Goal: Task Accomplishment & Management: Use online tool/utility

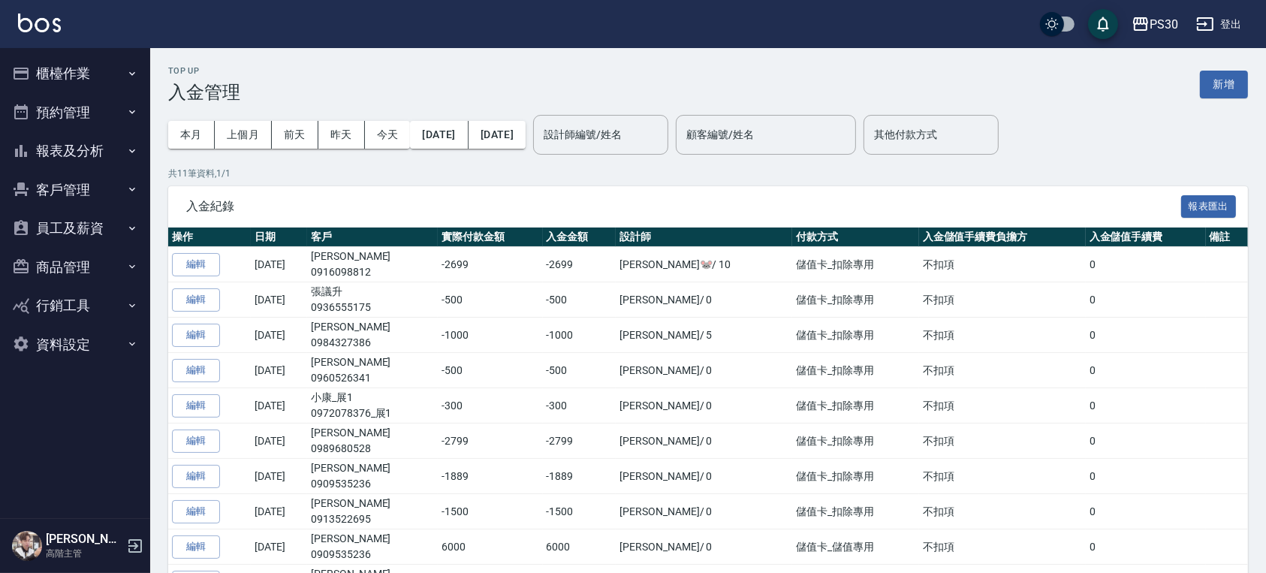
click at [90, 62] on button "櫃檯作業" at bounding box center [75, 73] width 138 height 39
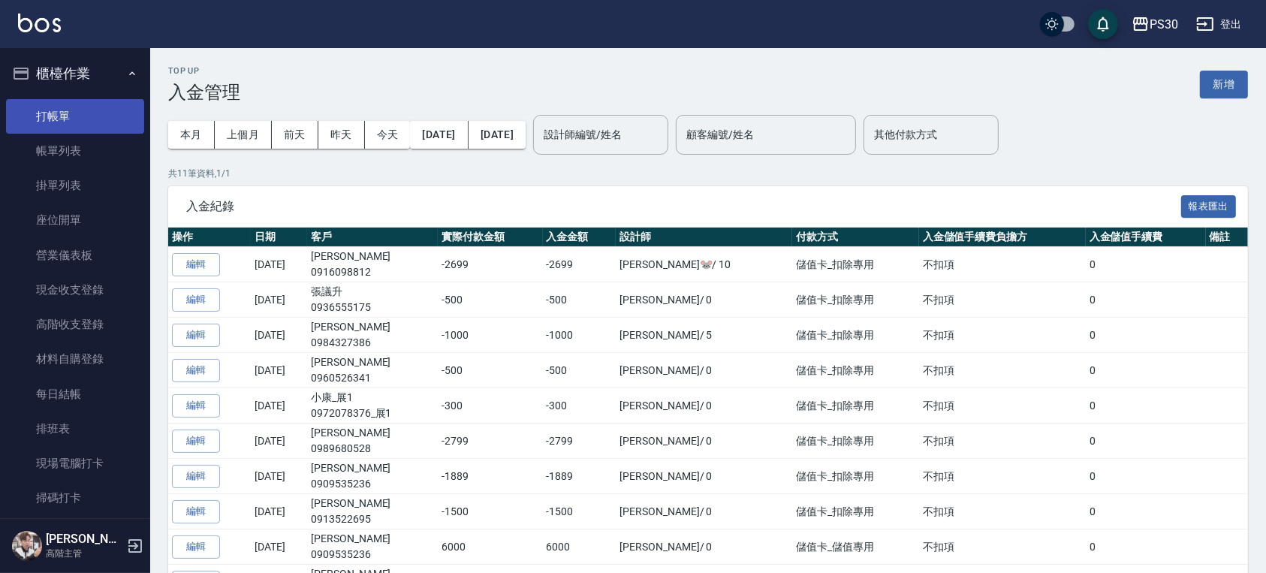
click at [66, 123] on link "打帳單" at bounding box center [75, 116] width 138 height 35
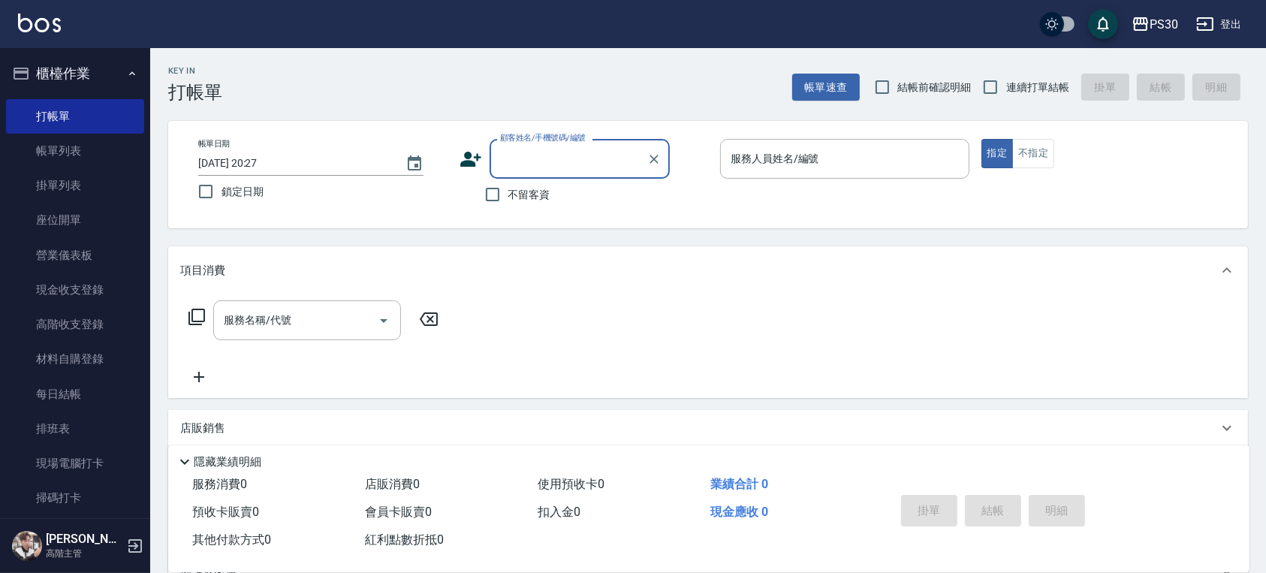
click at [558, 194] on div "不留客資" at bounding box center [564, 195] width 210 height 32
click at [534, 196] on span "不留客資" at bounding box center [529, 195] width 42 height 16
click at [508, 196] on input "不留客資" at bounding box center [493, 195] width 32 height 32
checkbox input "true"
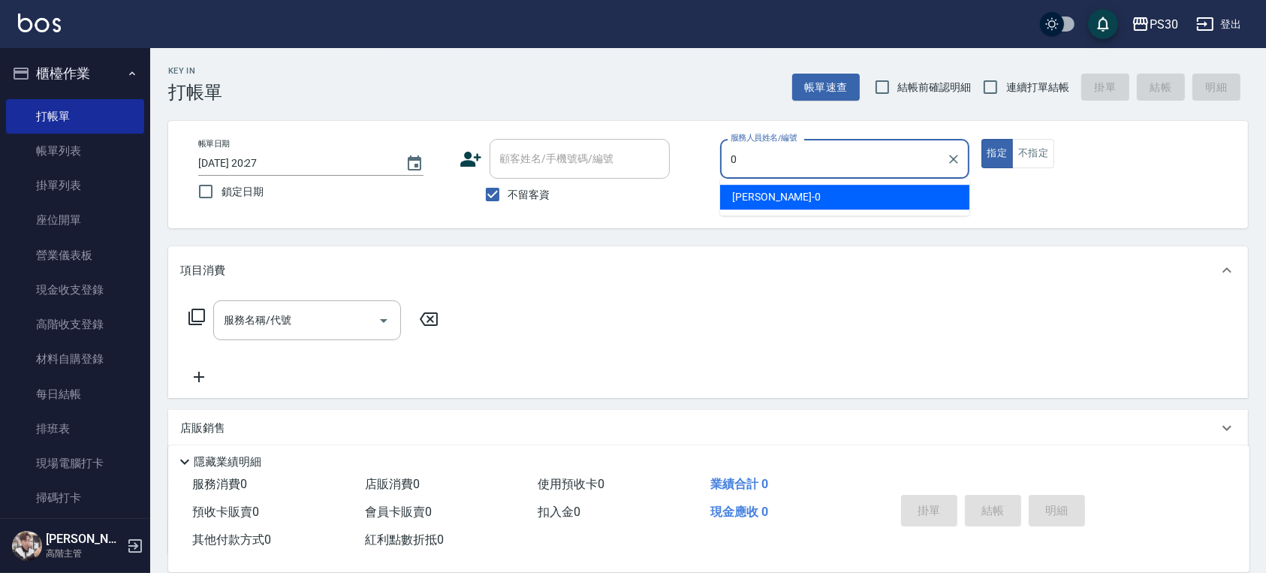
type input "[PERSON_NAME]-0"
type button "true"
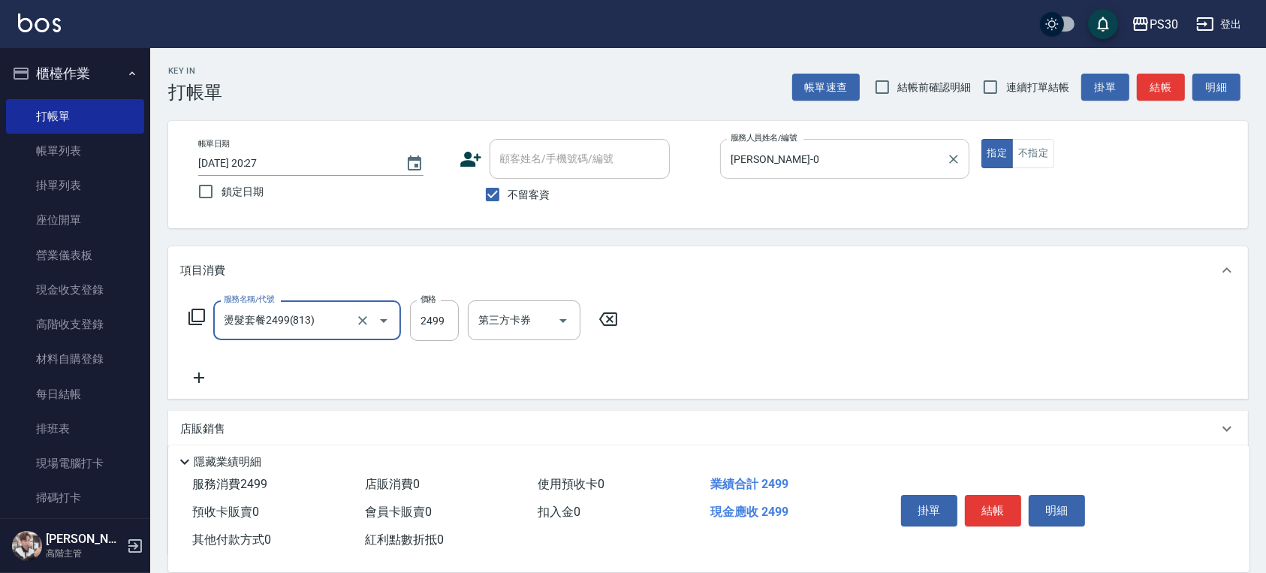
type input "燙髮套餐2499(813)"
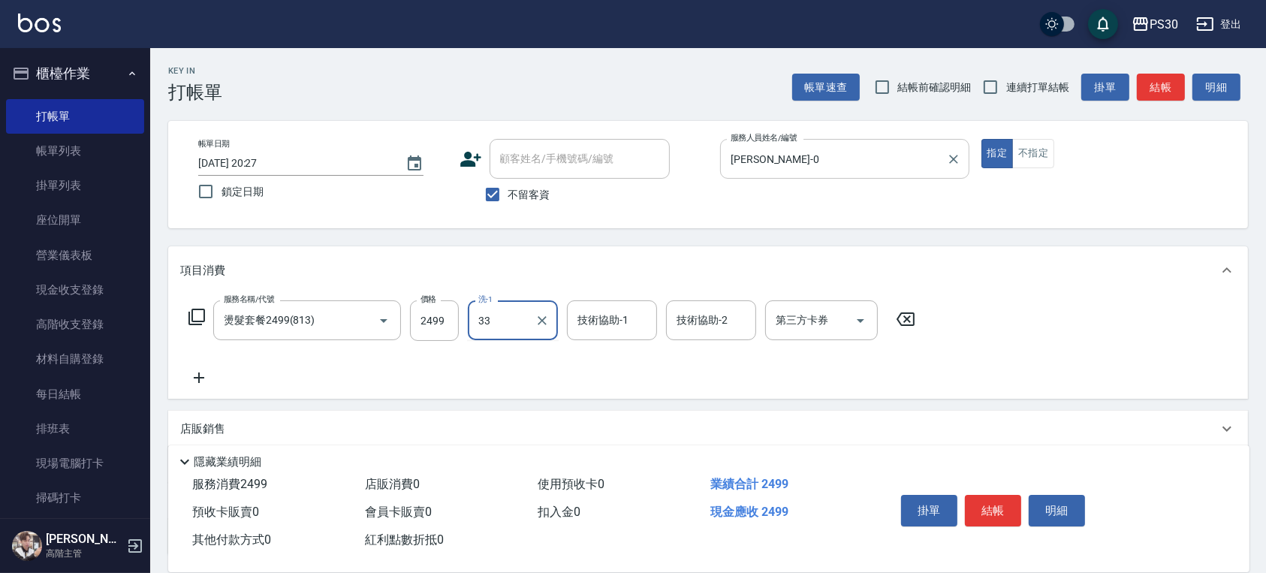
type input "[PERSON_NAME]-33"
click at [1045, 89] on span "連續打單結帳" at bounding box center [1037, 88] width 63 height 16
click at [1006, 89] on input "連續打單結帳" at bounding box center [990, 87] width 32 height 32
checkbox input "true"
click at [997, 504] on button "結帳" at bounding box center [993, 511] width 56 height 32
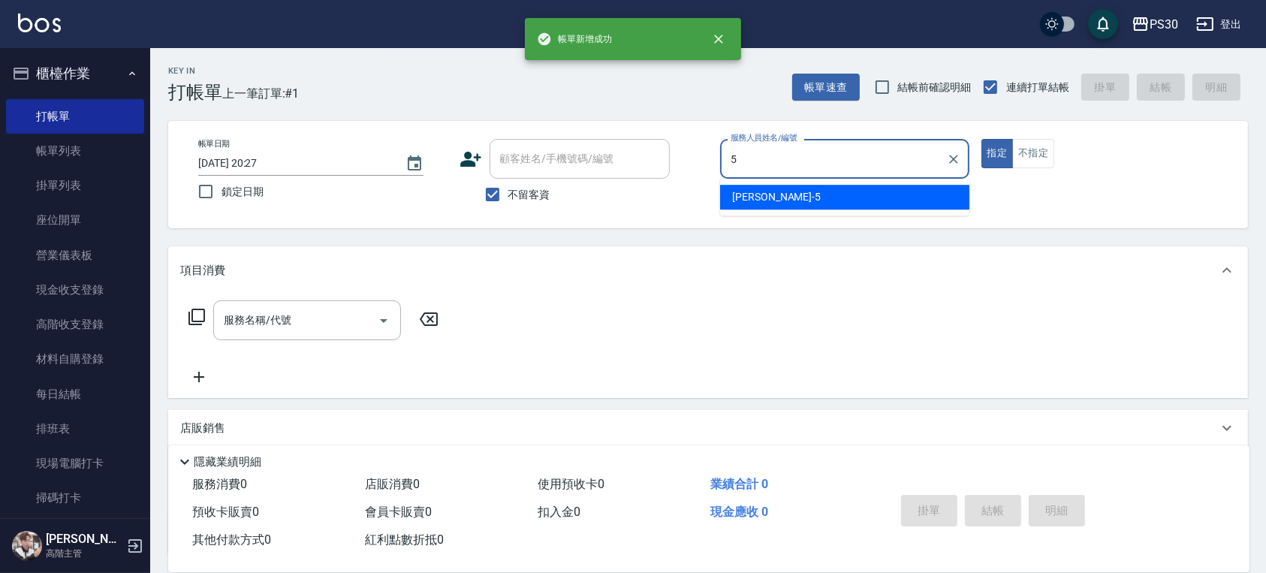
type input "[PERSON_NAME]-5"
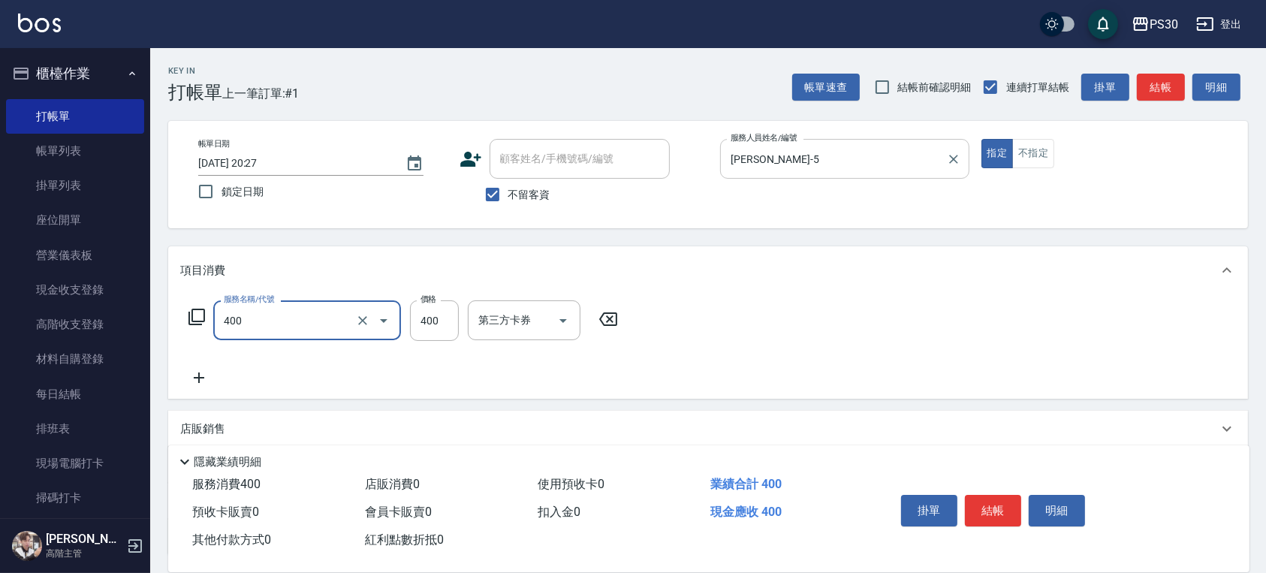
type input "洗剪400(400)"
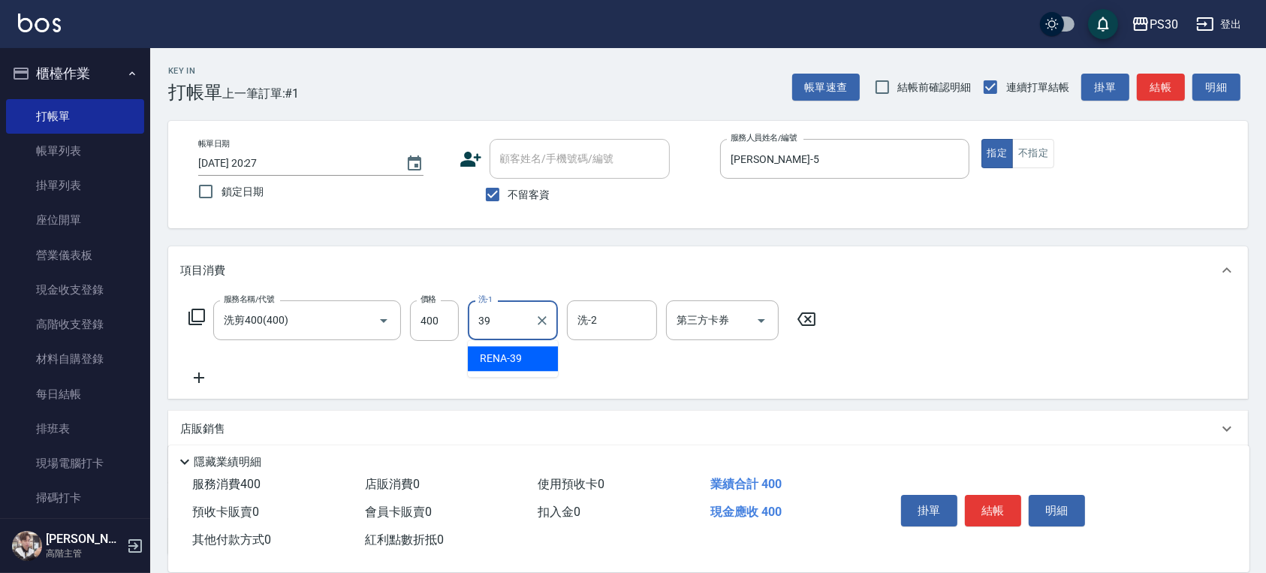
type input "RENA-39"
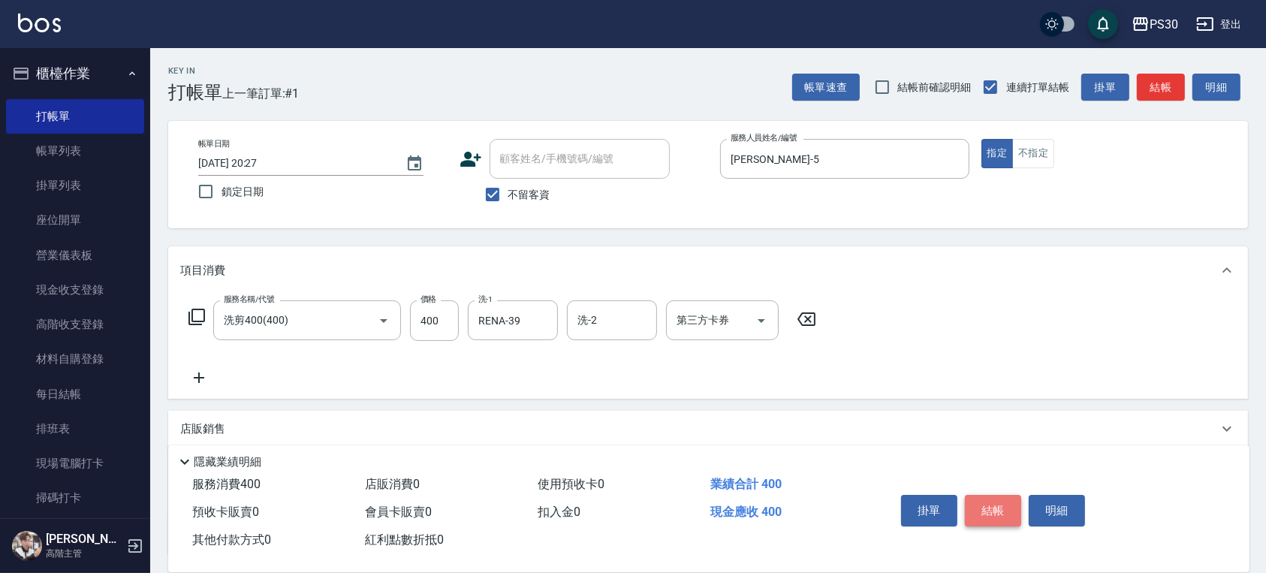
click at [977, 503] on button "結帳" at bounding box center [993, 511] width 56 height 32
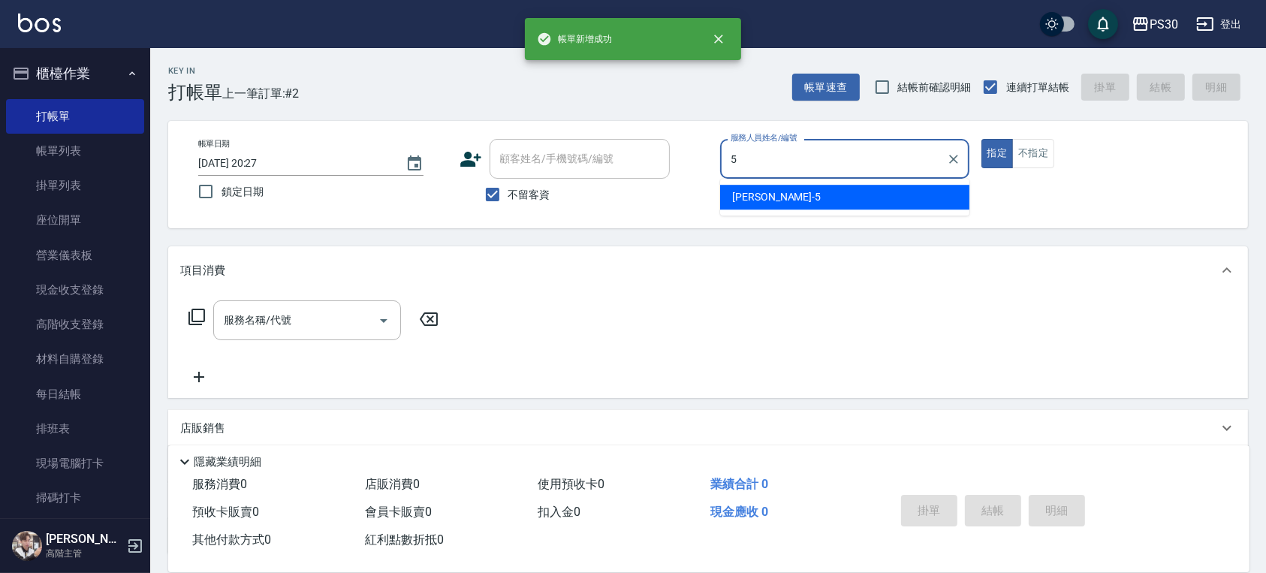
type input "[PERSON_NAME]-5"
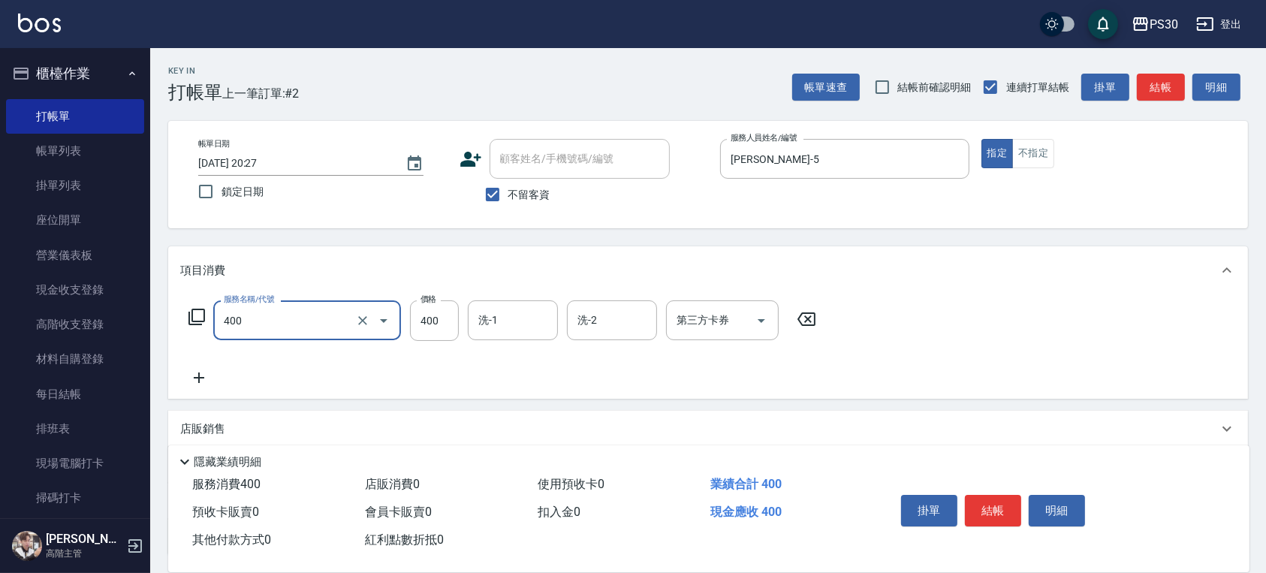
type input "洗剪400(400)"
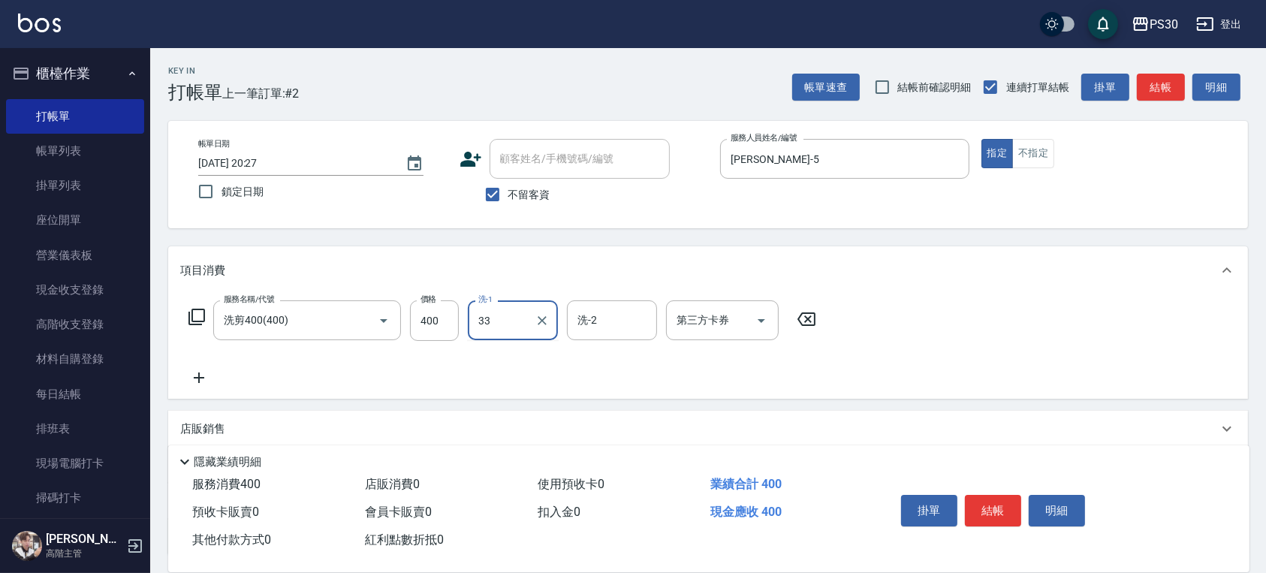
type input "[PERSON_NAME]-33"
click at [997, 497] on button "結帳" at bounding box center [993, 511] width 56 height 32
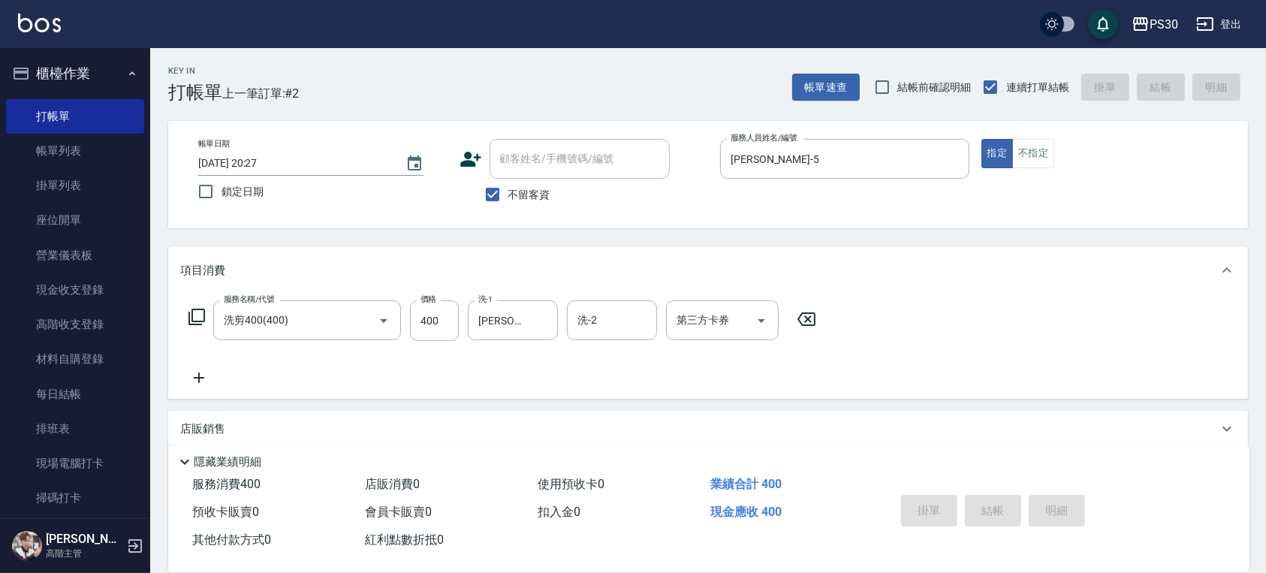
type input "[DATE] 20:28"
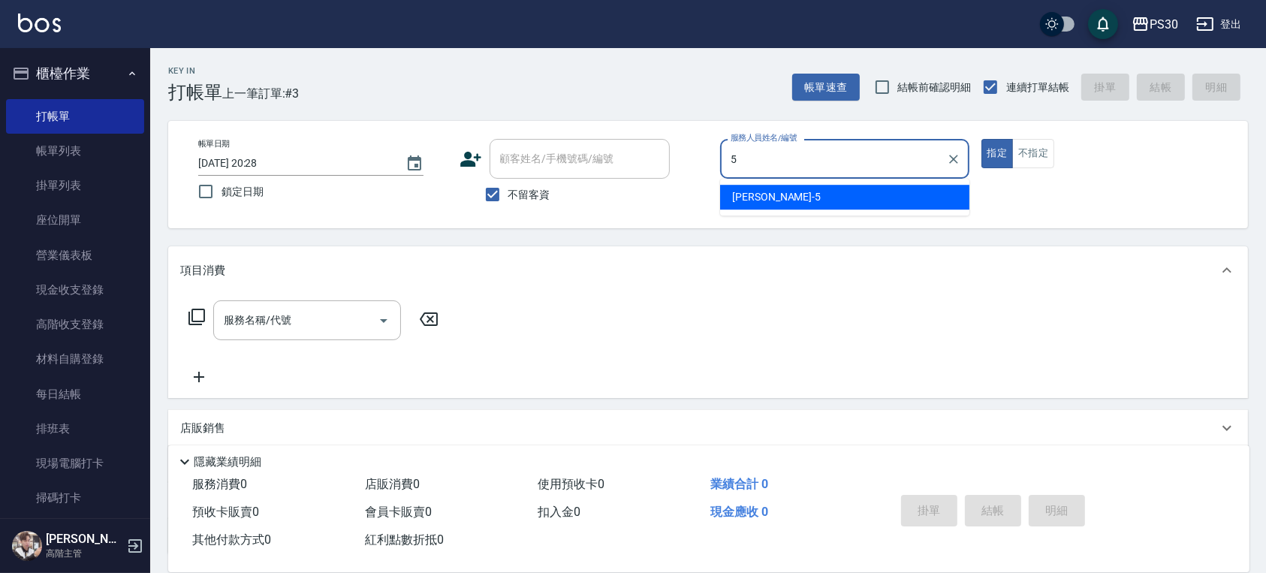
type input "[PERSON_NAME]-5"
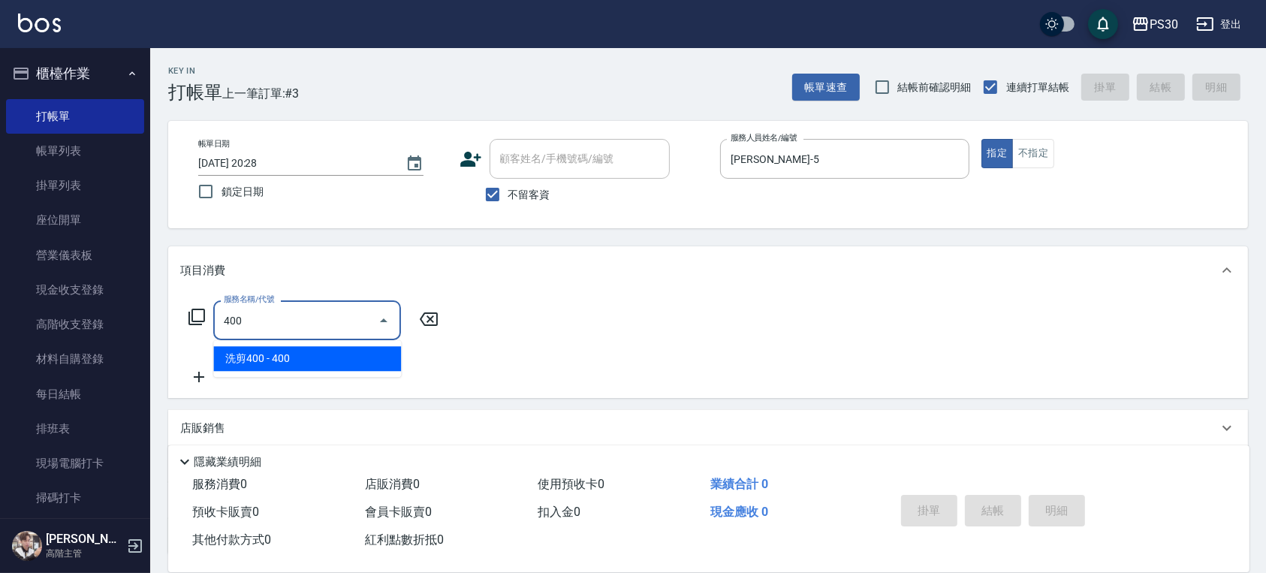
type input "洗剪400(400)"
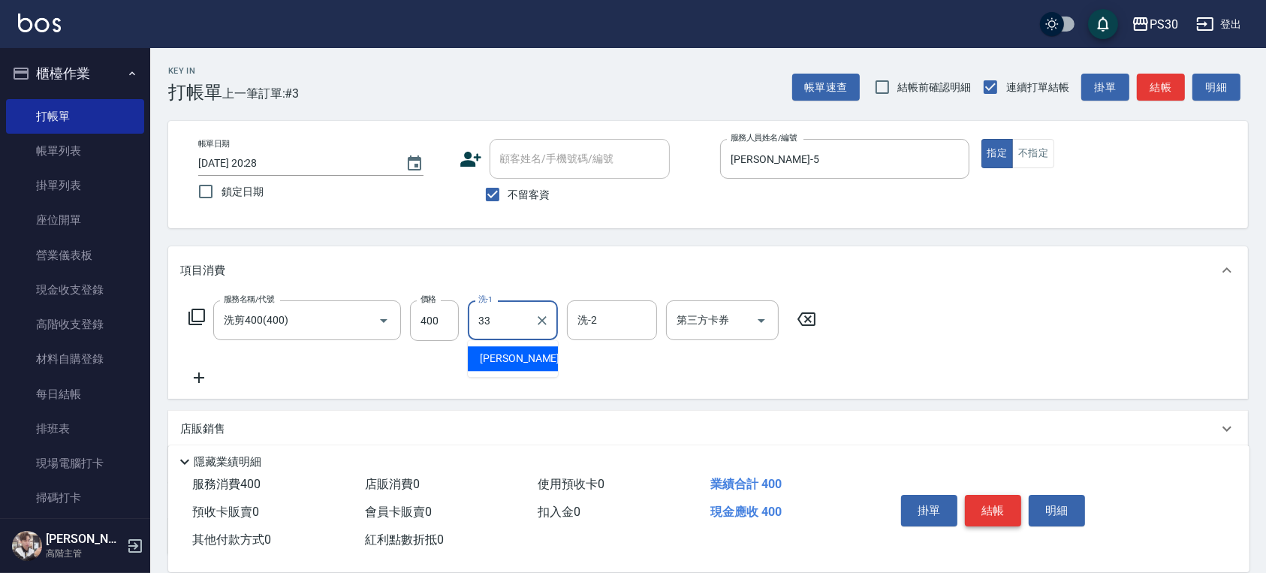
type input "[PERSON_NAME]-33"
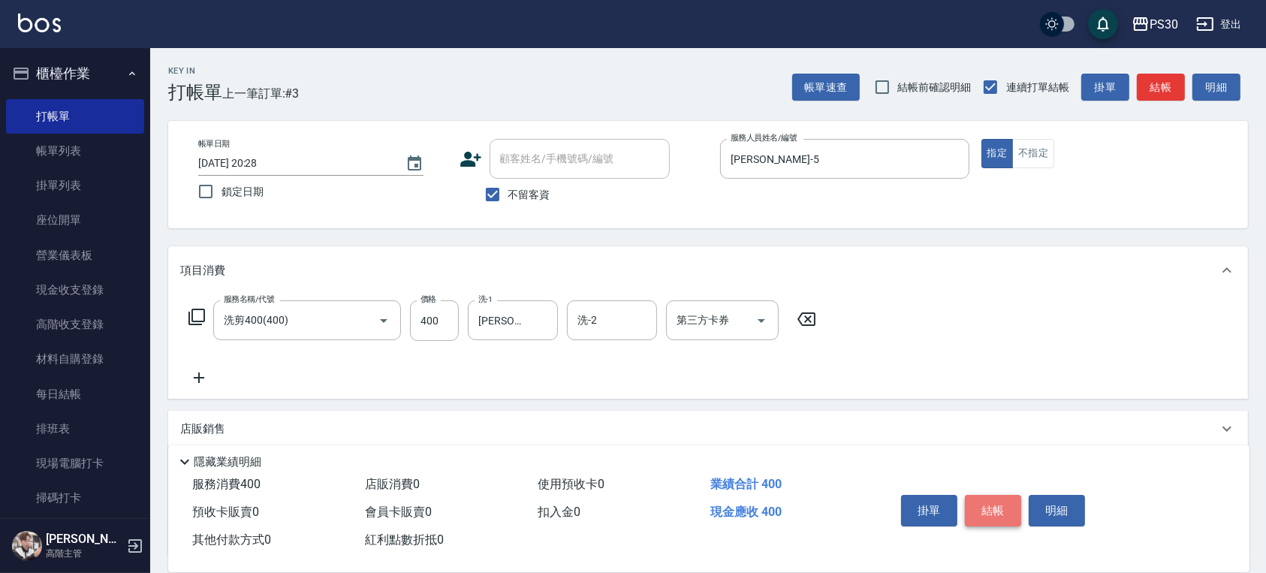
click at [989, 502] on button "結帳" at bounding box center [993, 511] width 56 height 32
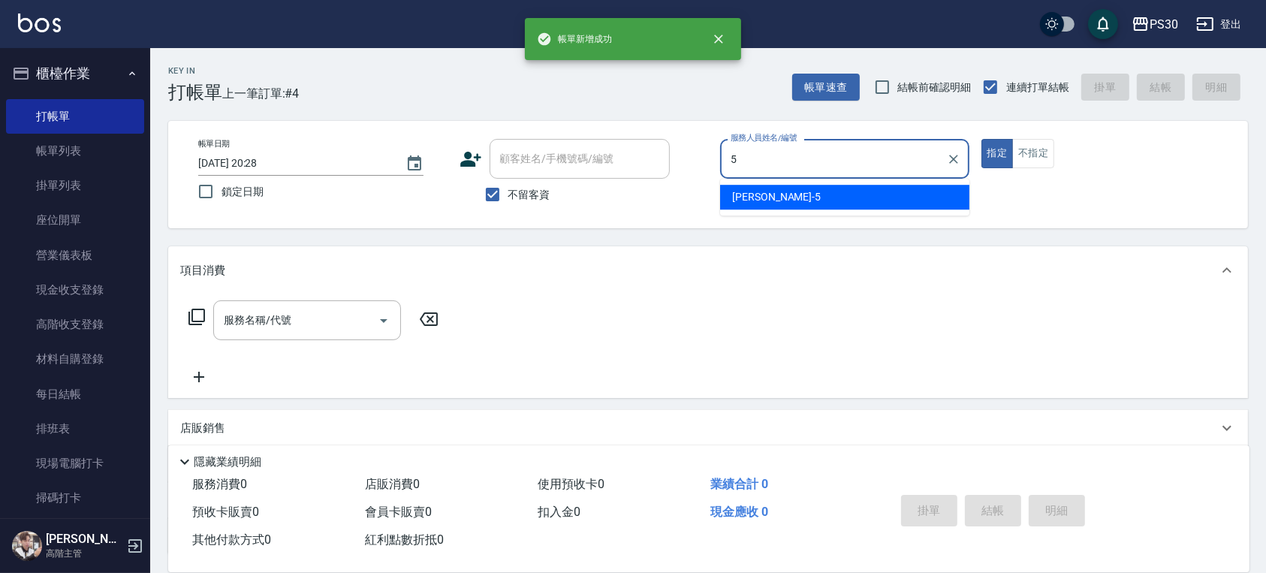
type input "[PERSON_NAME]-5"
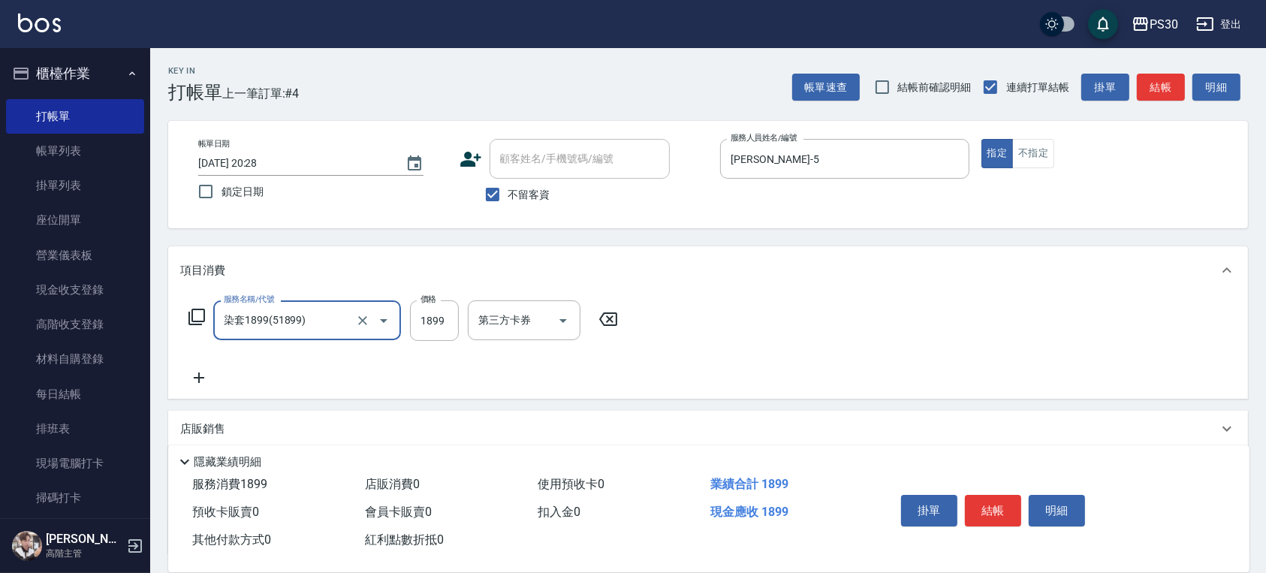
type input "染套1899(51899)"
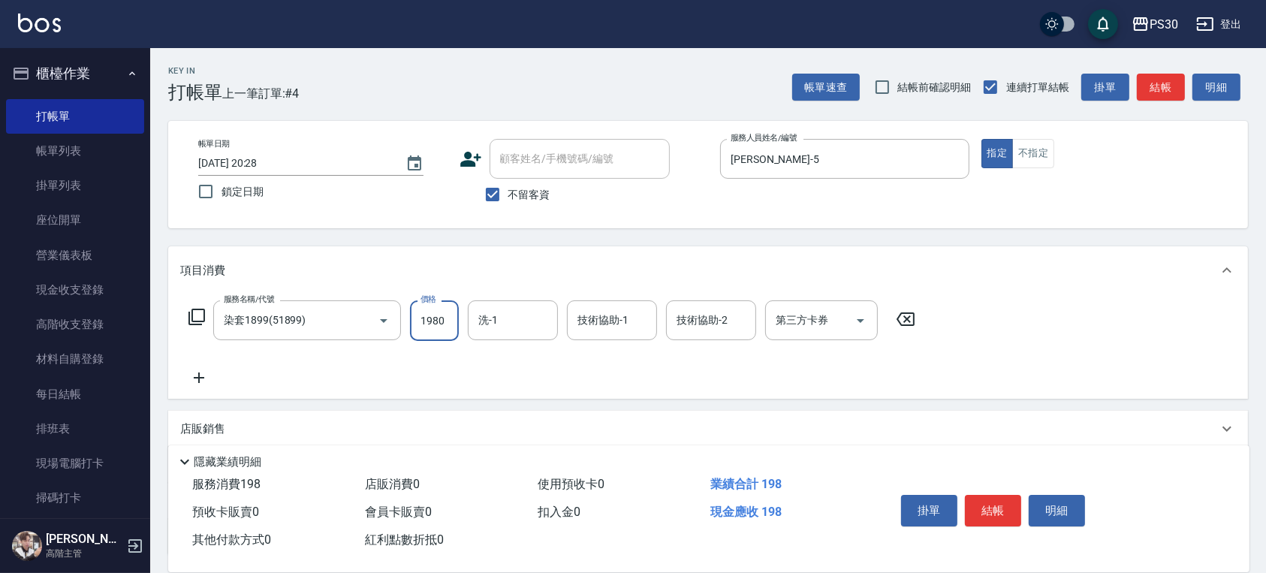
type input "1980"
type input "[PERSON_NAME]-33"
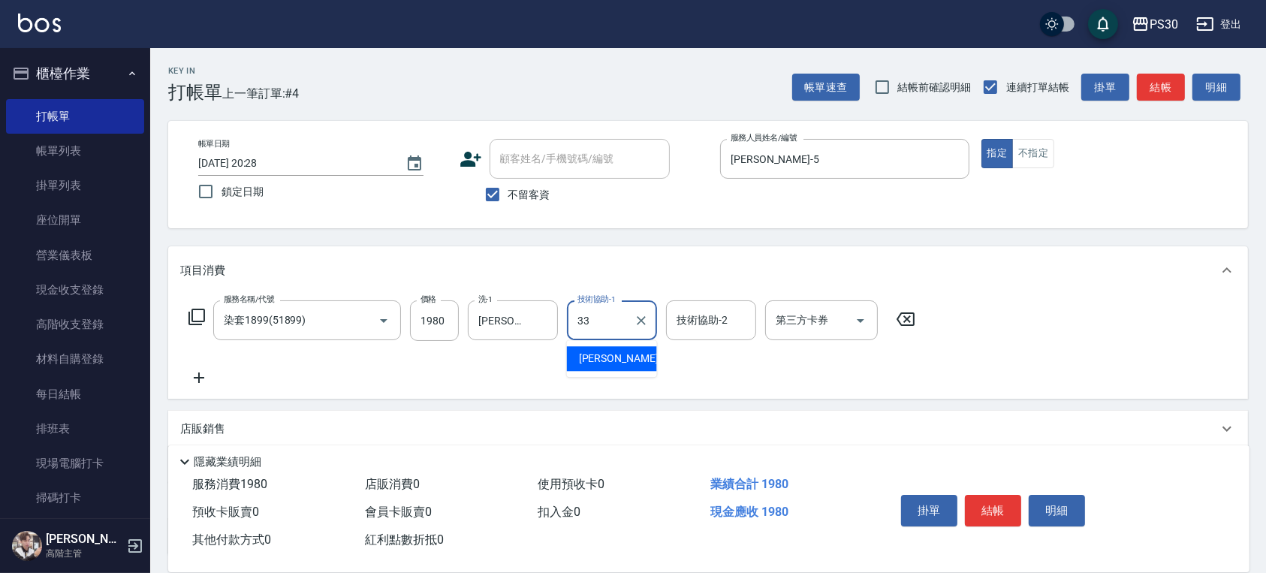
type input "[PERSON_NAME]-33"
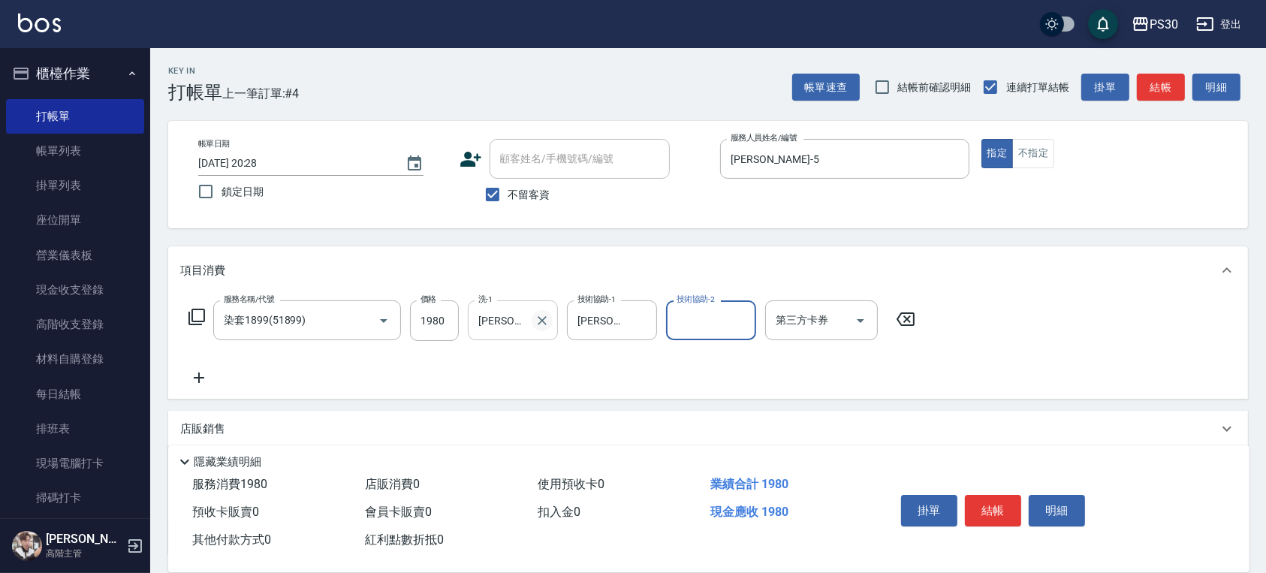
click at [549, 318] on button "Clear" at bounding box center [541, 320] width 21 height 21
click at [201, 375] on icon at bounding box center [199, 378] width 38 height 18
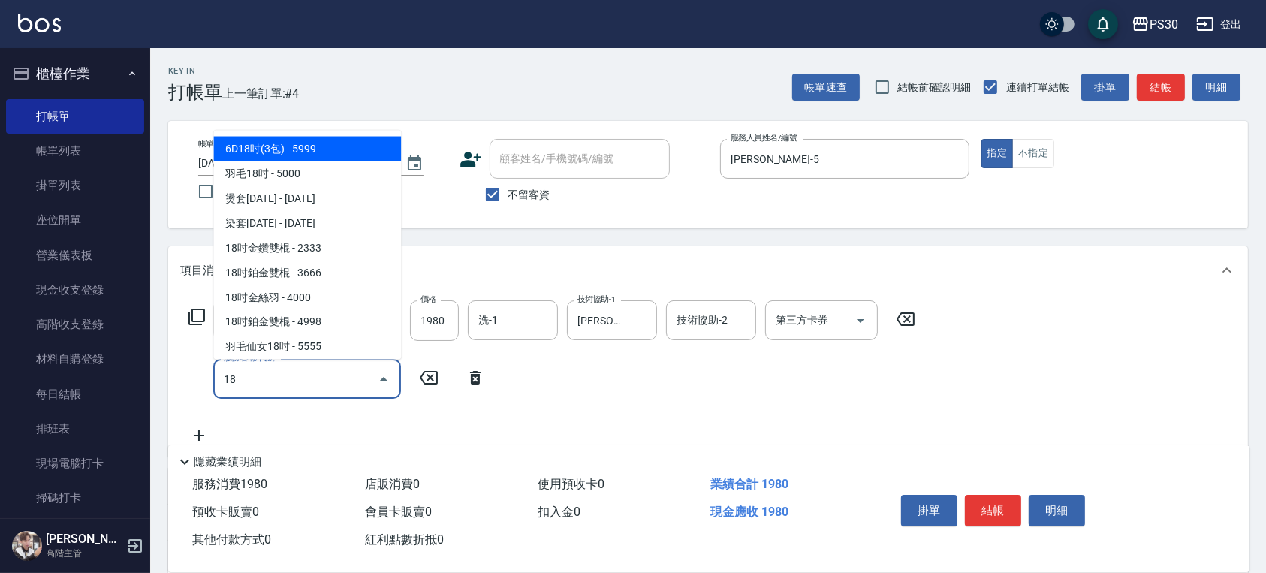
type input "1"
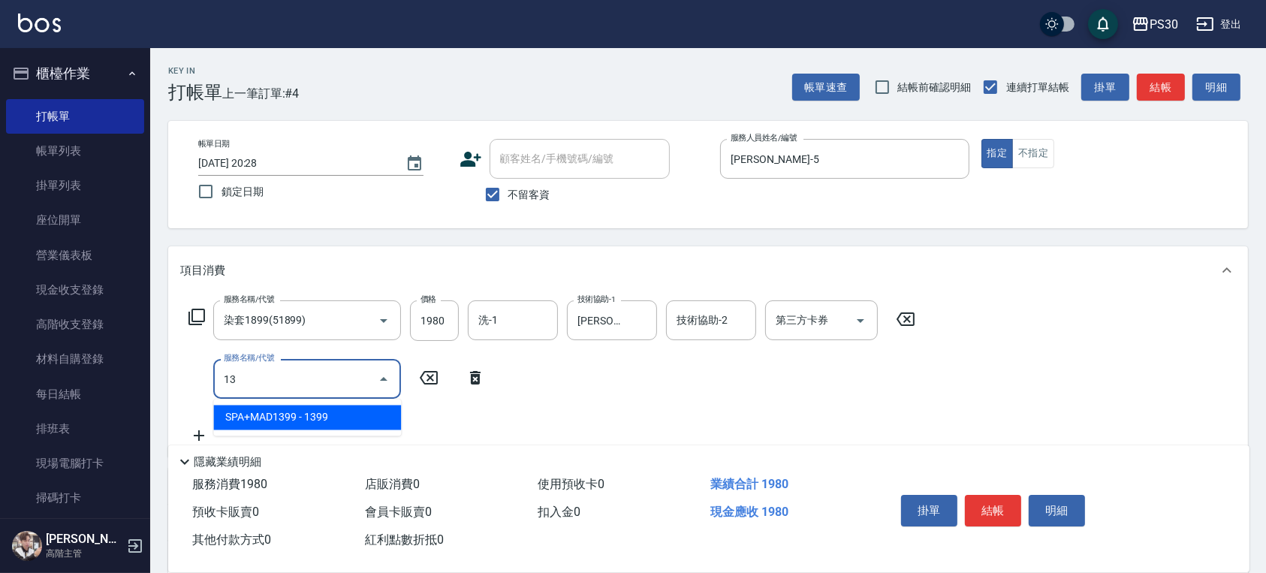
type input "1"
type input "C"
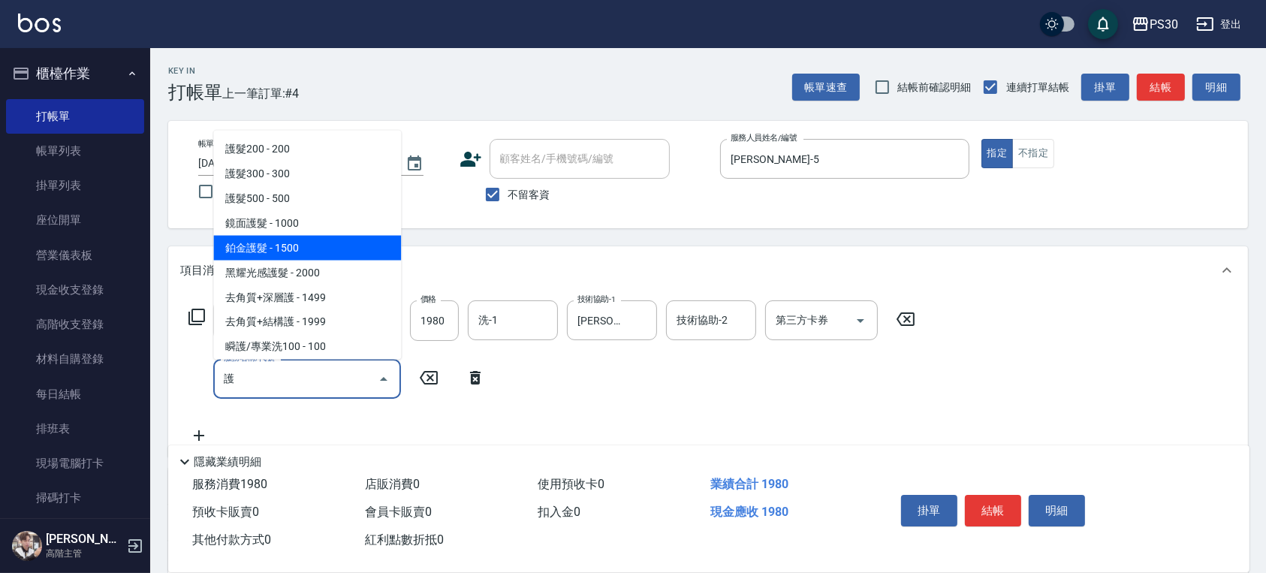
click at [278, 245] on span "鉑金護髮 - 1500" at bounding box center [307, 247] width 188 height 25
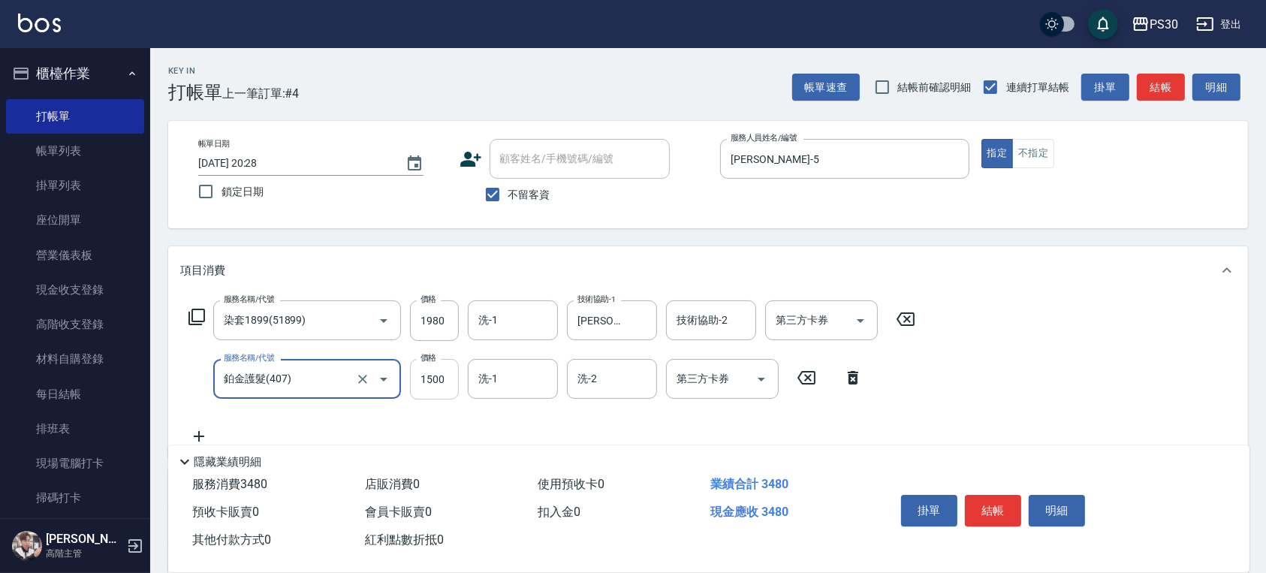
type input "鉑金護髮(407)"
click at [438, 368] on input "1500" at bounding box center [434, 379] width 49 height 41
type input "1300"
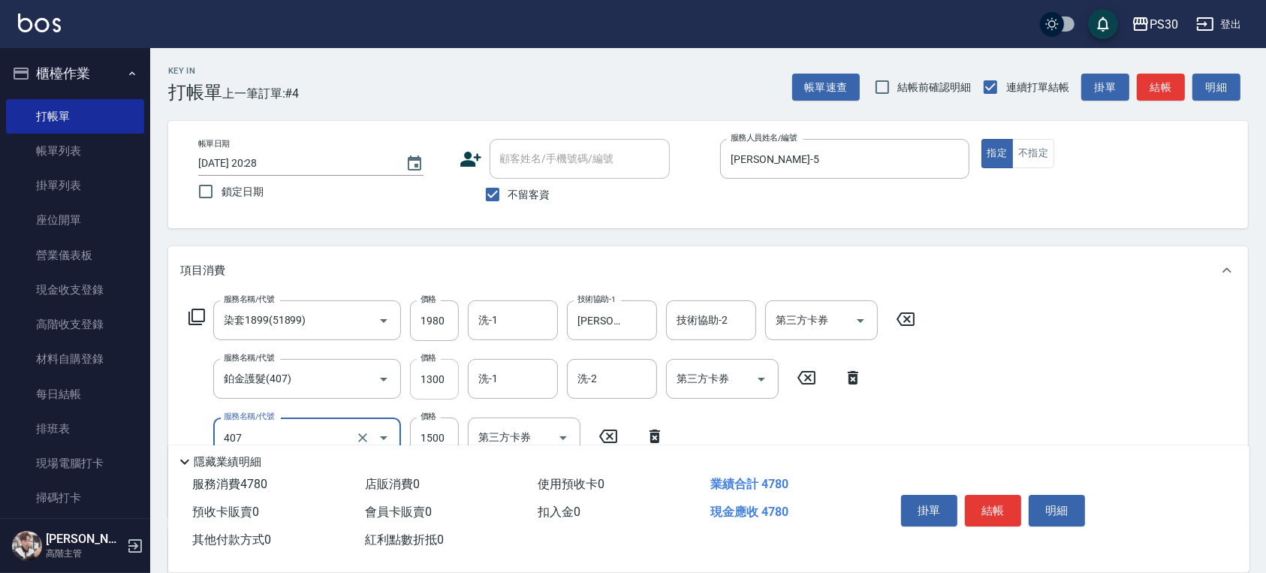
type input "鉑金護髮(407)"
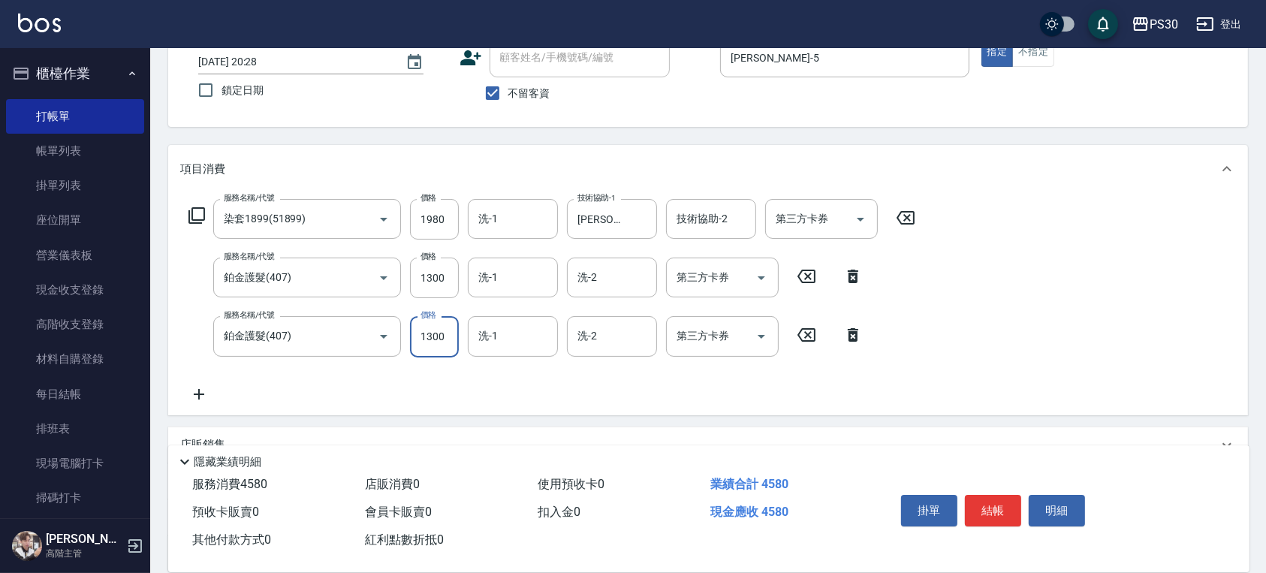
scroll to position [200, 0]
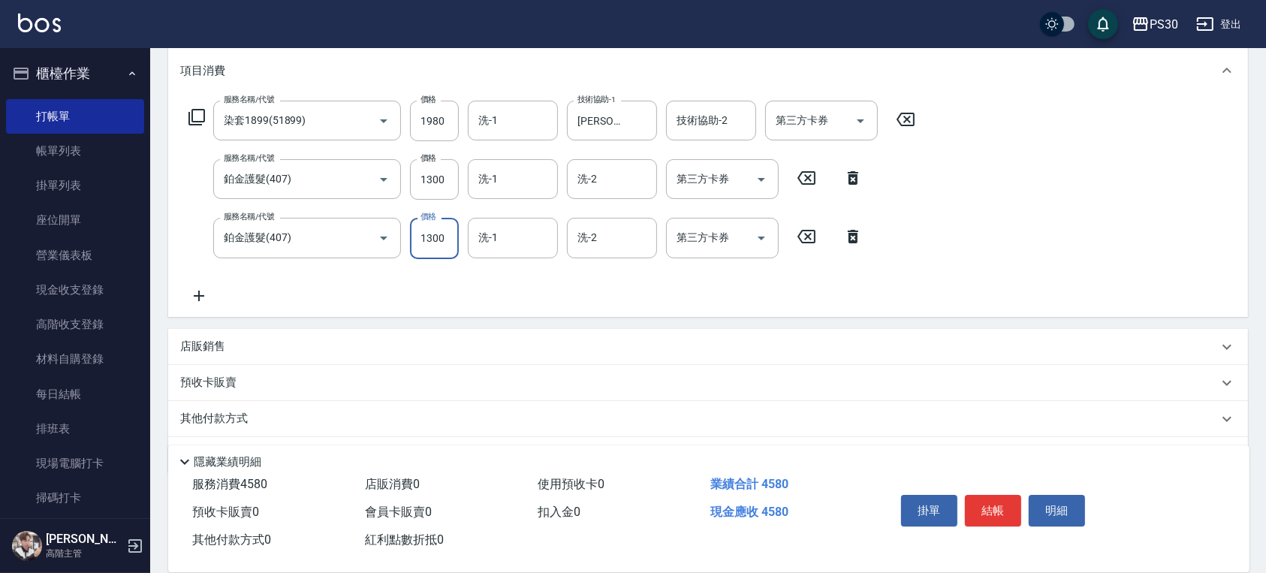
type input "1300"
click at [210, 340] on p "店販銷售" at bounding box center [202, 347] width 45 height 16
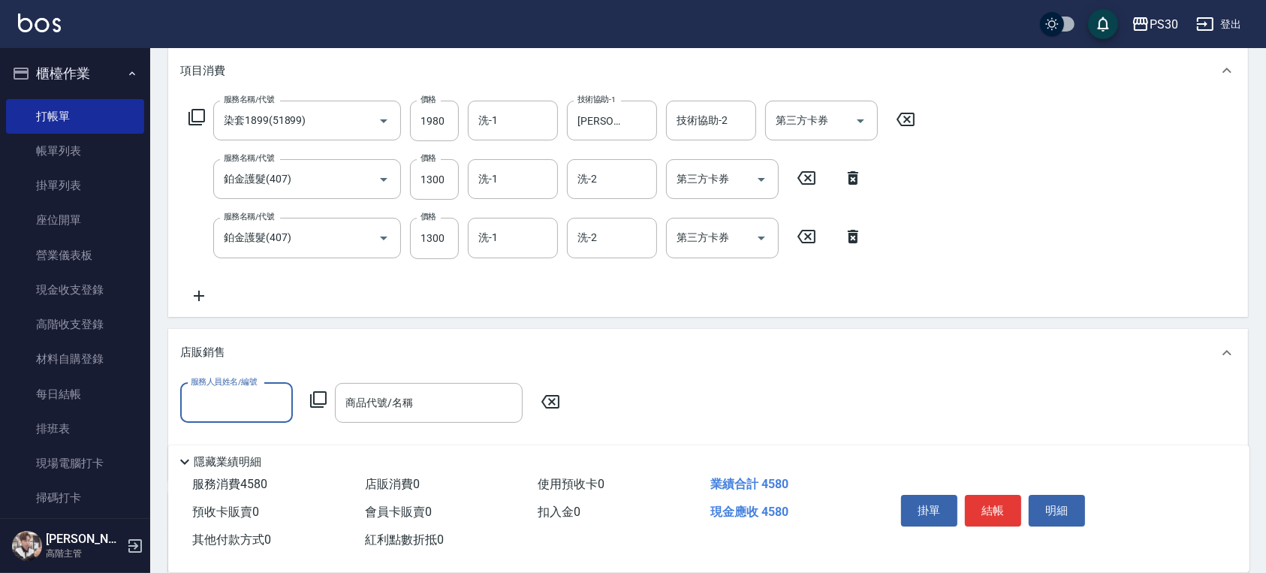
scroll to position [0, 0]
type input "[PERSON_NAME]-5"
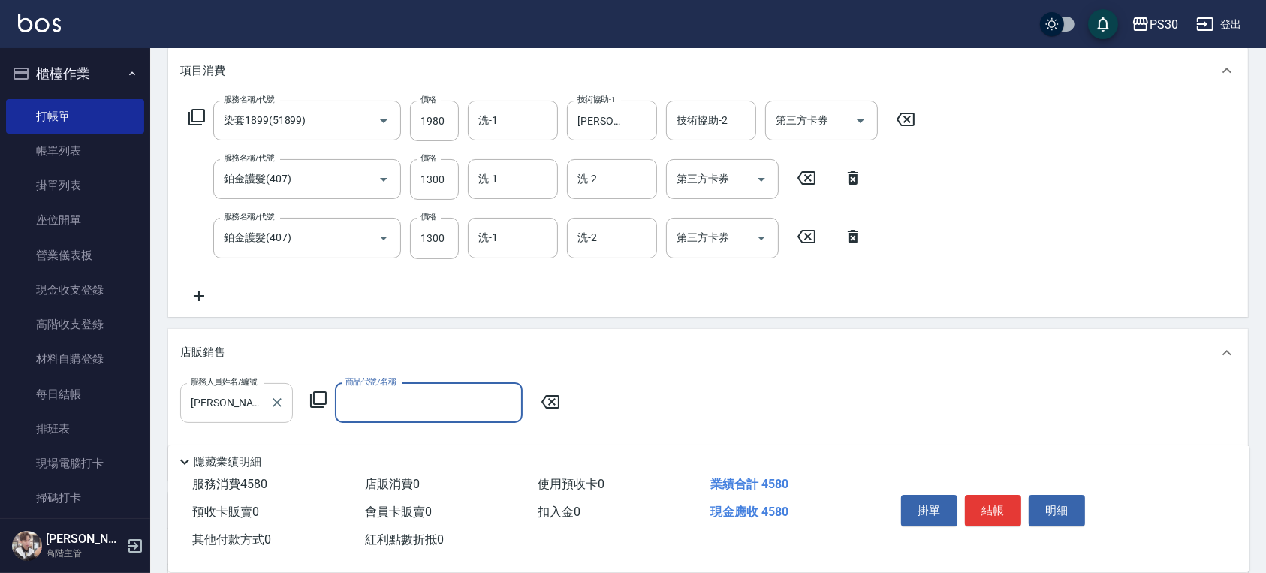
type input "1"
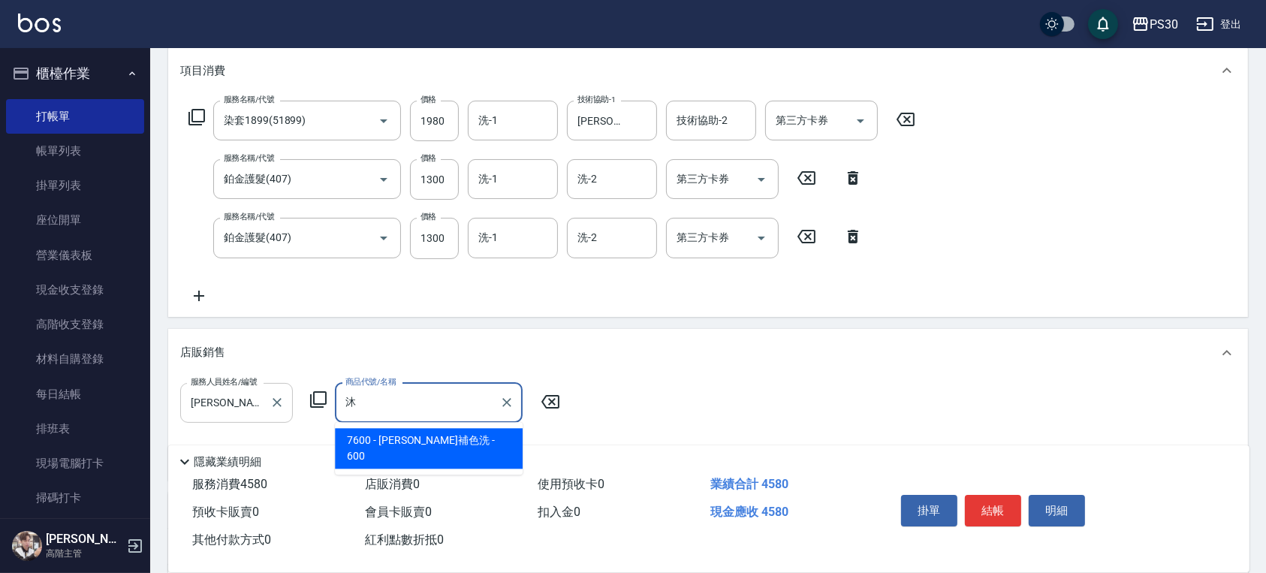
type input "[PERSON_NAME]補色洗"
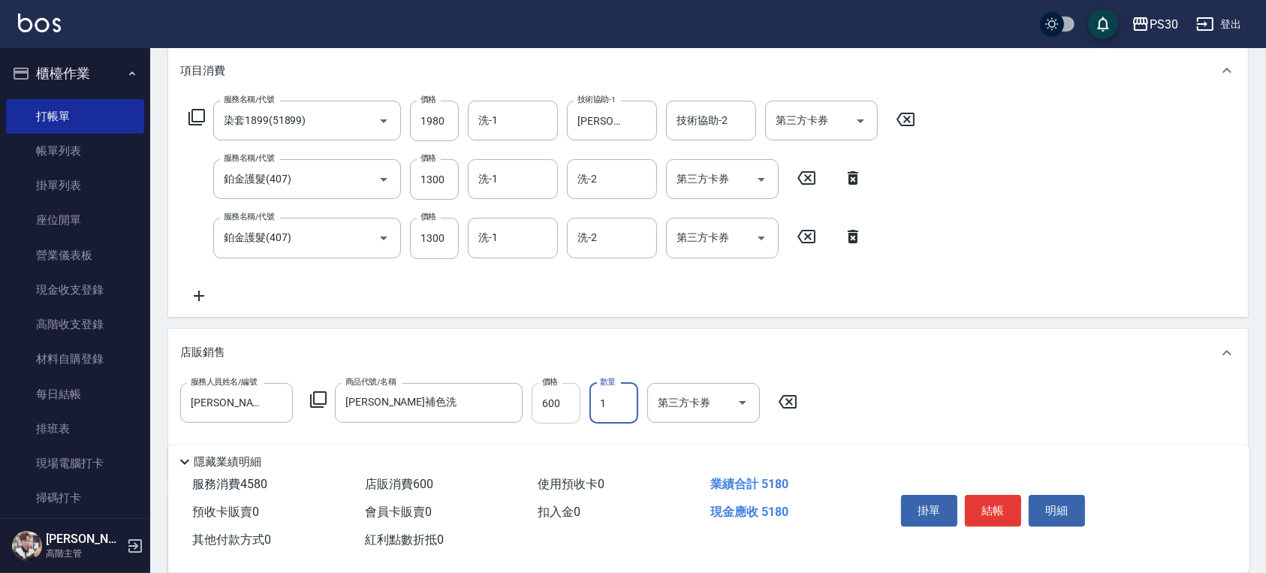
click at [566, 402] on input "600" at bounding box center [555, 403] width 49 height 41
type input "500"
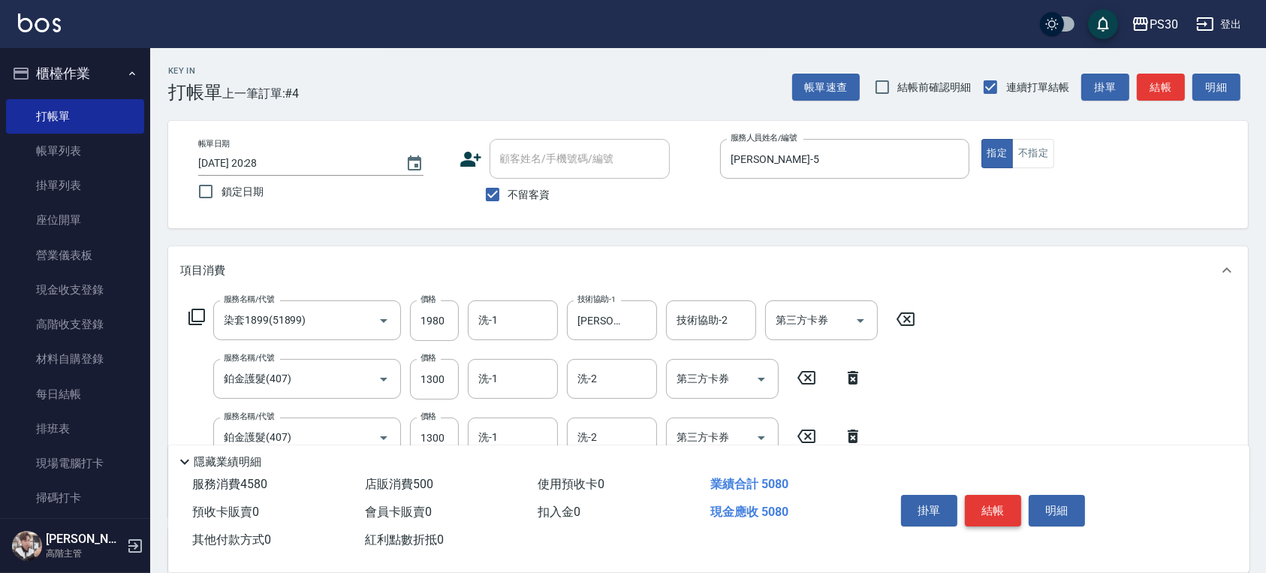
click at [988, 495] on button "結帳" at bounding box center [993, 511] width 56 height 32
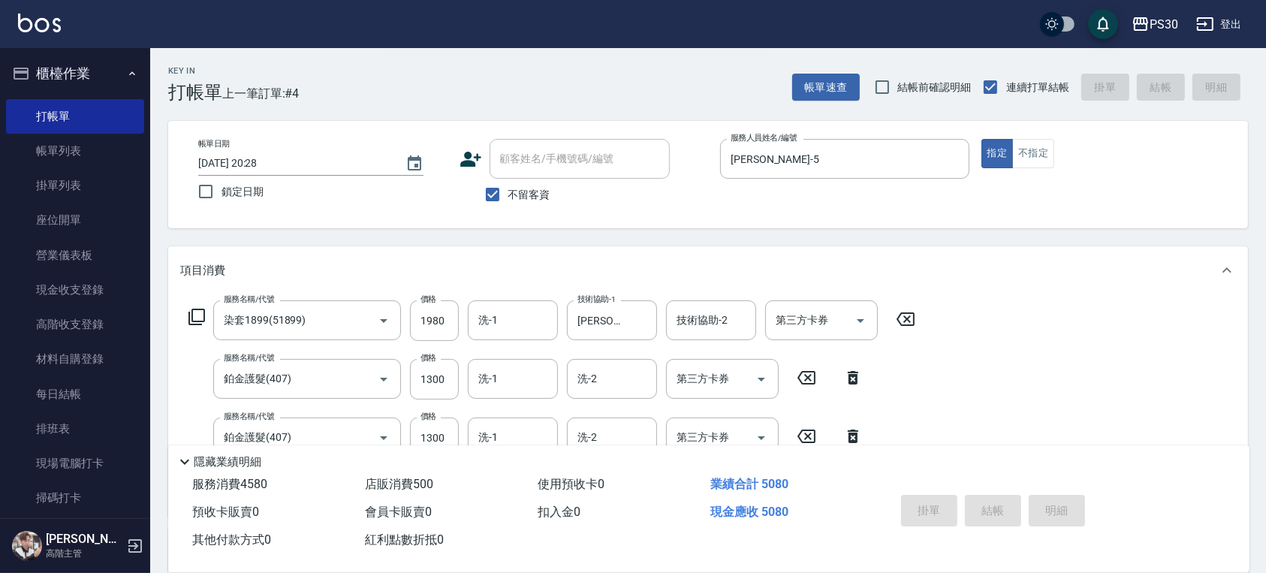
type input "[DATE] 20:29"
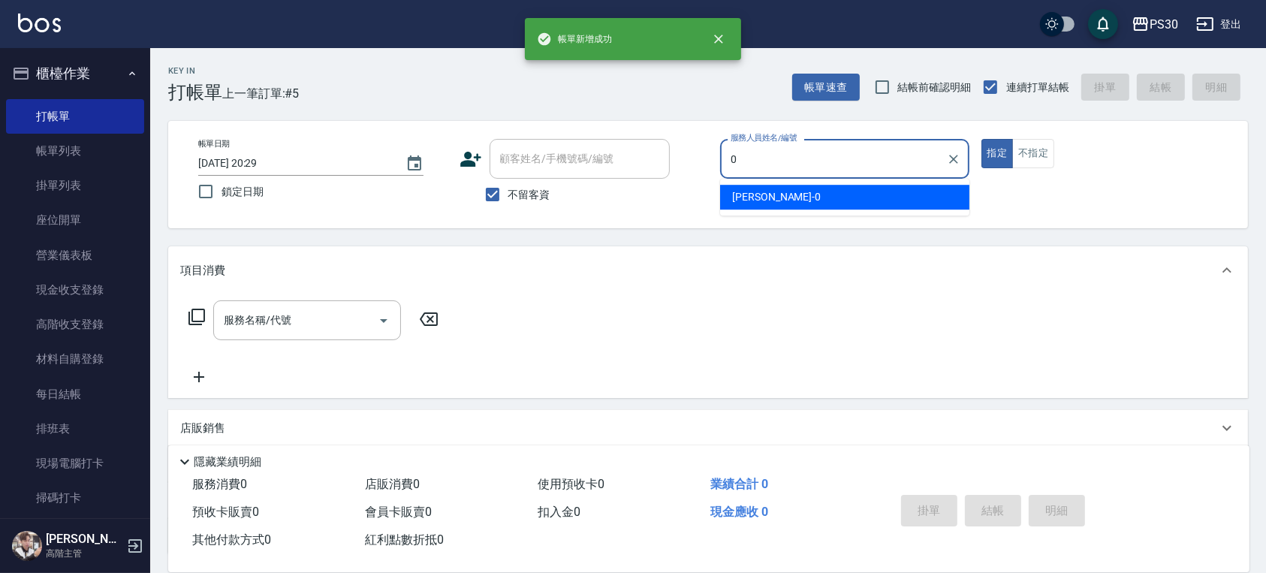
type input "[PERSON_NAME]-0"
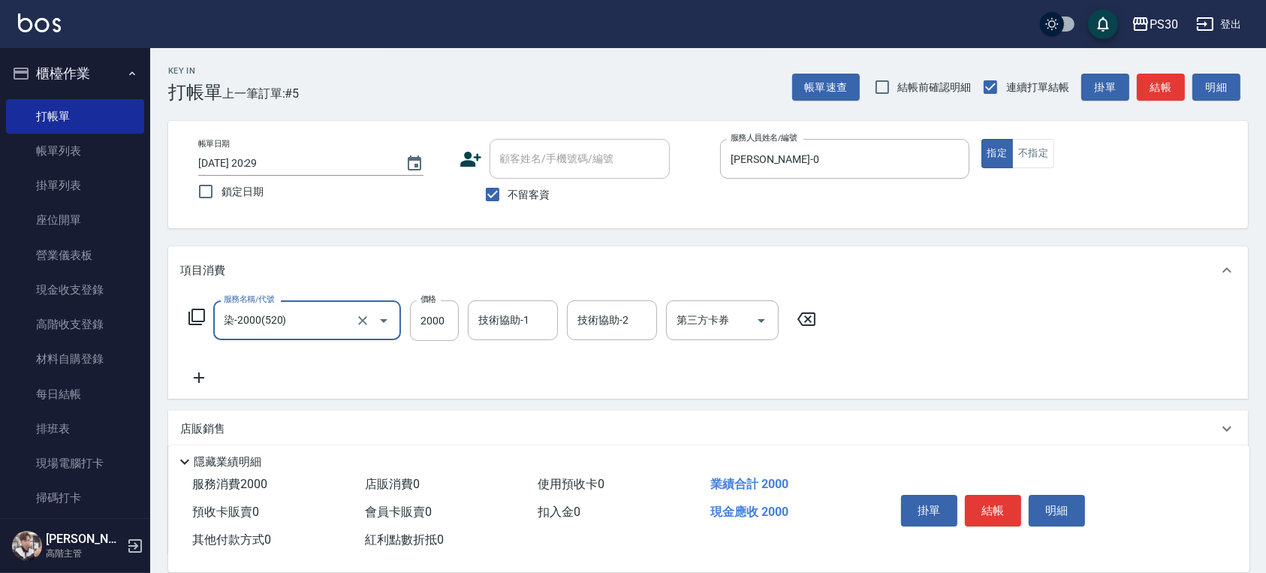
type input "染-2000(520)"
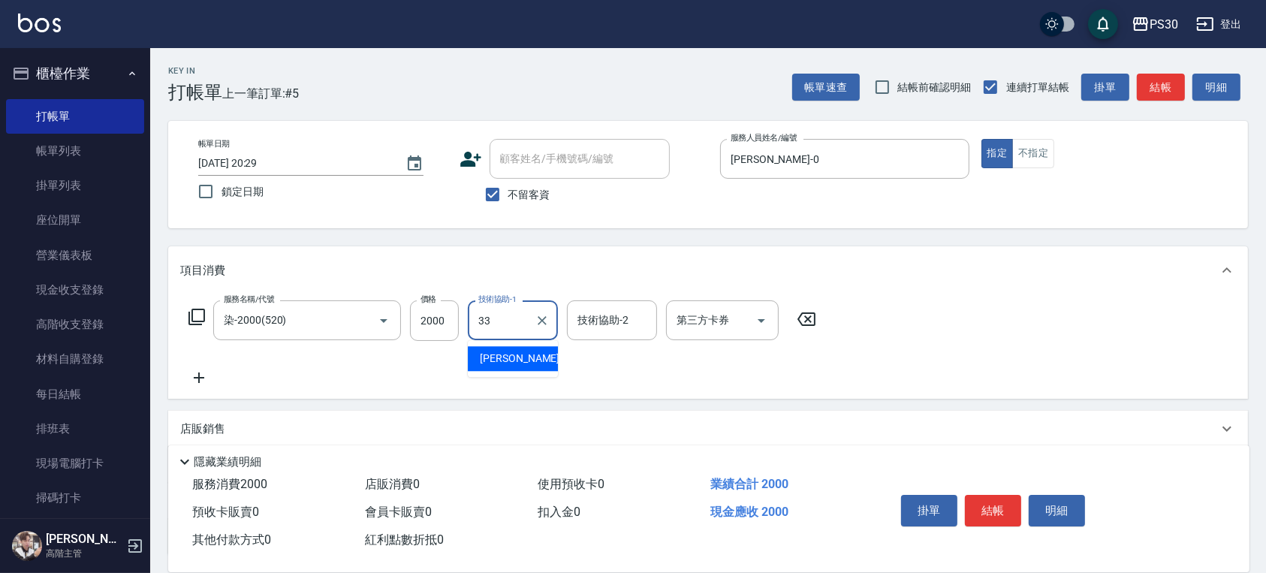
type input "[PERSON_NAME]-33"
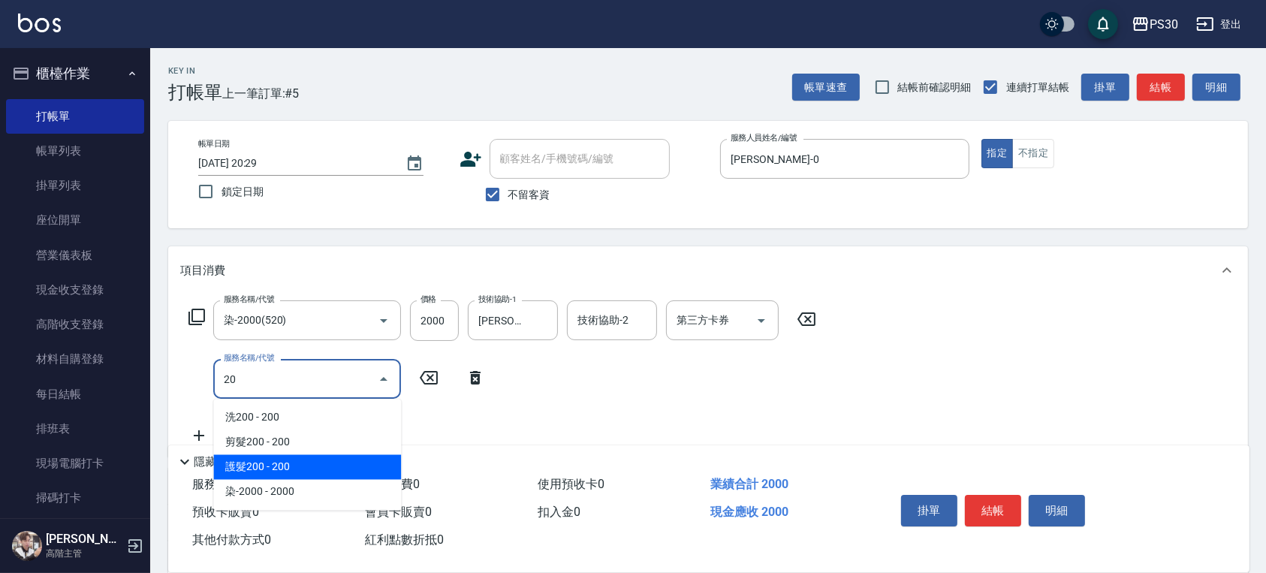
type input "2"
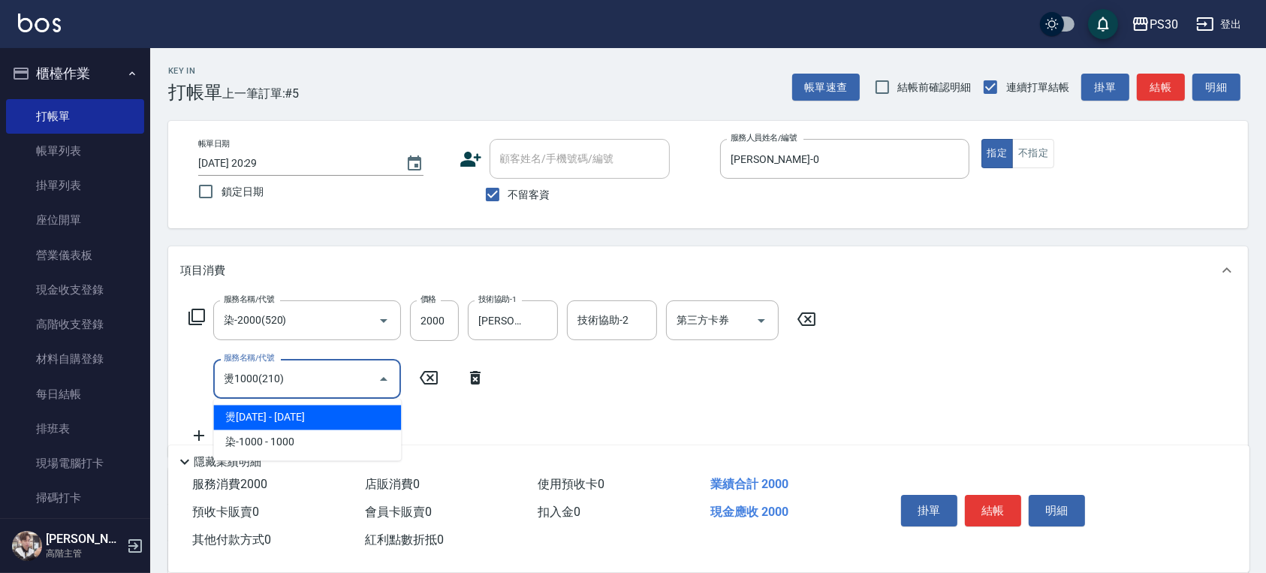
type input "燙1000(210)"
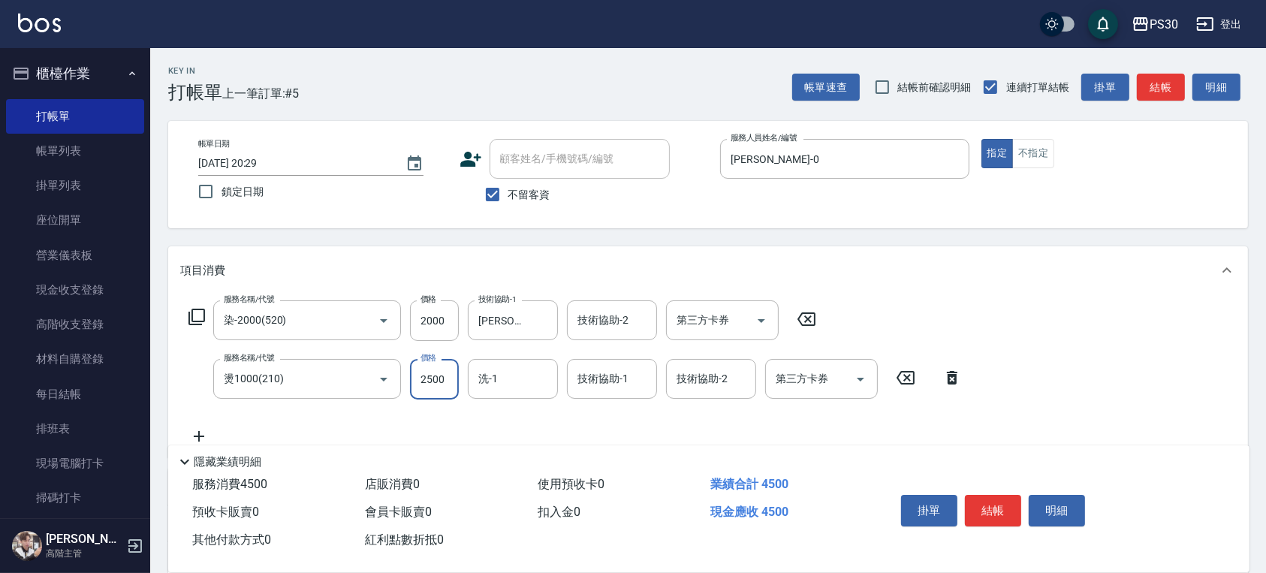
type input "2500"
type input "[PERSON_NAME]-33"
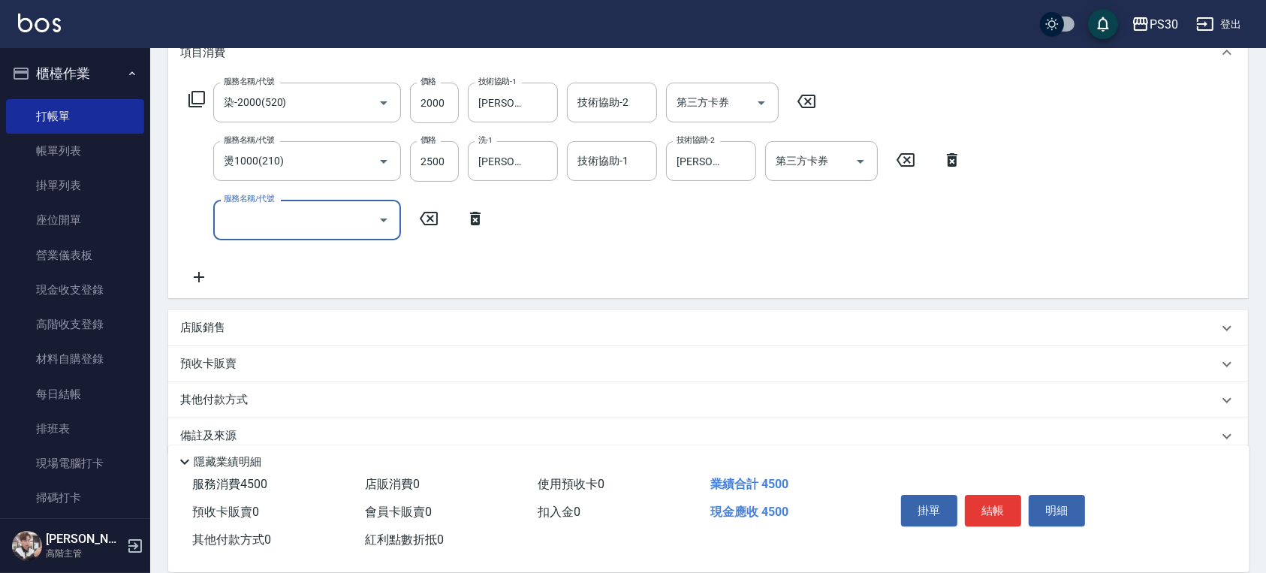
scroll to position [240, 0]
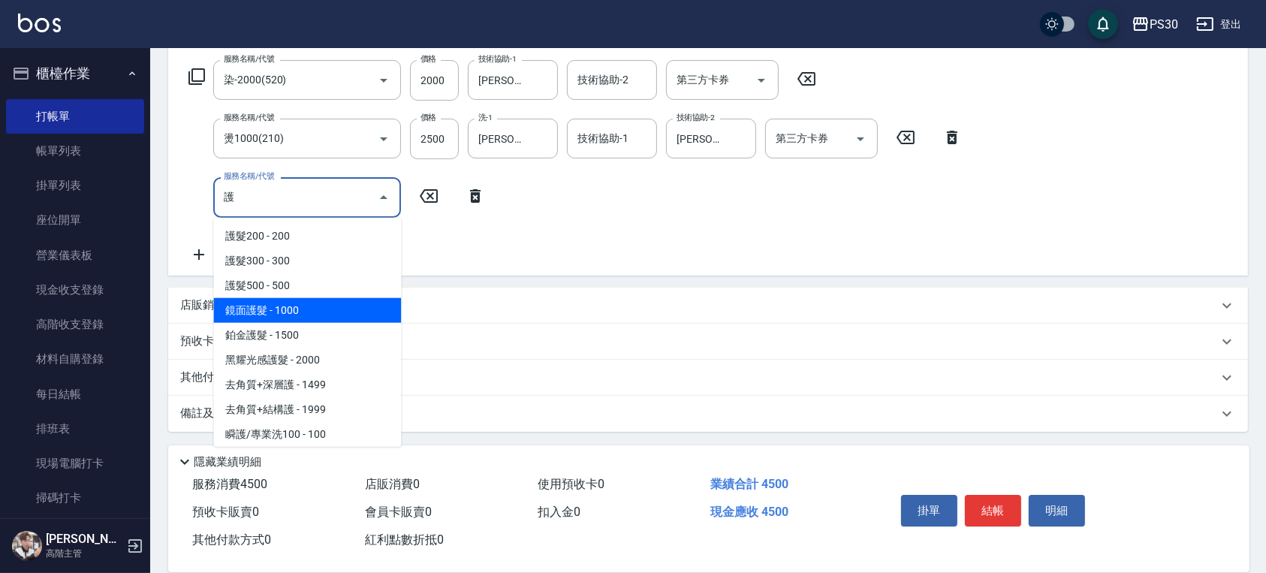
drag, startPoint x: 324, startPoint y: 312, endPoint x: 332, endPoint y: 313, distance: 7.7
click at [330, 312] on span "鏡面護髮 - 1000" at bounding box center [307, 310] width 188 height 25
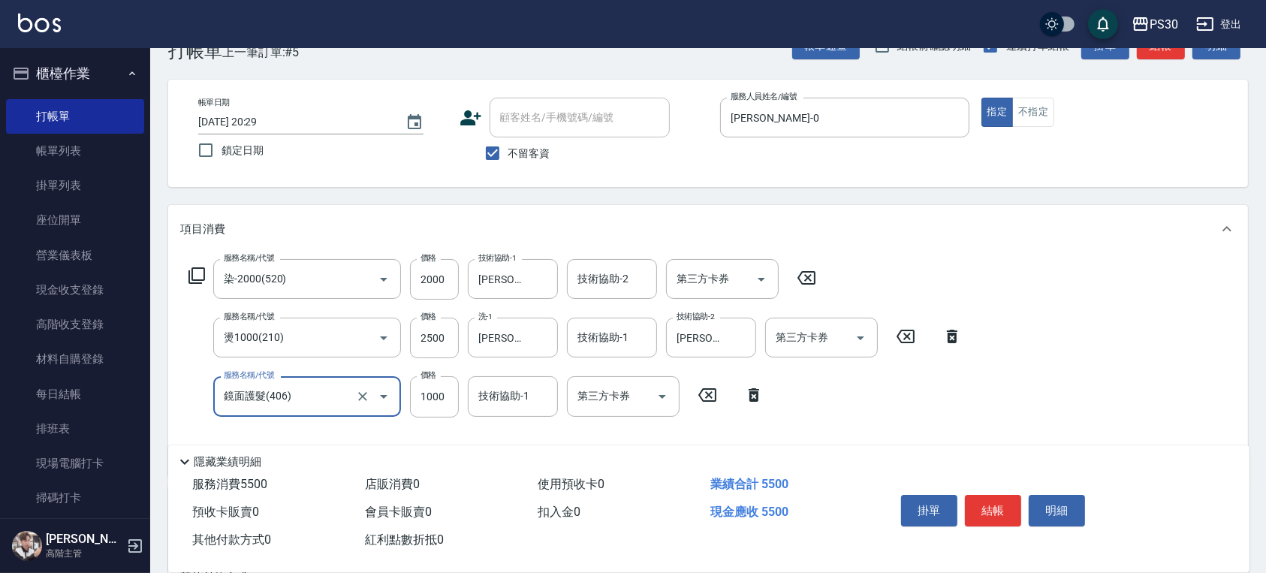
scroll to position [41, 0]
type input "鏡面護髮(406)"
click at [988, 515] on button "結帳" at bounding box center [993, 511] width 56 height 32
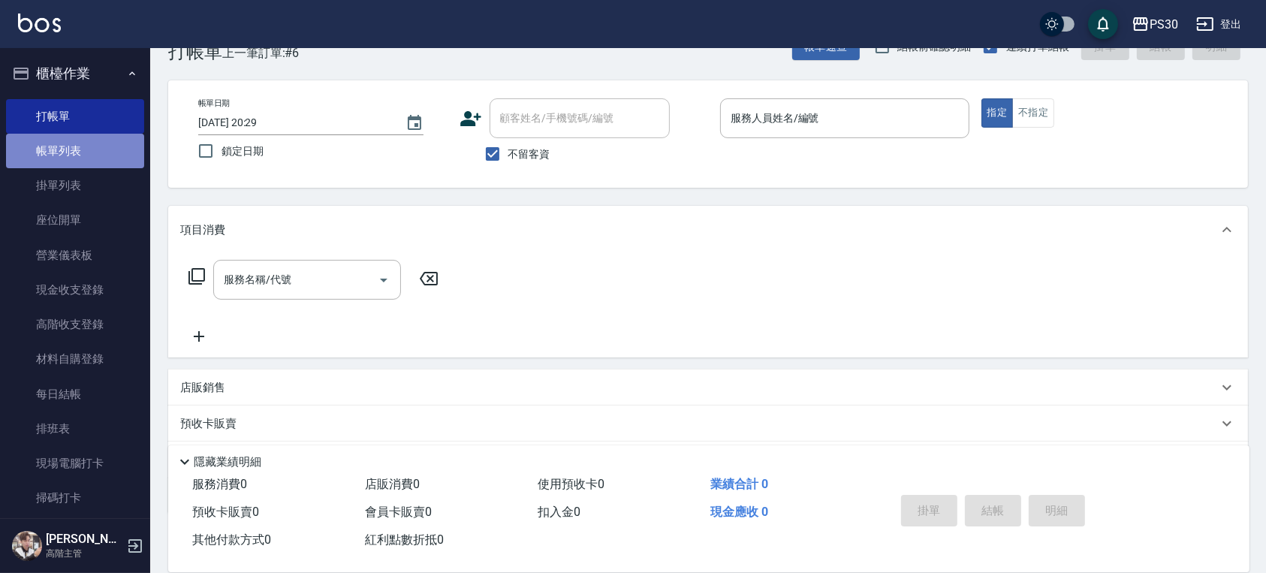
click at [104, 143] on link "帳單列表" at bounding box center [75, 151] width 138 height 35
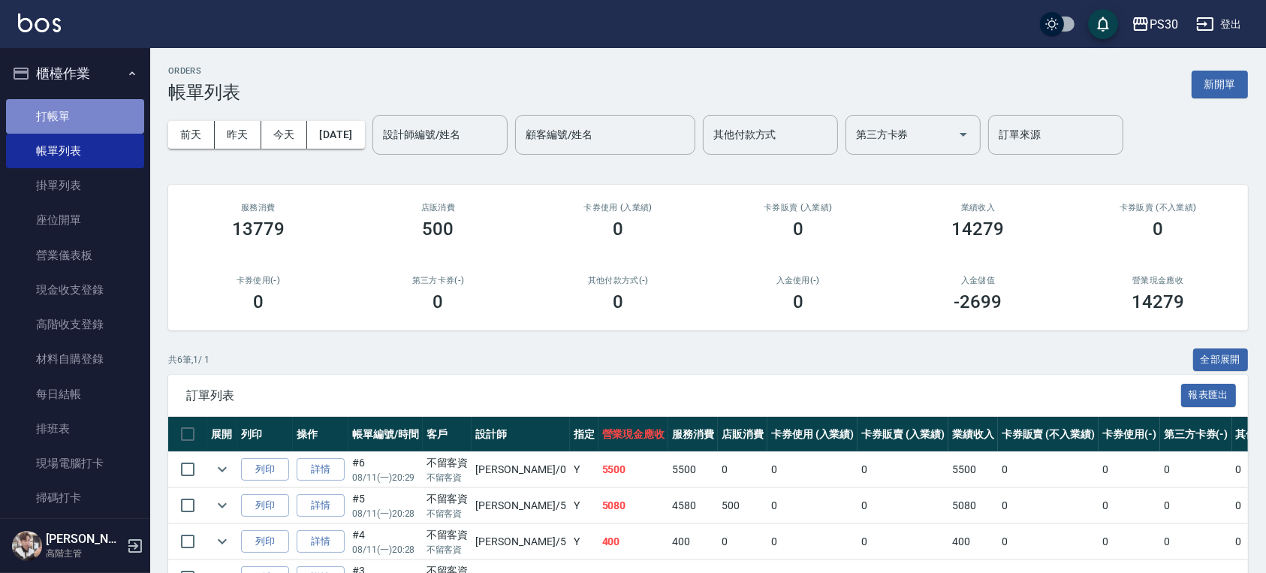
click at [101, 104] on link "打帳單" at bounding box center [75, 116] width 138 height 35
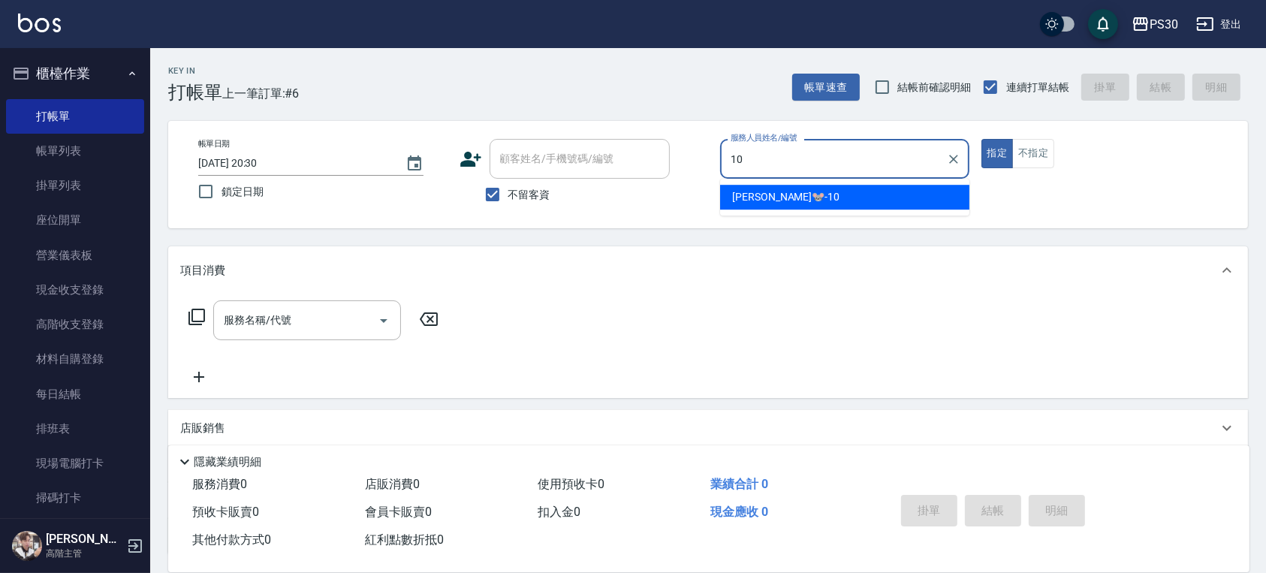
type input "[PERSON_NAME]🐭-10"
type button "true"
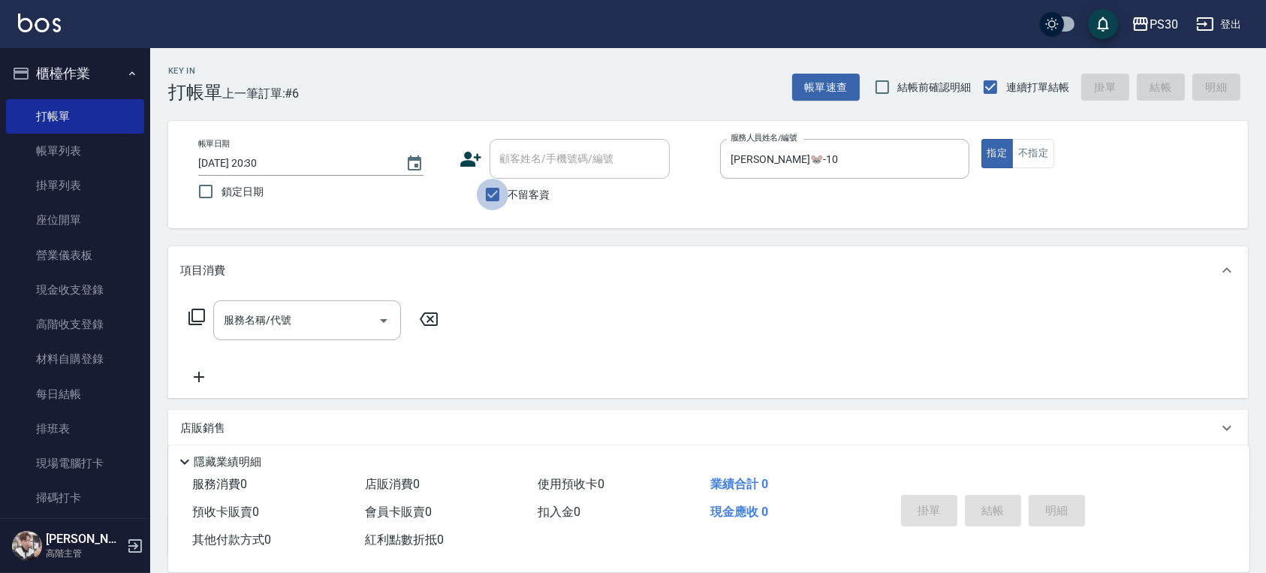
click at [498, 192] on input "不留客資" at bounding box center [493, 195] width 32 height 32
checkbox input "false"
click at [573, 168] on input "顧客姓名/手機號碼/編號" at bounding box center [568, 159] width 144 height 26
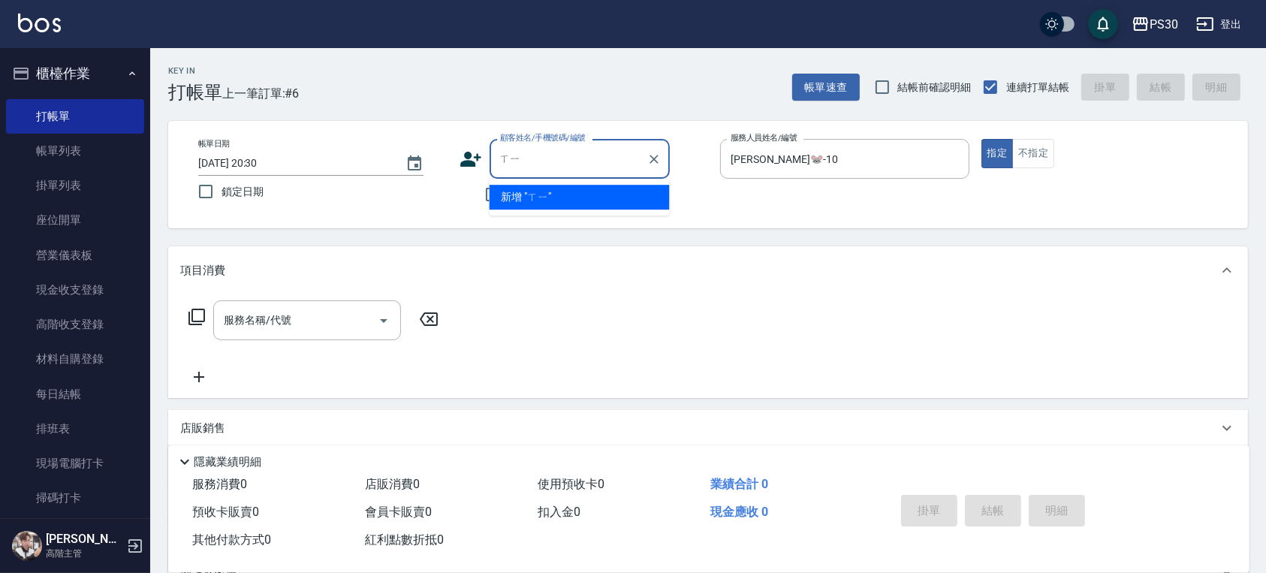
type input "ㄒ"
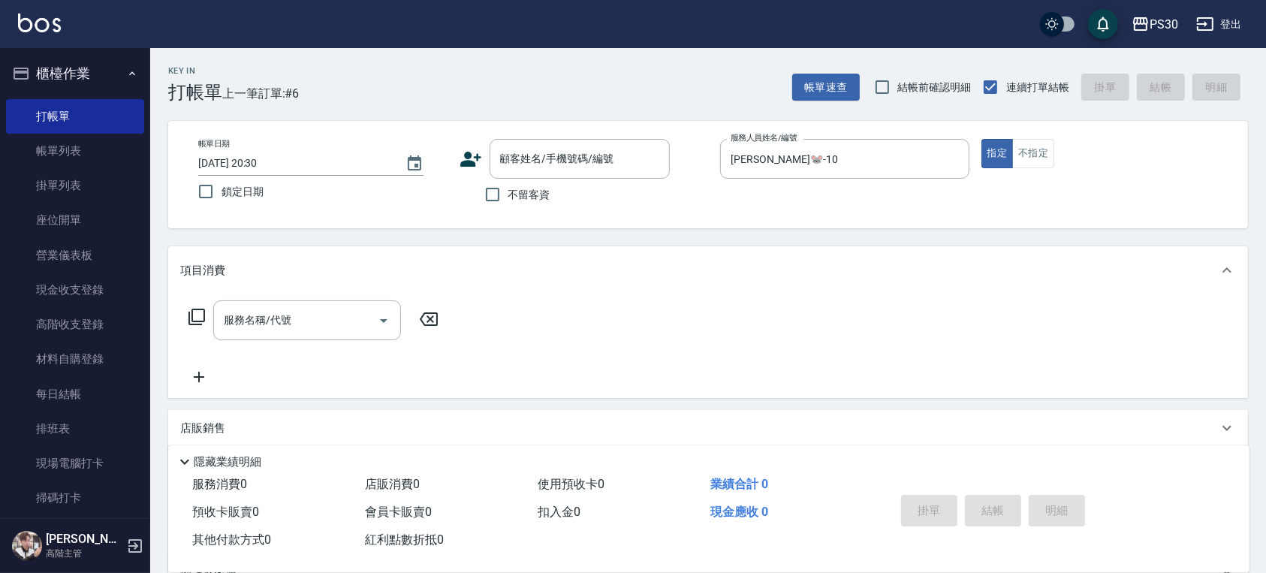
click at [797, 194] on div "帳單日期 [DATE] 20:30 鎖定日期 顧客姓名/手機號碼/編號 顧客姓名/手機號碼/編號 不留客資 服務人員姓名/編號 [PERSON_NAME]-1…" at bounding box center [707, 174] width 1043 height 71
click at [516, 185] on label "不留客資" at bounding box center [514, 195] width 74 height 32
click at [508, 185] on input "不留客資" at bounding box center [493, 195] width 32 height 32
checkbox input "true"
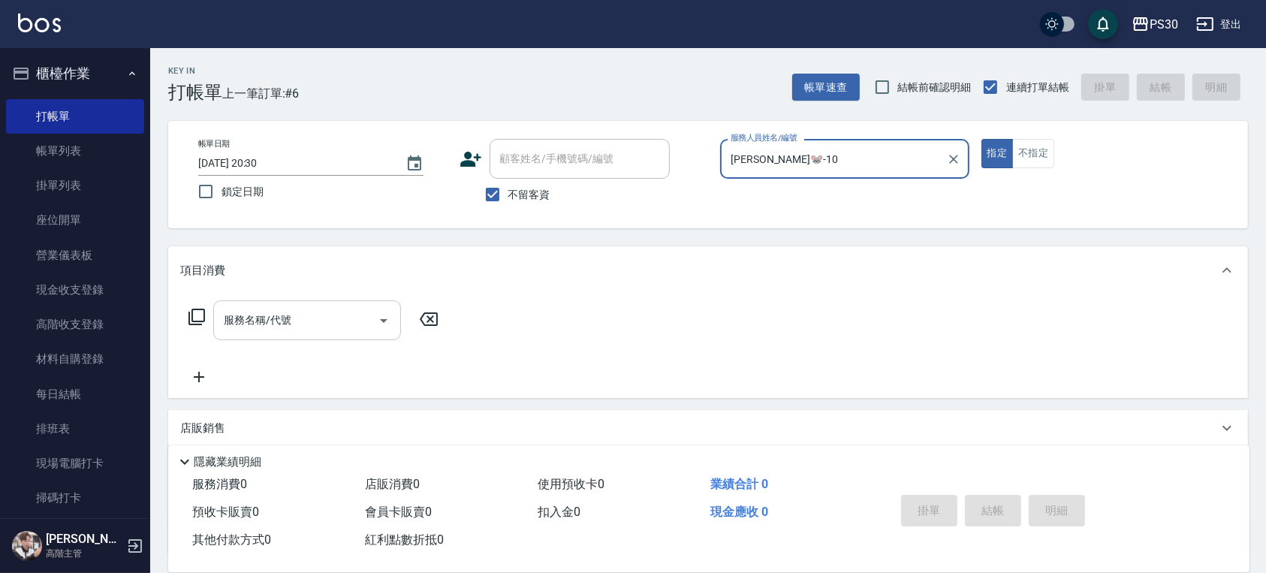
click at [254, 329] on input "服務名稱/代號" at bounding box center [296, 320] width 152 height 26
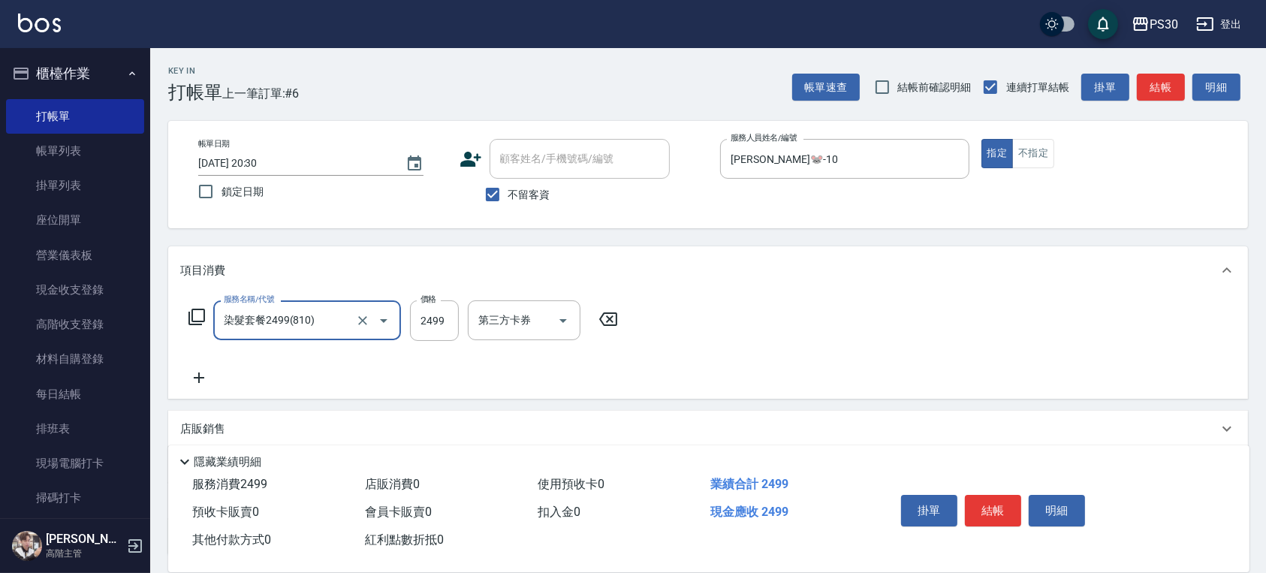
type input "染髮套餐2499(810)"
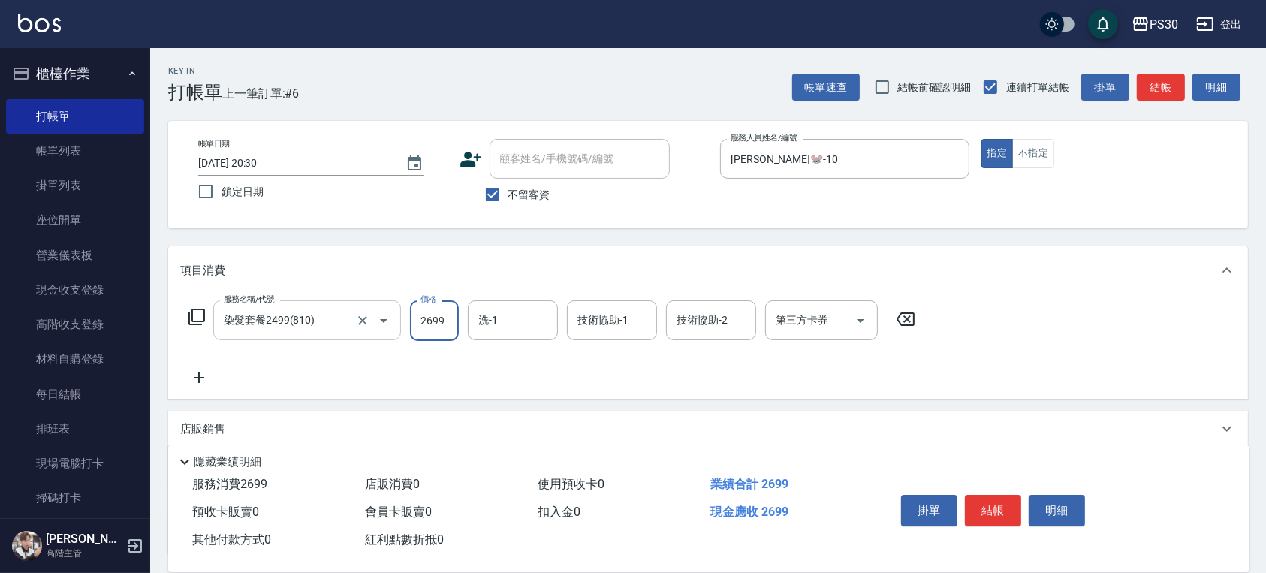
type input "2699"
click at [853, 312] on icon "Open" at bounding box center [860, 321] width 18 height 18
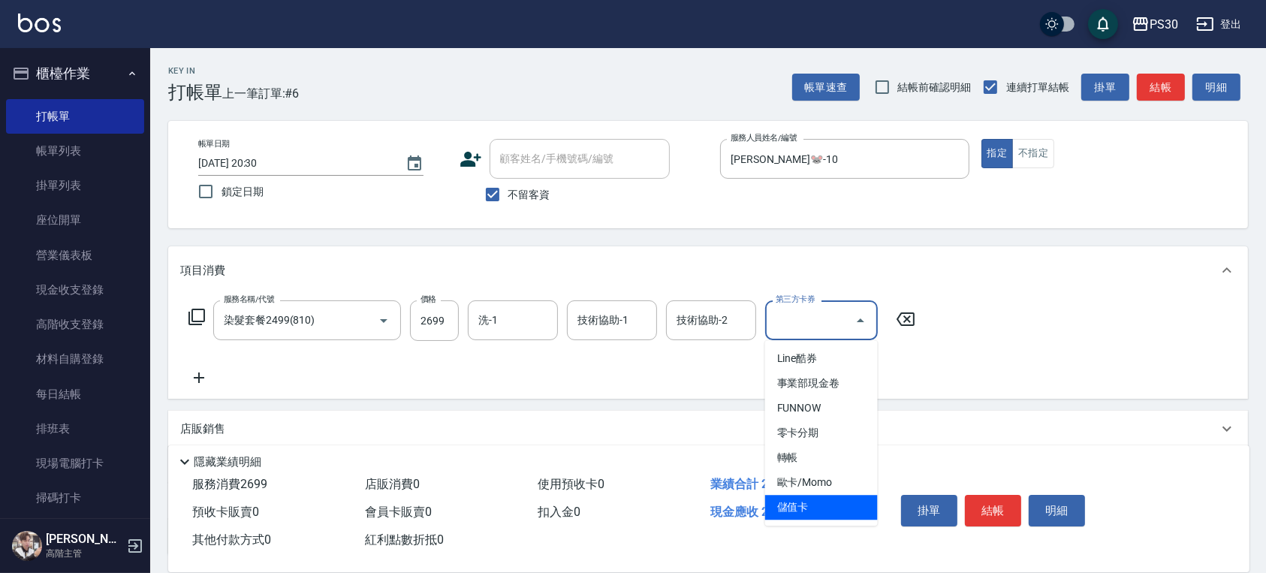
click at [805, 504] on span "儲值卡" at bounding box center [821, 507] width 113 height 25
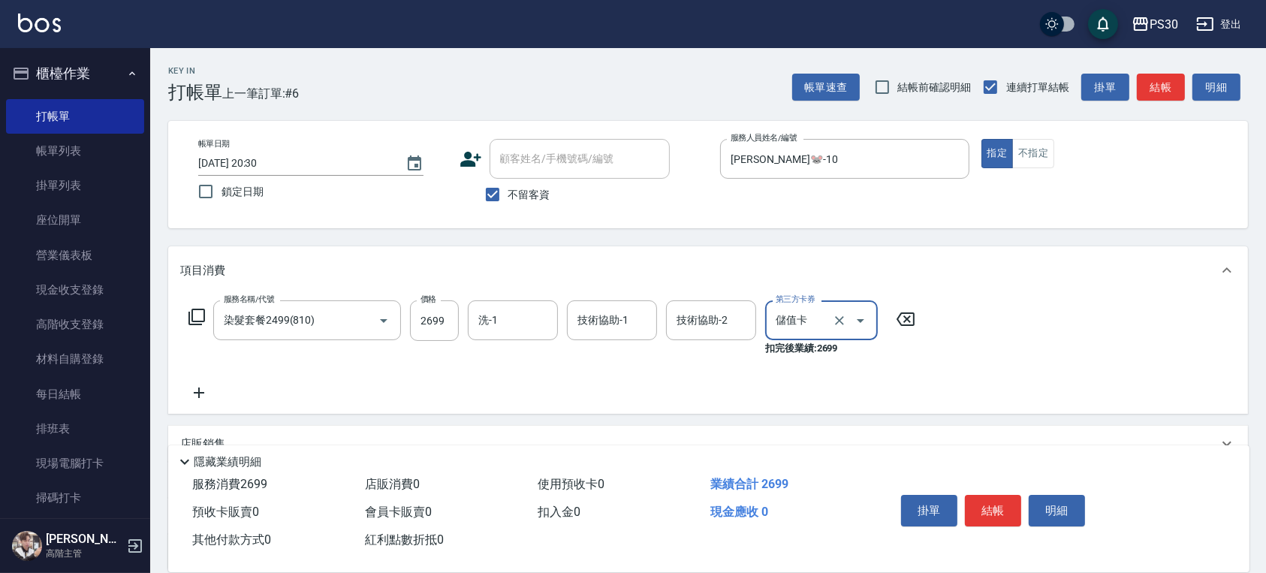
type input "儲值卡"
click at [985, 510] on button "結帳" at bounding box center [993, 511] width 56 height 32
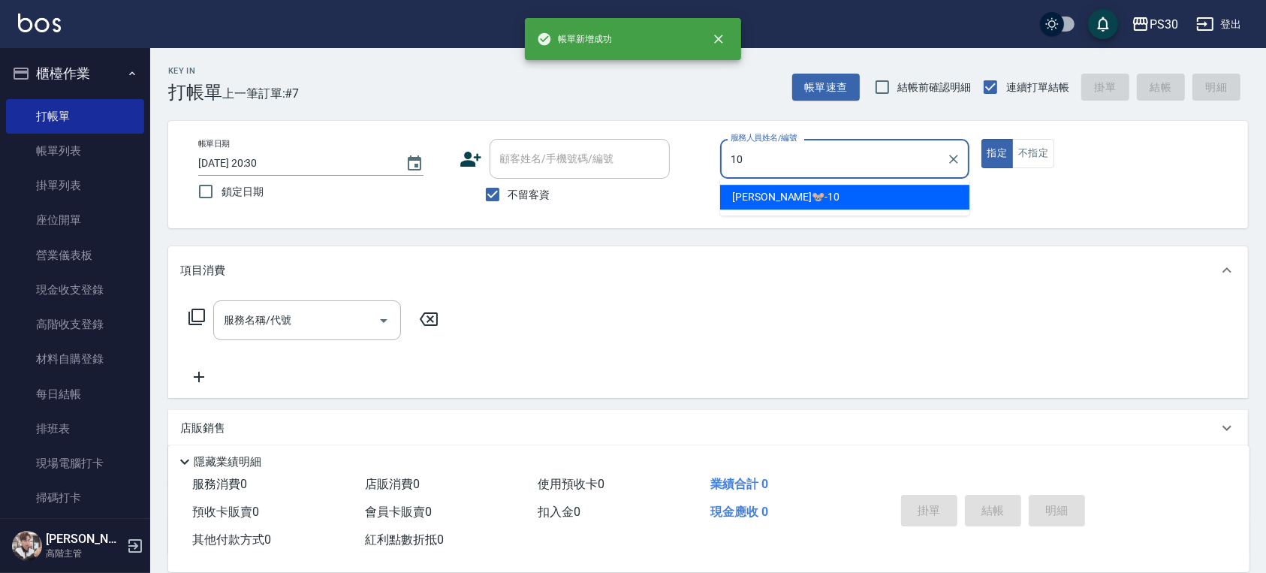
type input "[PERSON_NAME]🐭-10"
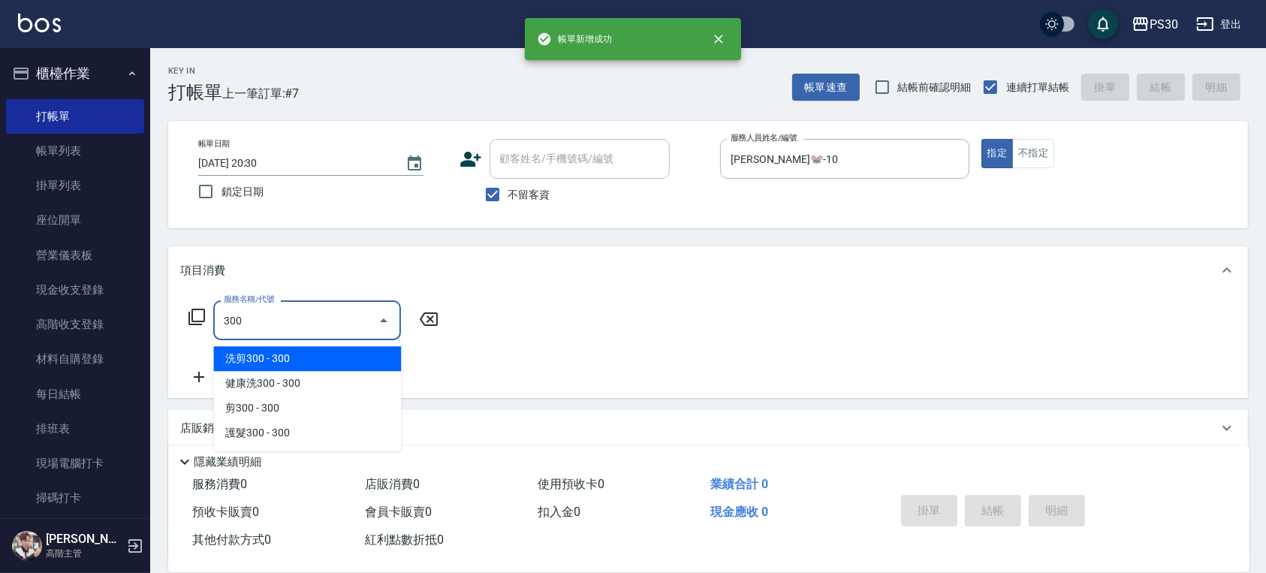
type input "洗剪300(300)"
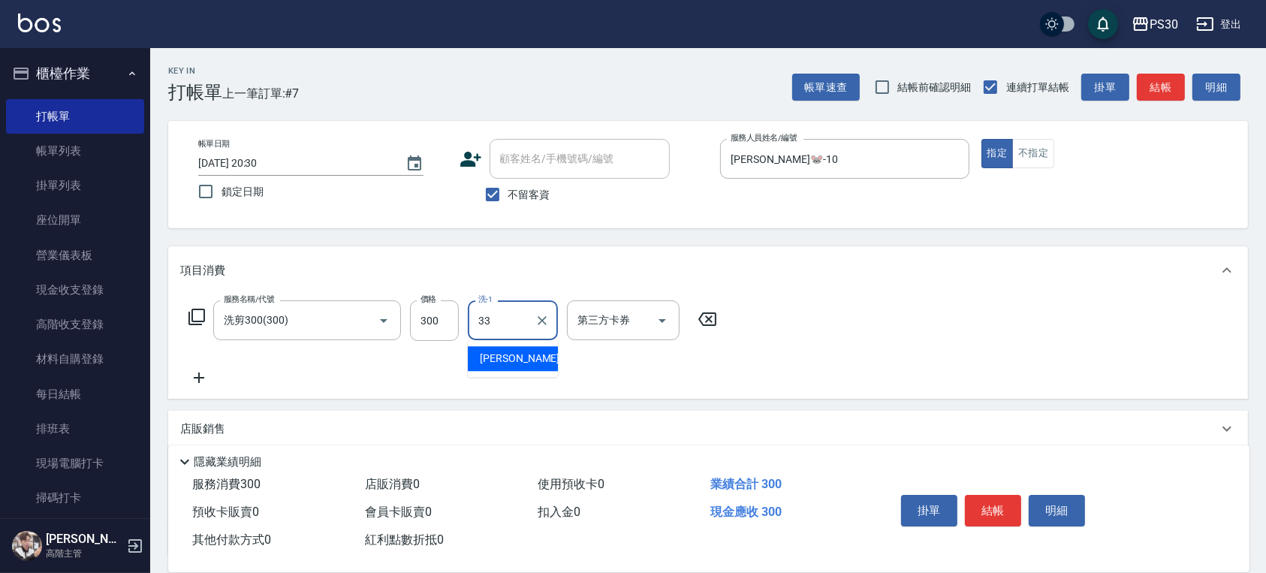
type input "[PERSON_NAME]-33"
click at [1044, 157] on button "不指定" at bounding box center [1033, 153] width 42 height 29
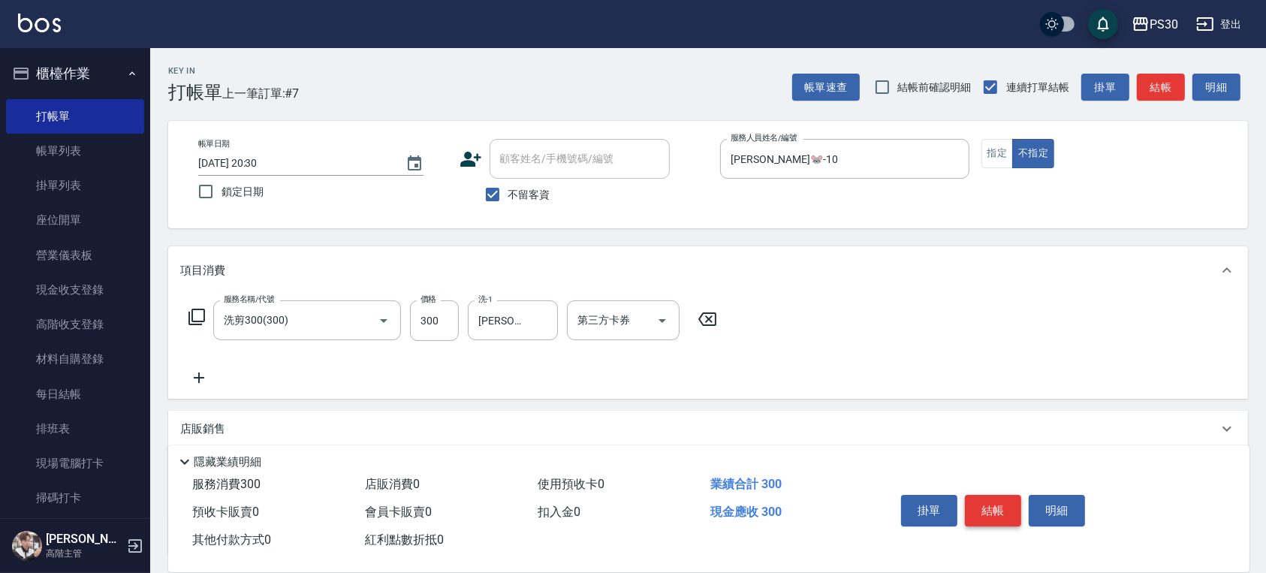
click at [986, 495] on button "結帳" at bounding box center [993, 511] width 56 height 32
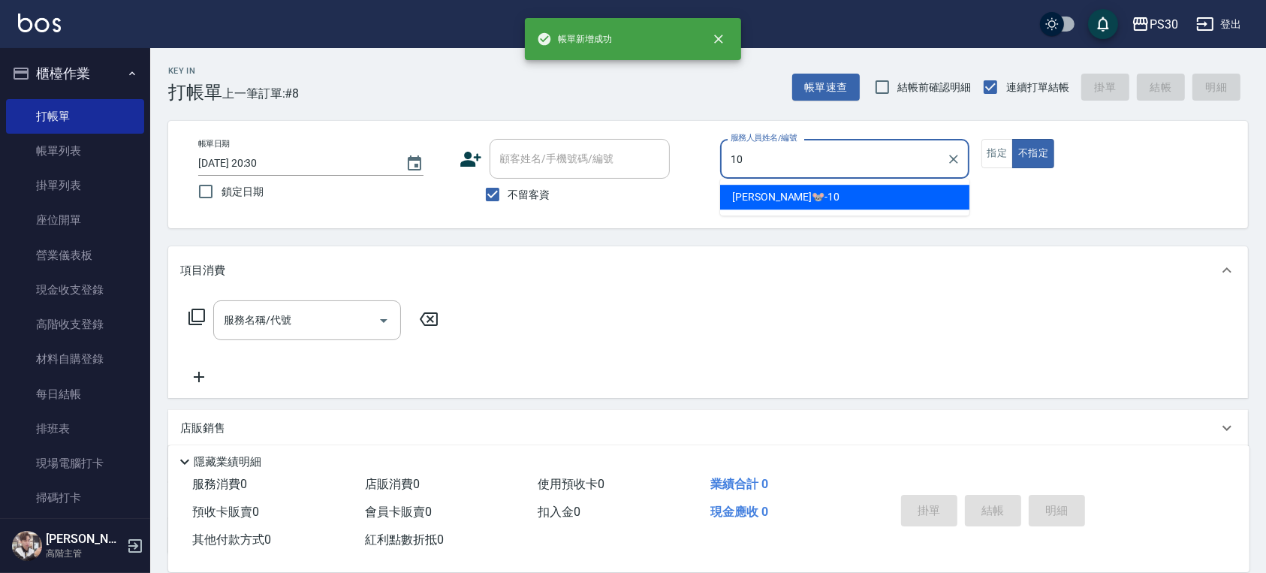
type input "[PERSON_NAME]🐭-10"
type button "false"
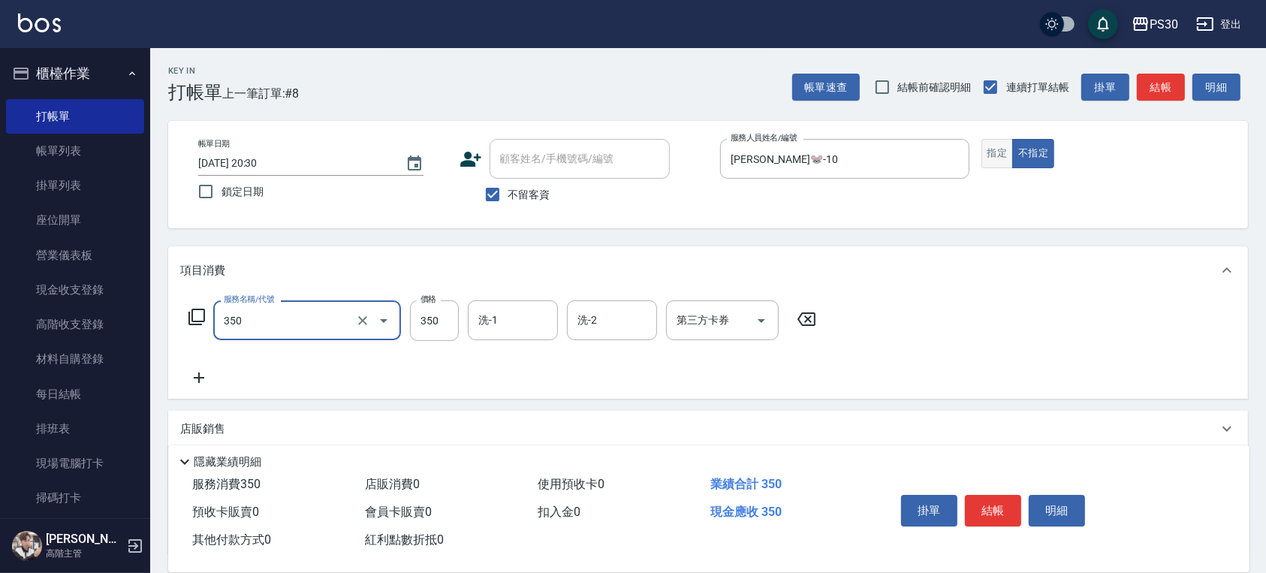
type input "洗剪350(350)"
click at [992, 143] on button "指定" at bounding box center [997, 153] width 32 height 29
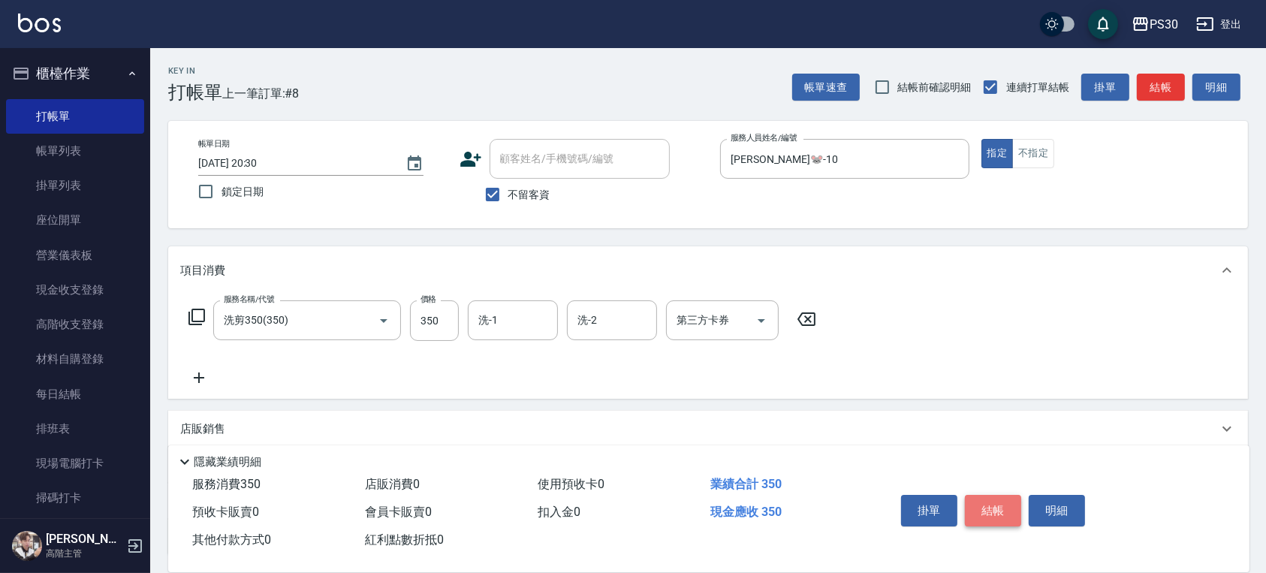
click at [998, 499] on button "結帳" at bounding box center [993, 511] width 56 height 32
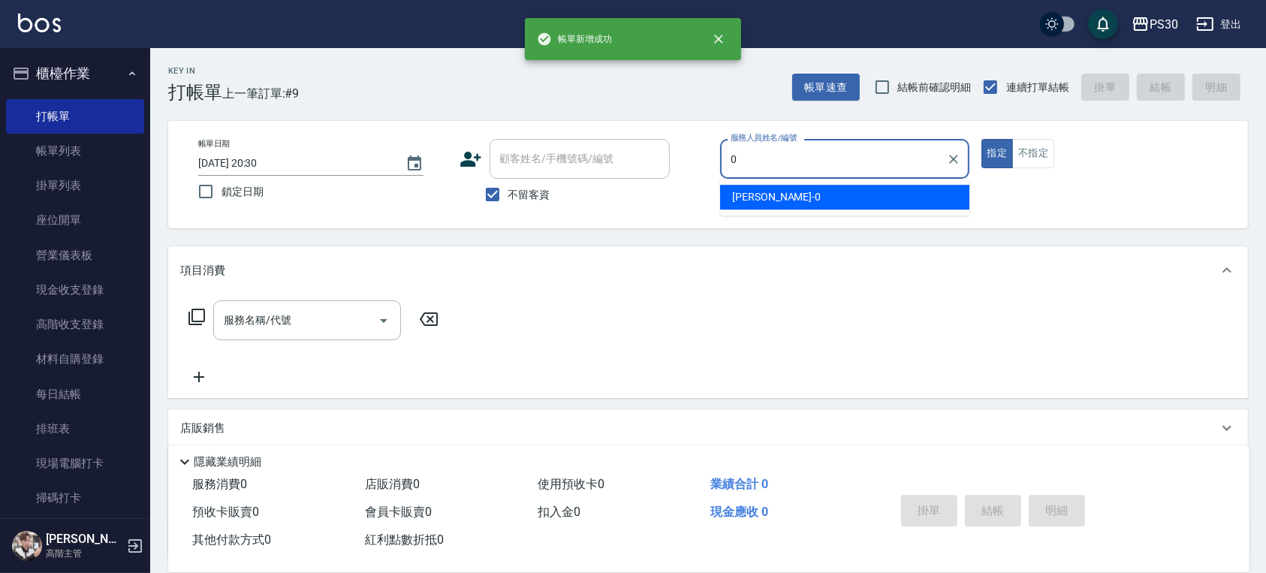
type input "[PERSON_NAME]-0"
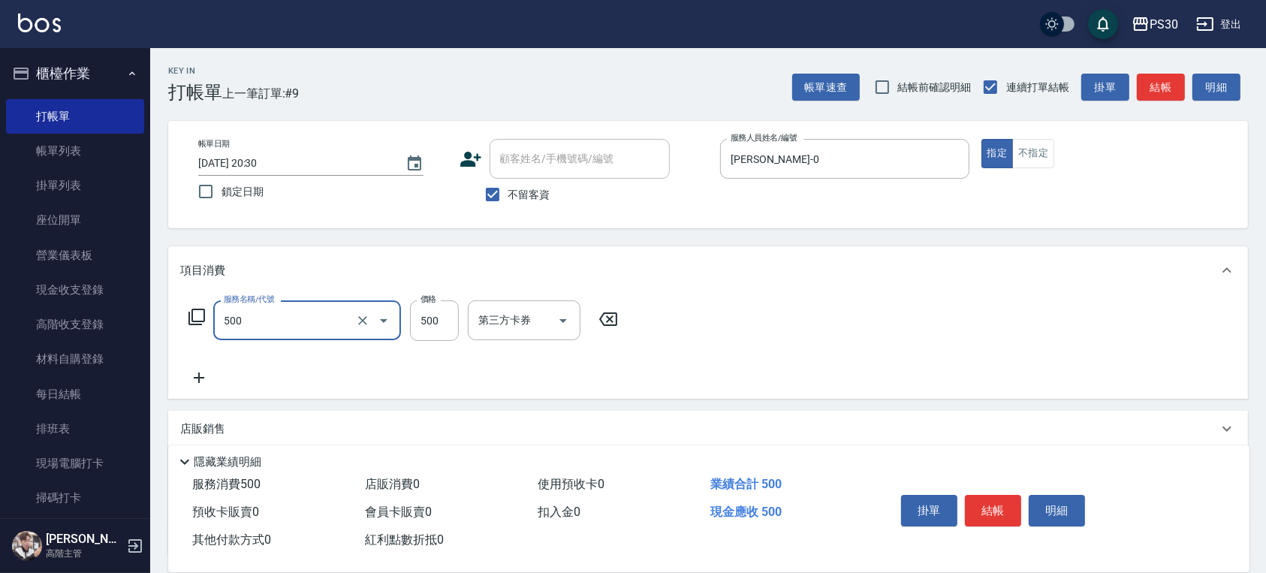
type input "洗剪500(500)"
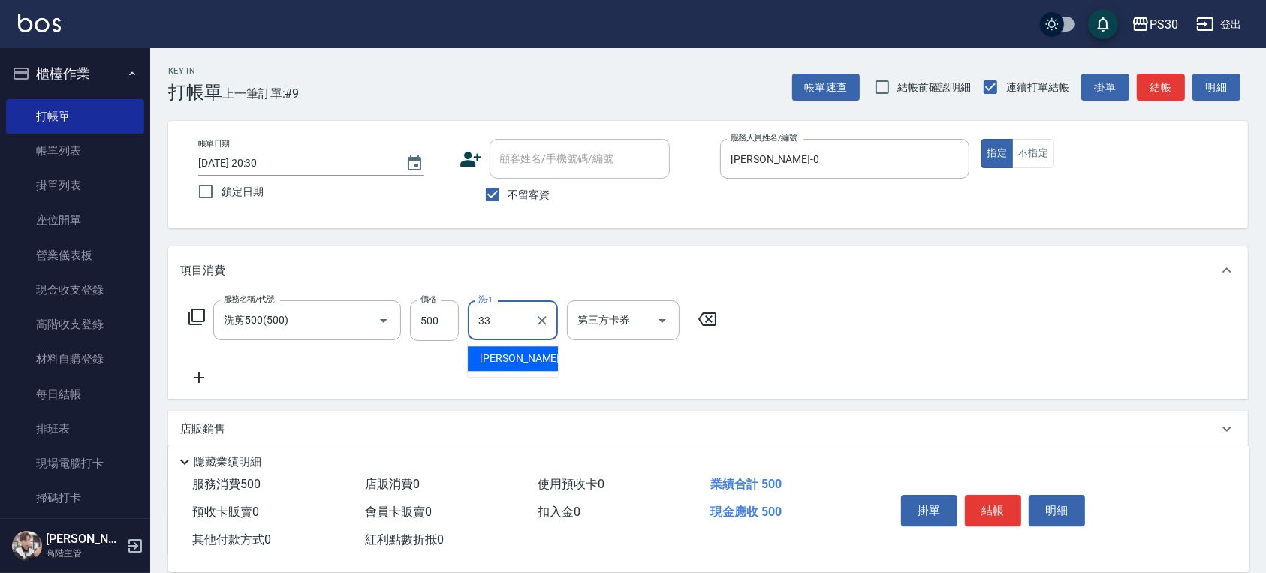
type input "[PERSON_NAME]-33"
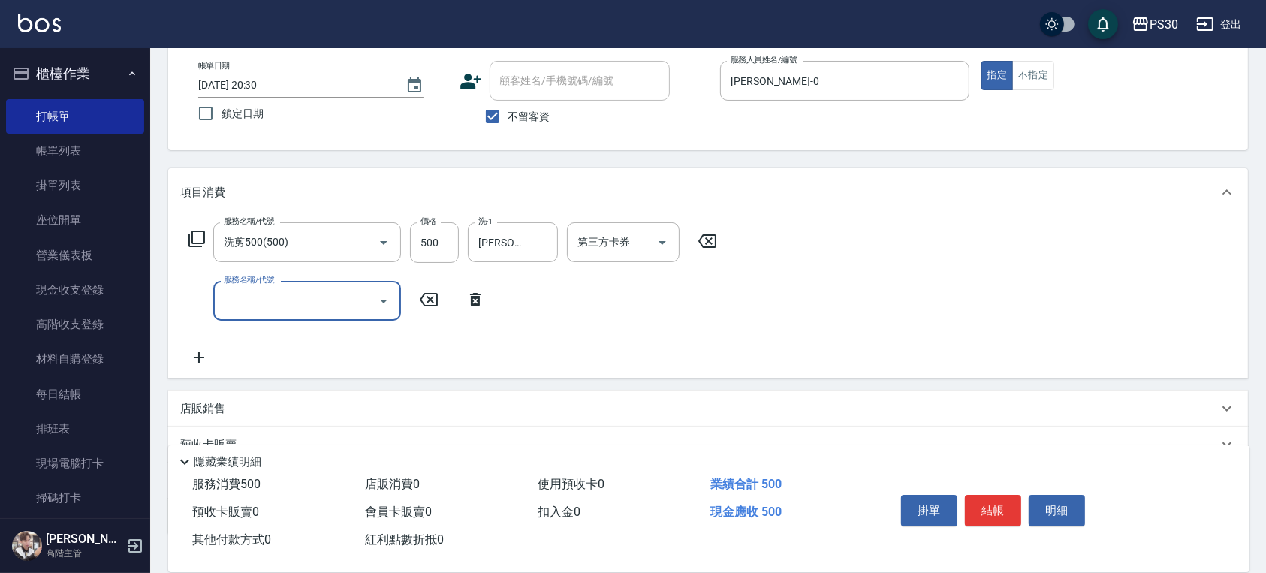
scroll to position [182, 0]
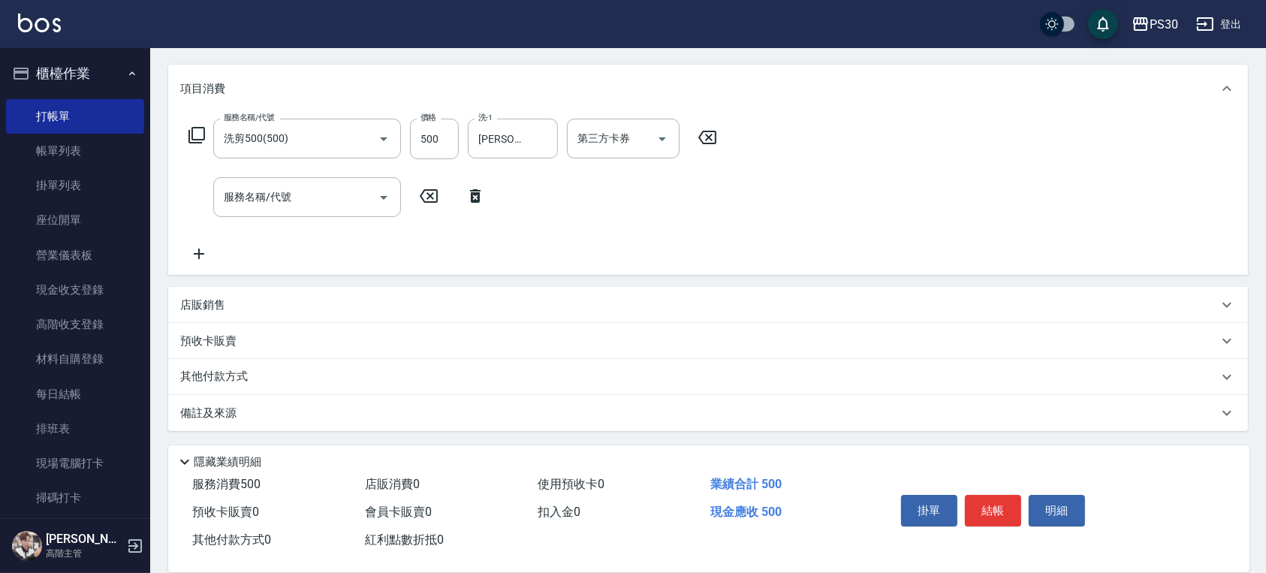
click at [248, 305] on div "店販銷售" at bounding box center [698, 305] width 1037 height 16
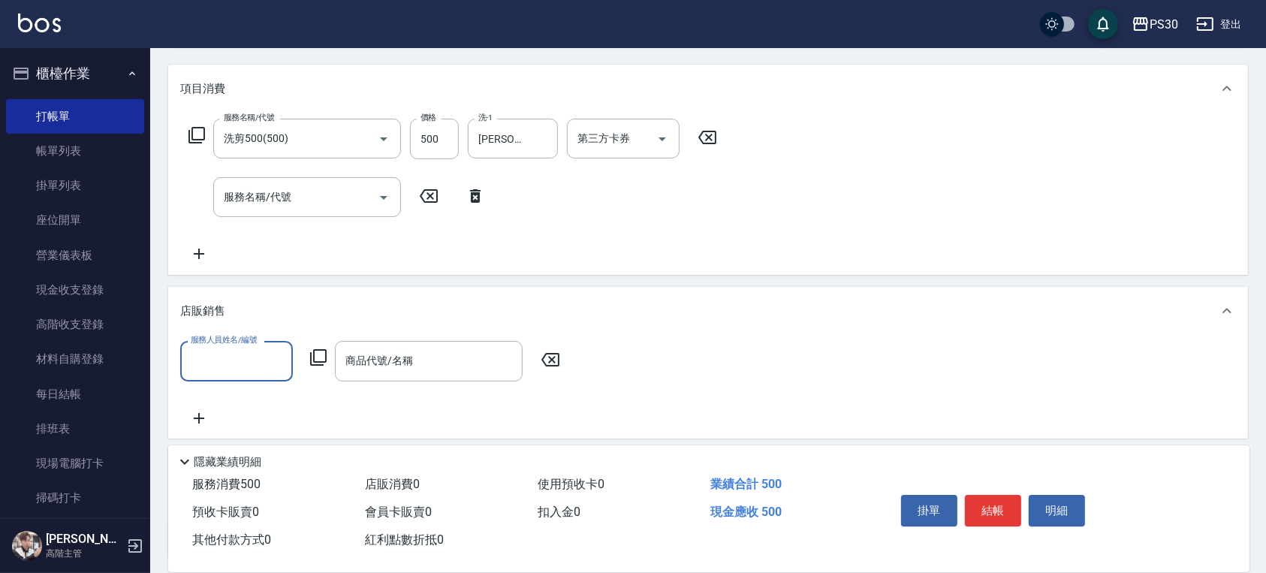
scroll to position [0, 0]
type input "[PERSON_NAME]-0"
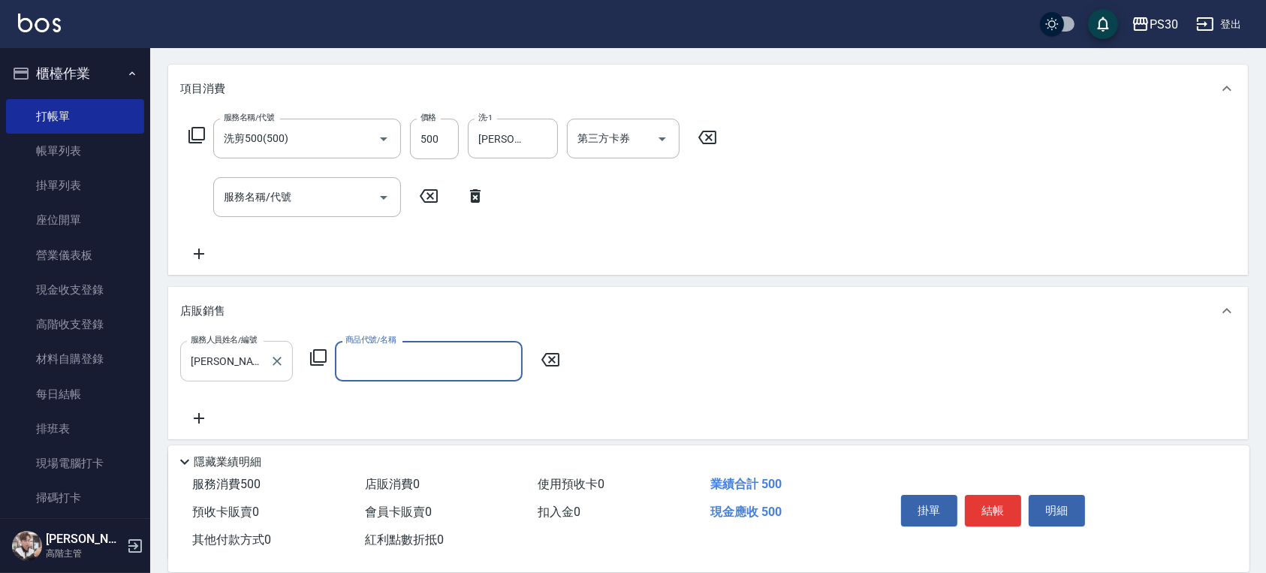
type input "ㄛ"
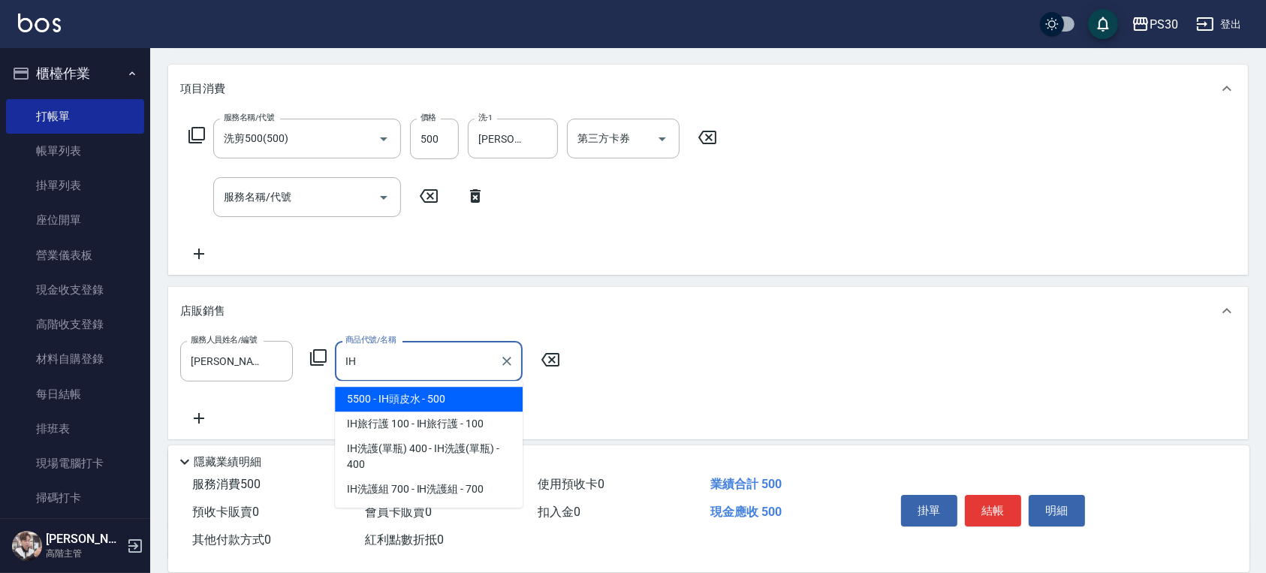
drag, startPoint x: 441, startPoint y: 399, endPoint x: 399, endPoint y: 342, distance: 70.4
click at [441, 399] on span "5500 - IH頭皮水 - 500" at bounding box center [429, 399] width 188 height 25
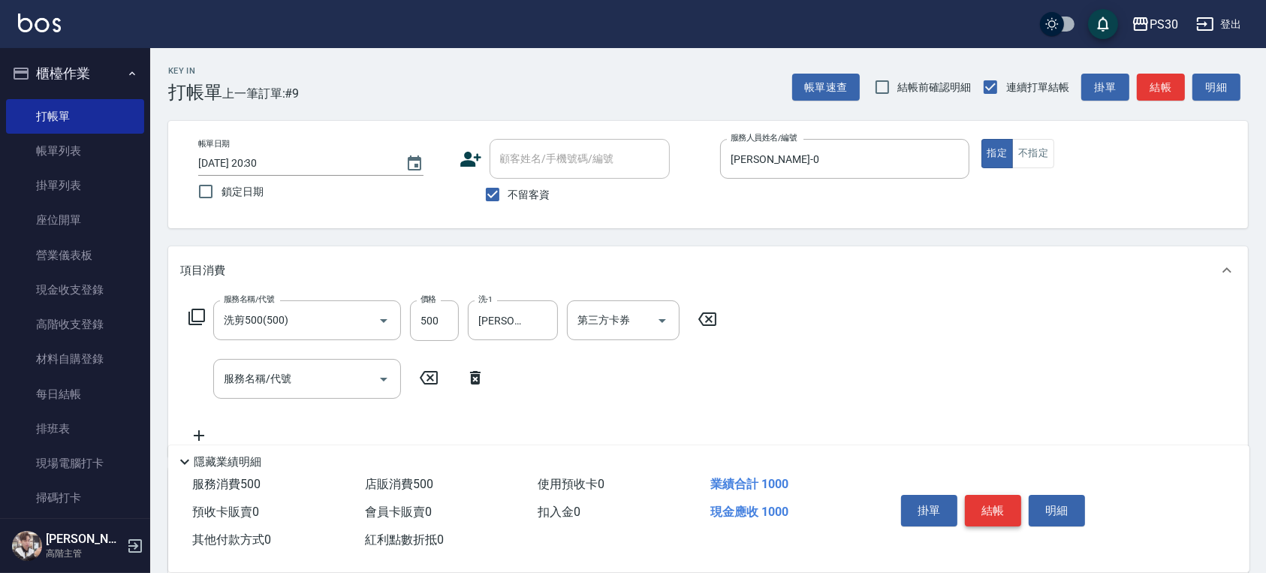
type input "IH頭皮水"
click at [995, 508] on button "結帳" at bounding box center [993, 511] width 56 height 32
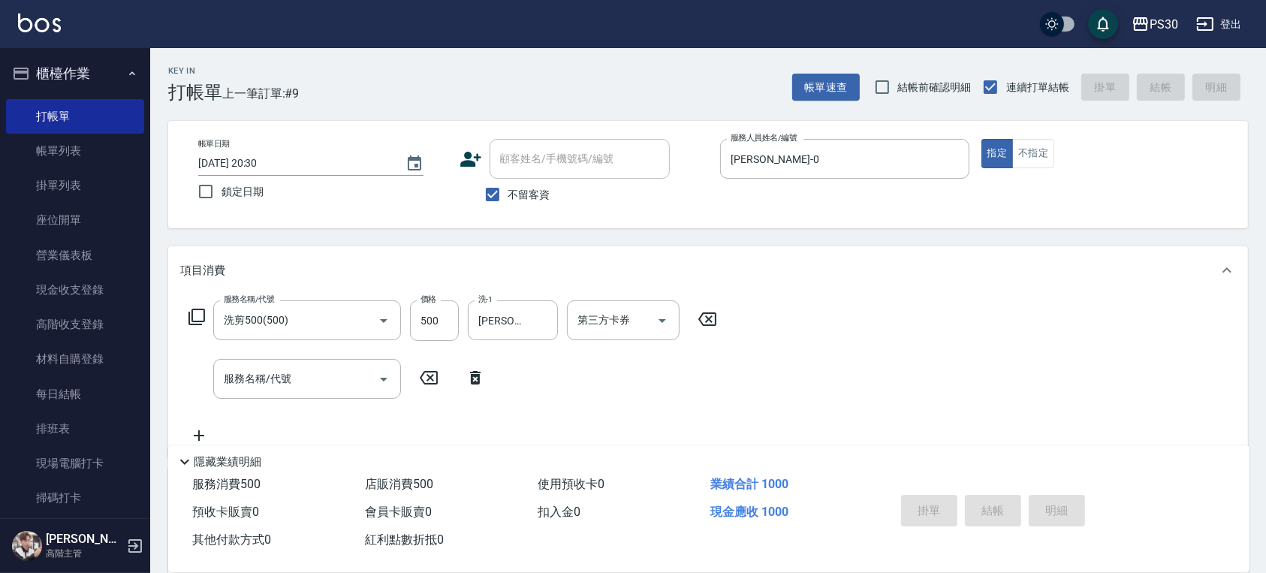
type input "[DATE] 20:31"
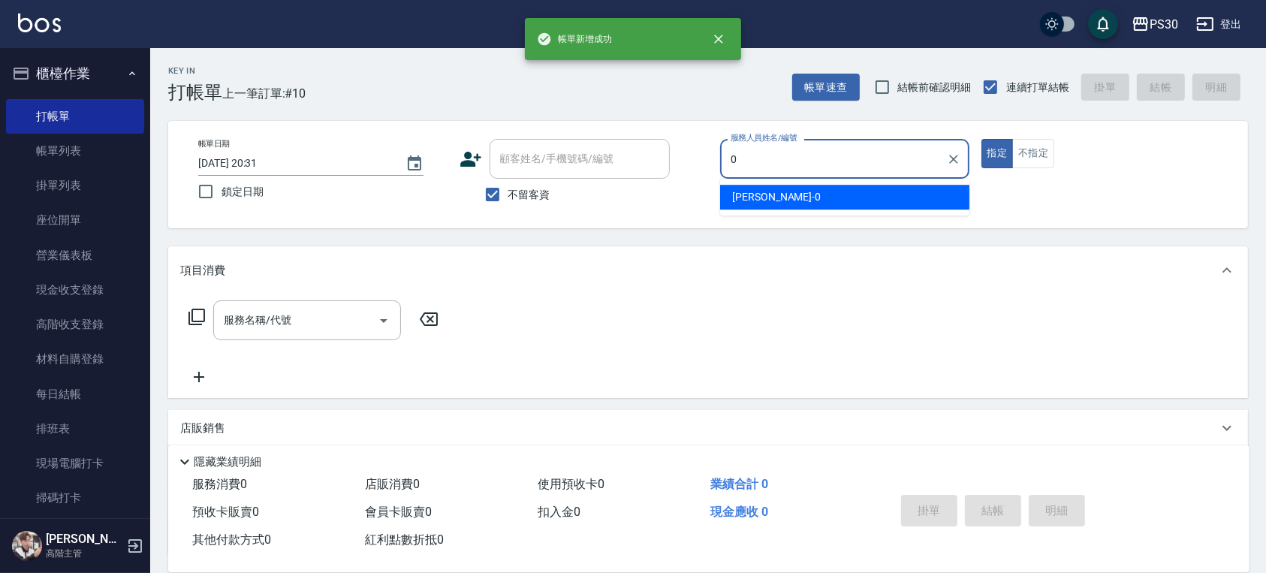
type input "[PERSON_NAME]-0"
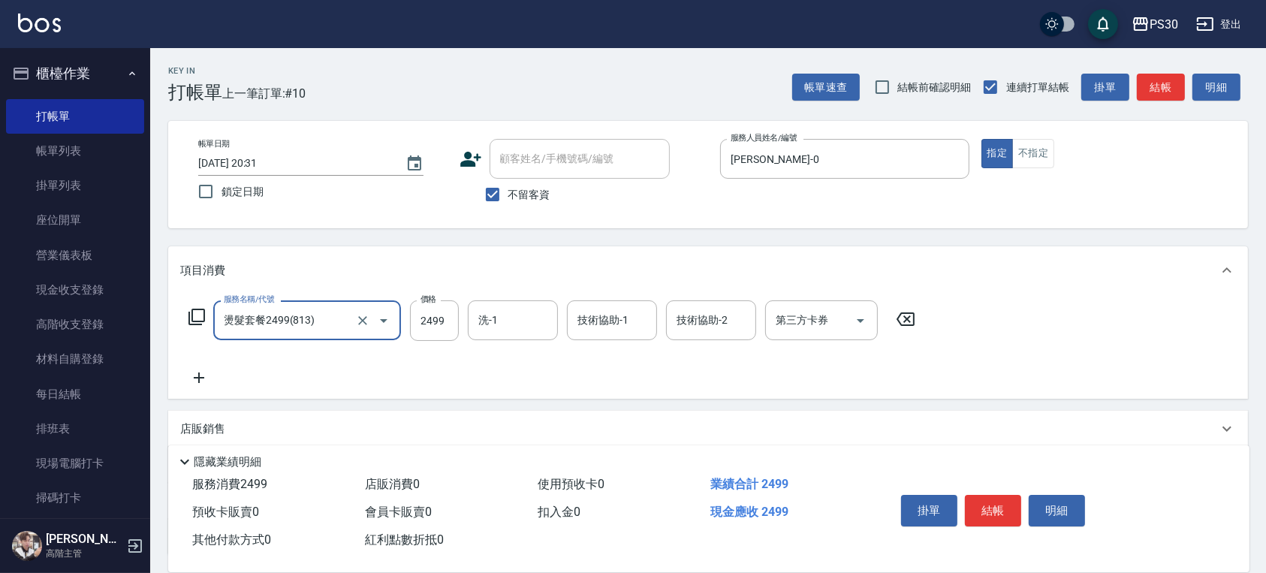
type input "燙髮套餐2499(813)"
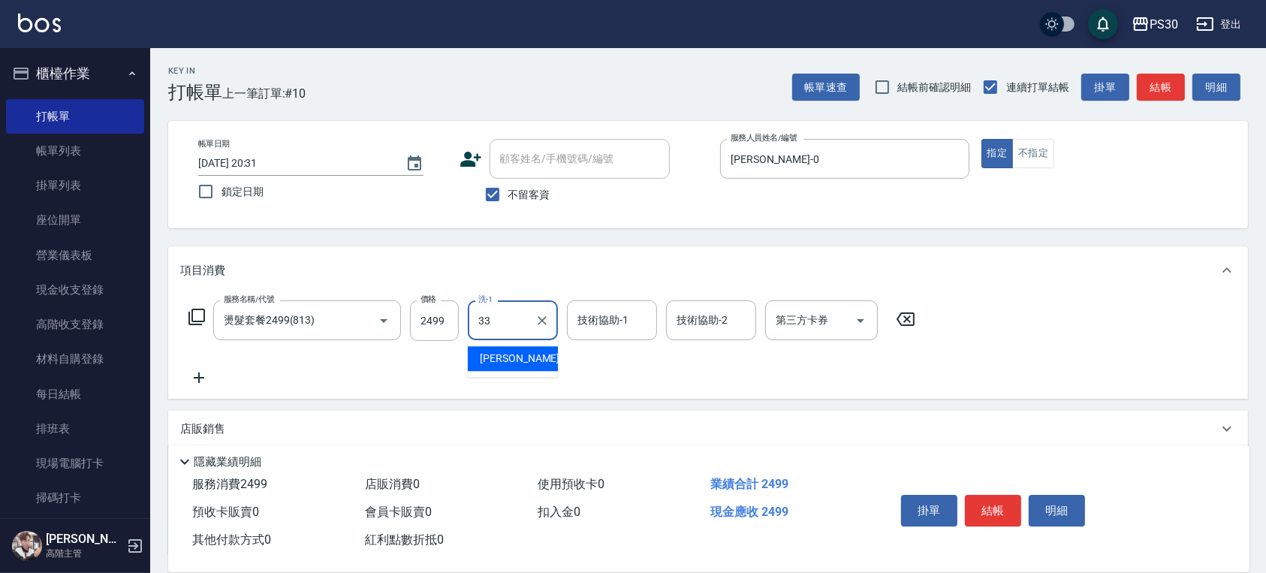
type input "[PERSON_NAME]-33"
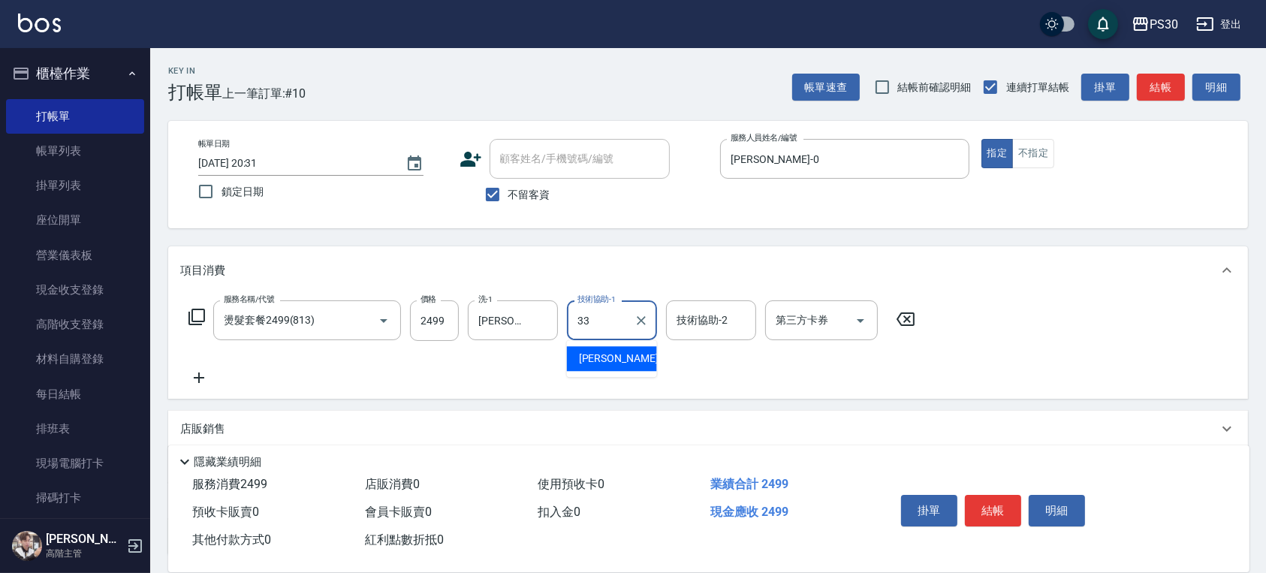
type input "[PERSON_NAME]-33"
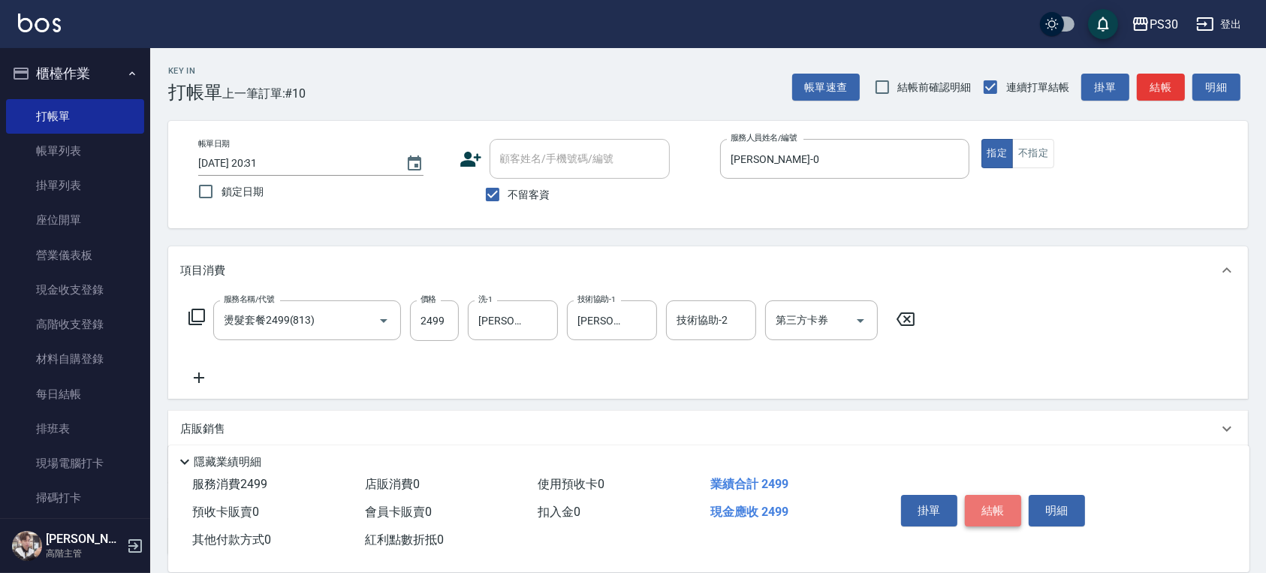
click at [993, 501] on button "結帳" at bounding box center [993, 511] width 56 height 32
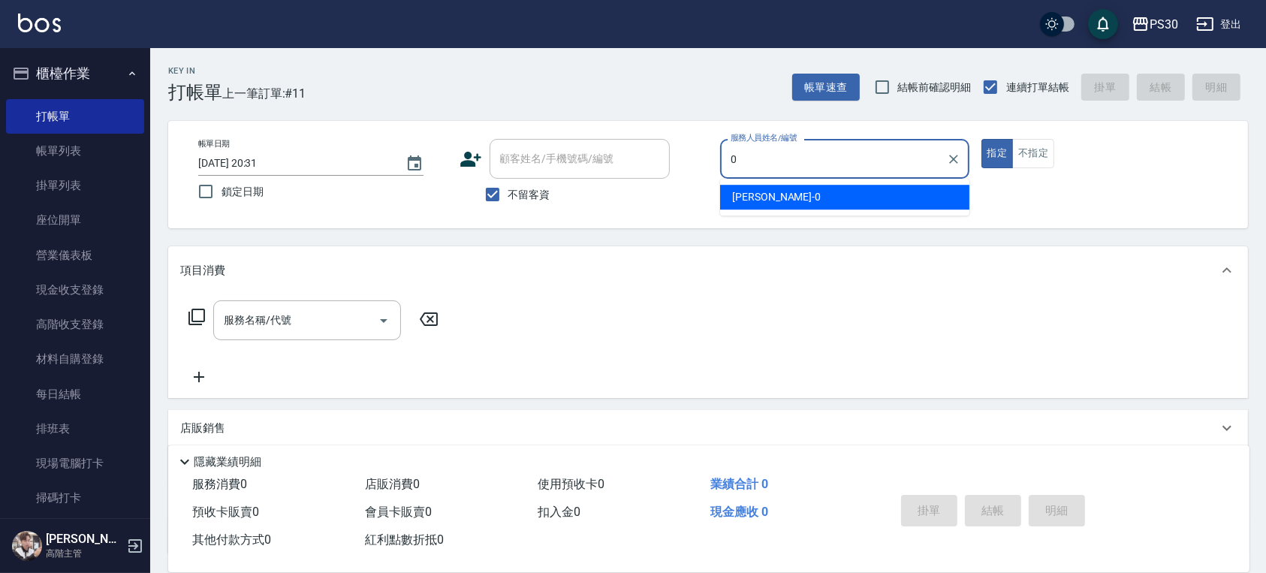
type input "[PERSON_NAME]-0"
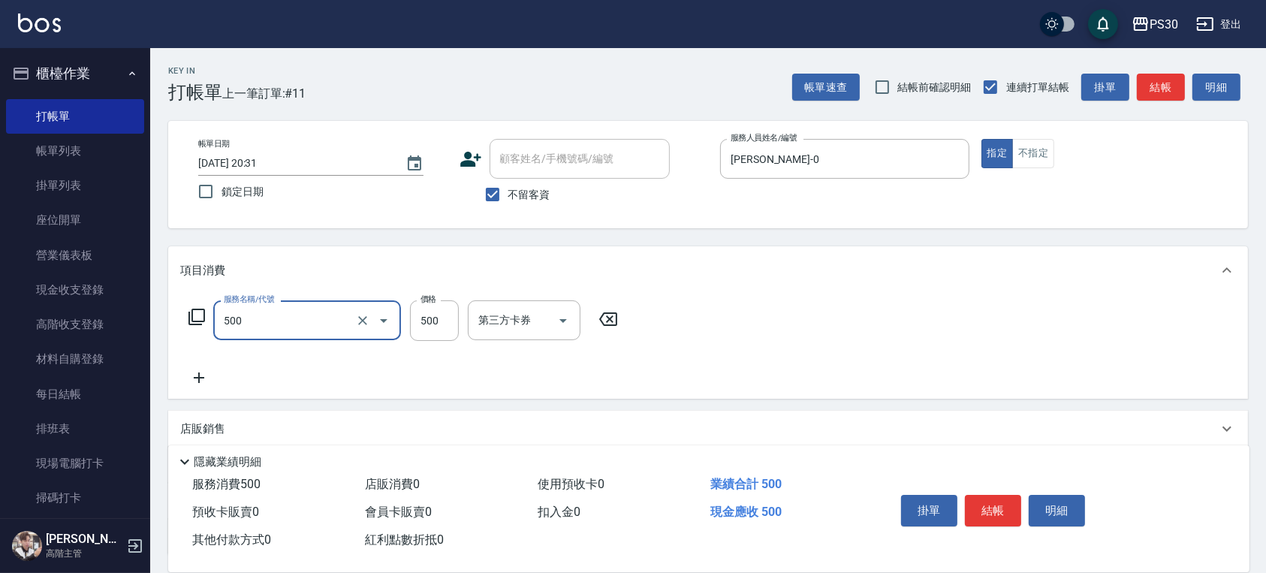
type input "洗剪500(500)"
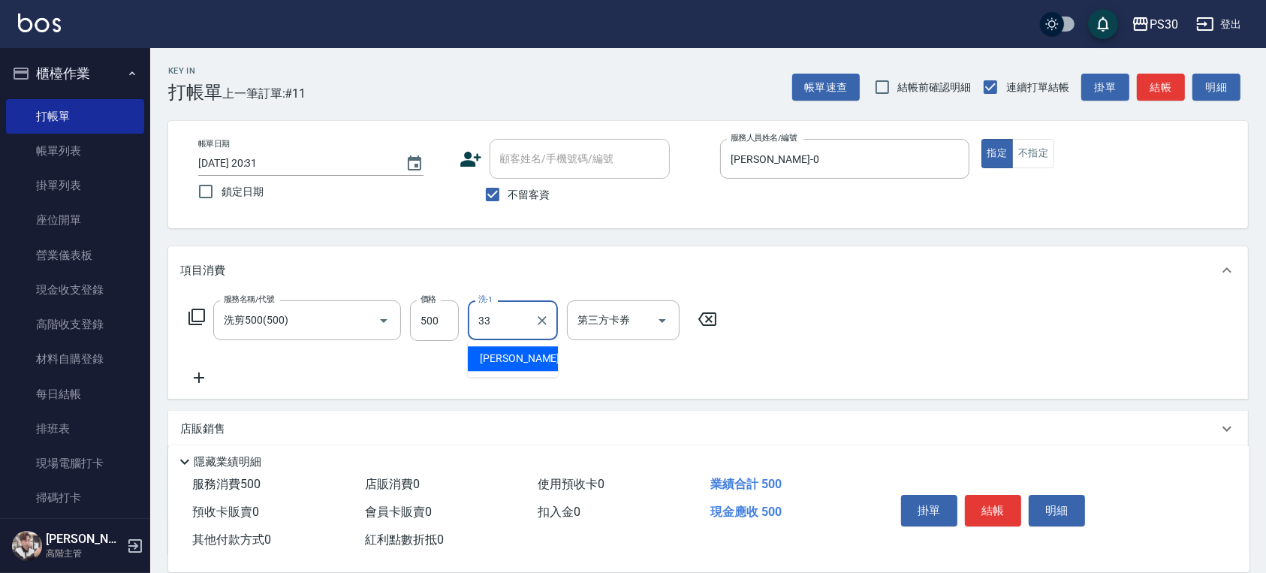
type input "[PERSON_NAME]-33"
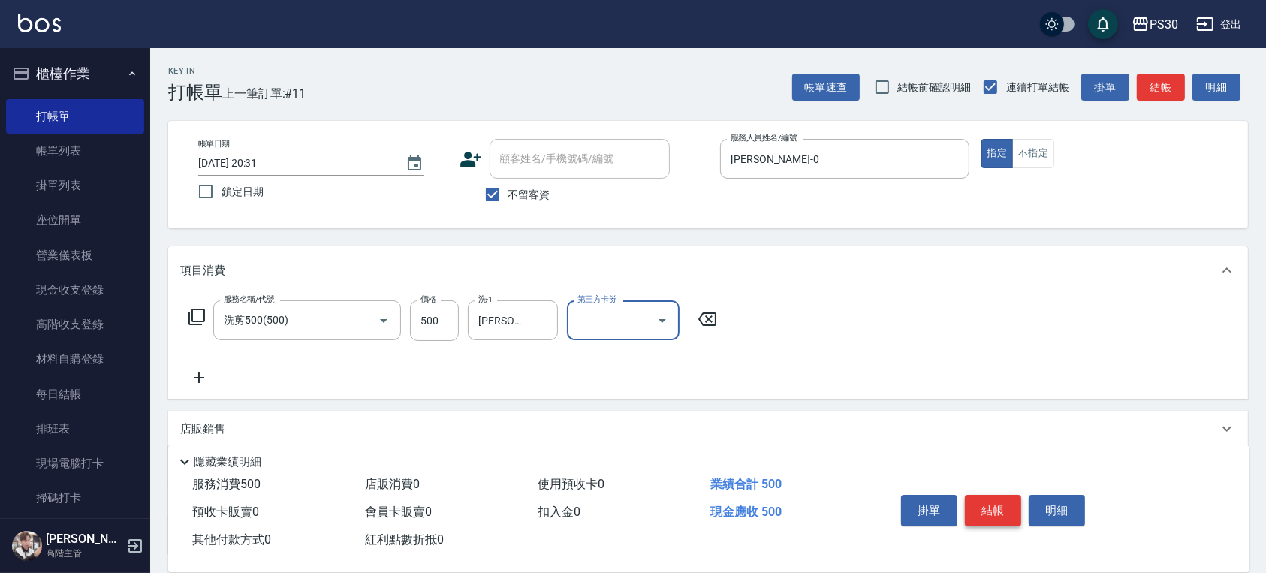
click at [1004, 501] on button "結帳" at bounding box center [993, 511] width 56 height 32
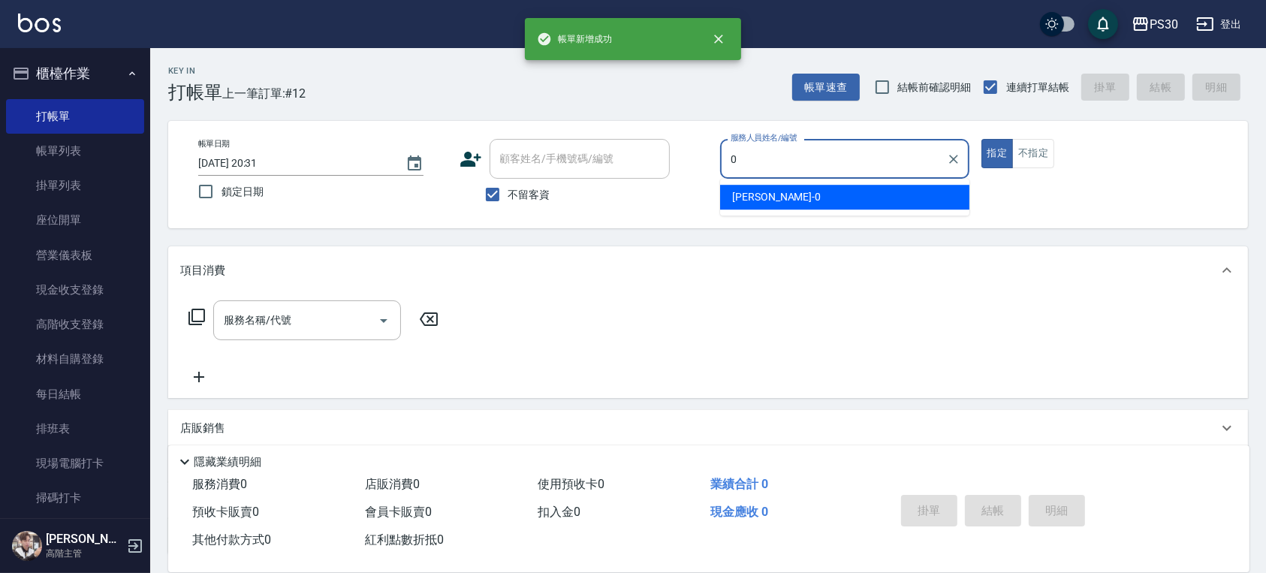
type input "[PERSON_NAME]-0"
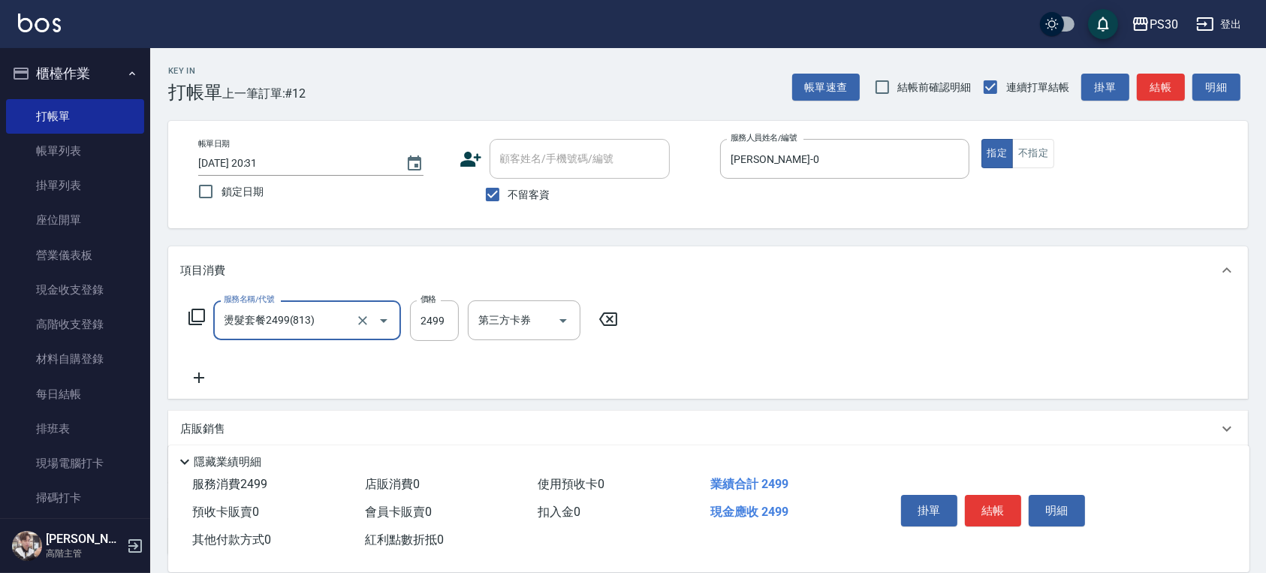
type input "燙髮套餐2499(813)"
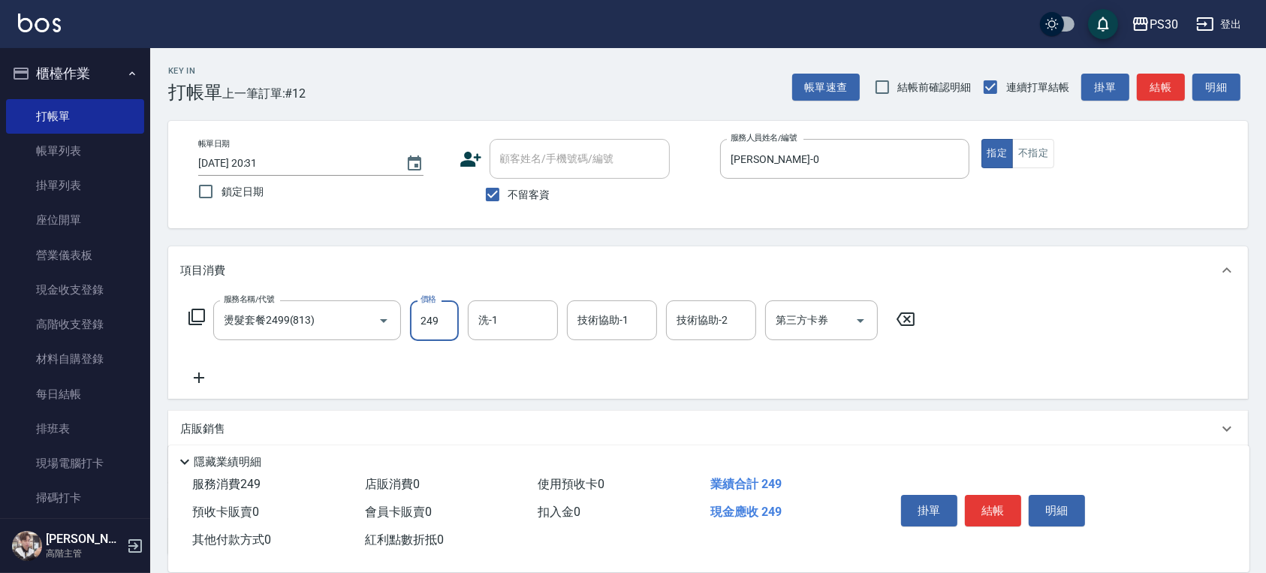
type input "2499"
type input "[PERSON_NAME]-33"
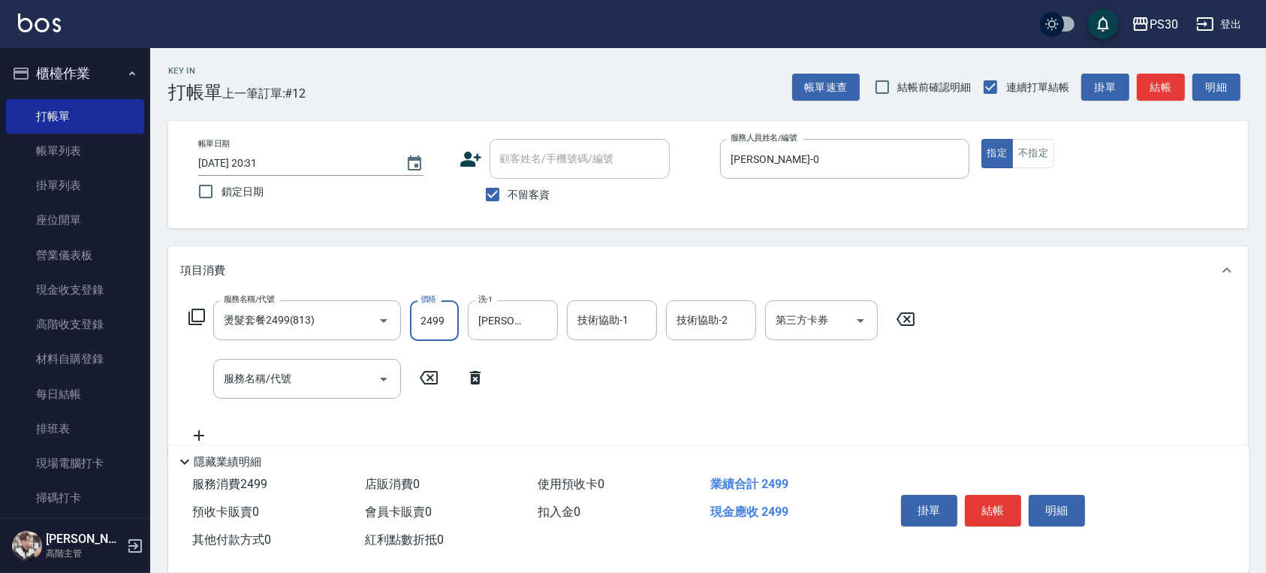
click at [434, 315] on input "2499" at bounding box center [434, 320] width 49 height 41
type input "3499"
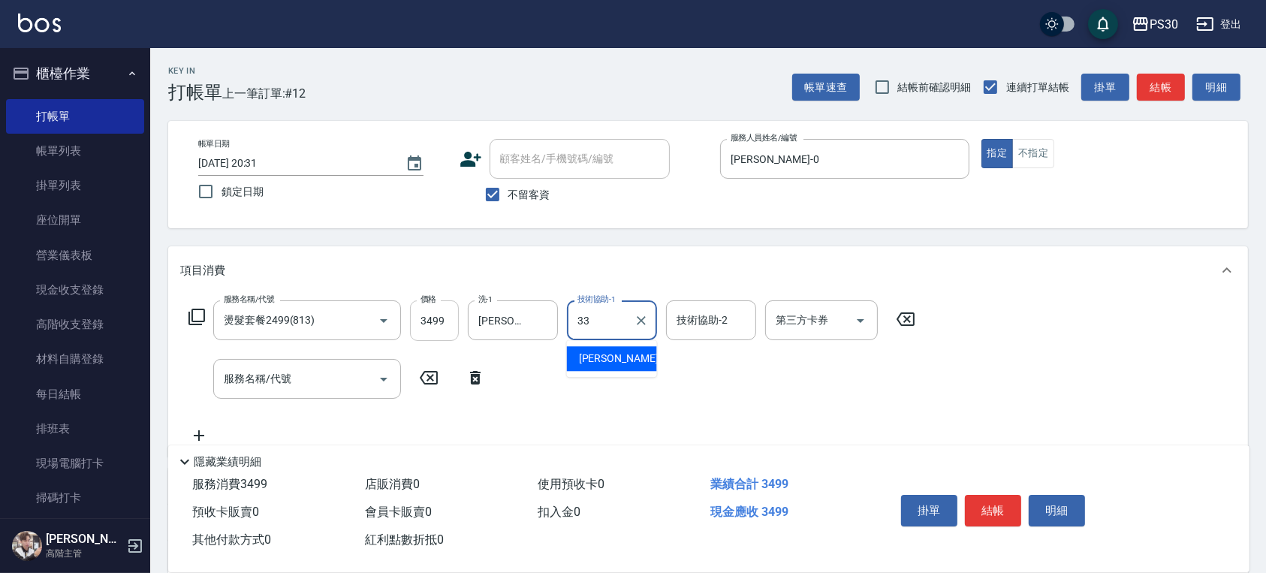
type input "[PERSON_NAME]-33"
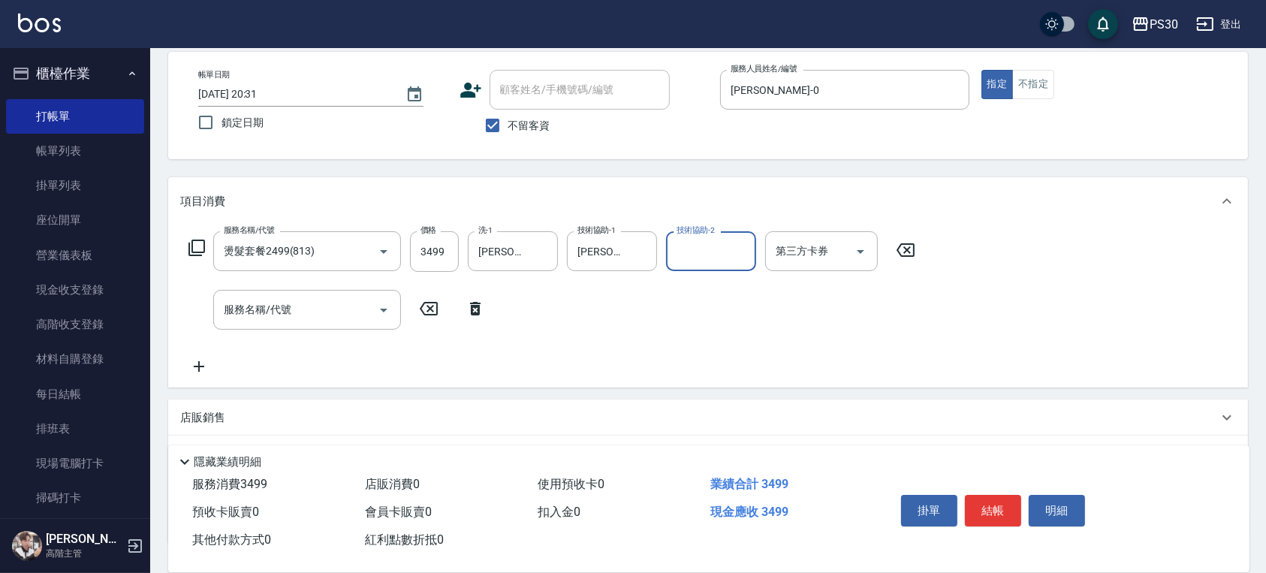
scroll to position [100, 0]
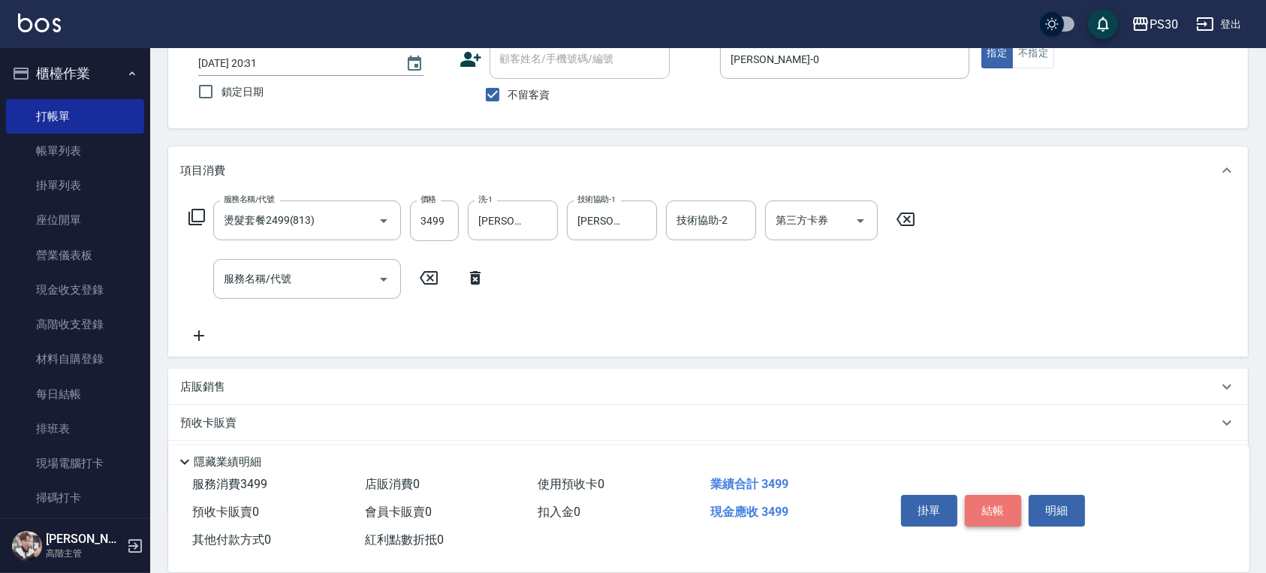
click at [1005, 510] on button "結帳" at bounding box center [993, 511] width 56 height 32
type input "[DATE] 20:32"
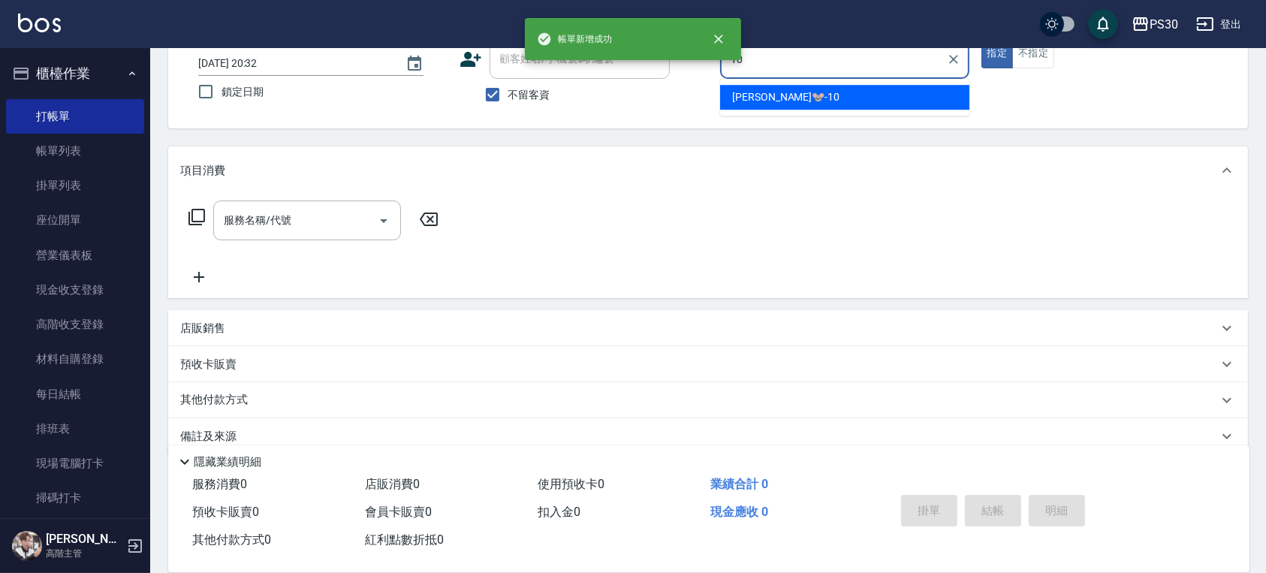
type input "[PERSON_NAME]🐭-10"
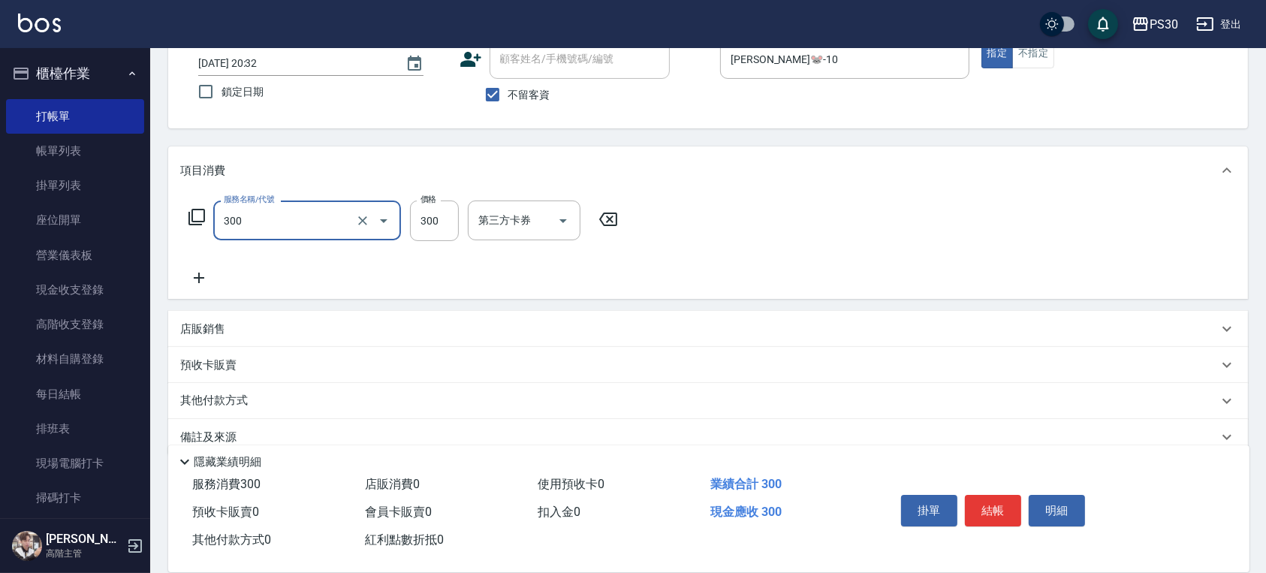
type input "洗剪300(300)"
click at [1038, 39] on div "PS30 登出" at bounding box center [633, 24] width 1266 height 48
click at [1034, 50] on button "不指定" at bounding box center [1033, 53] width 42 height 29
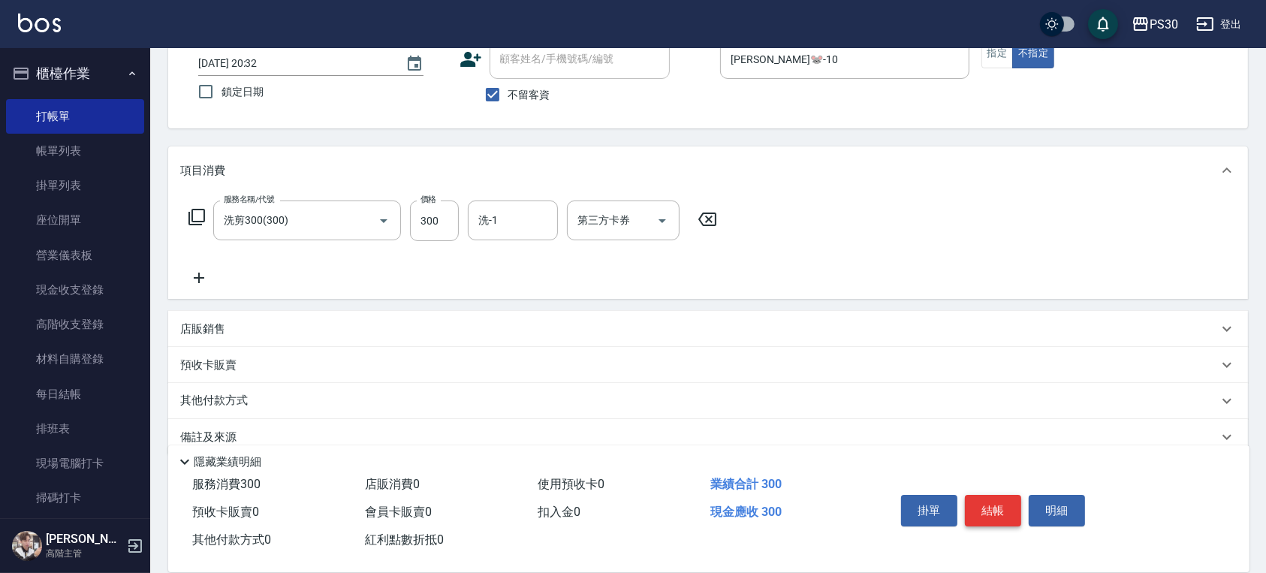
click at [986, 507] on button "結帳" at bounding box center [993, 511] width 56 height 32
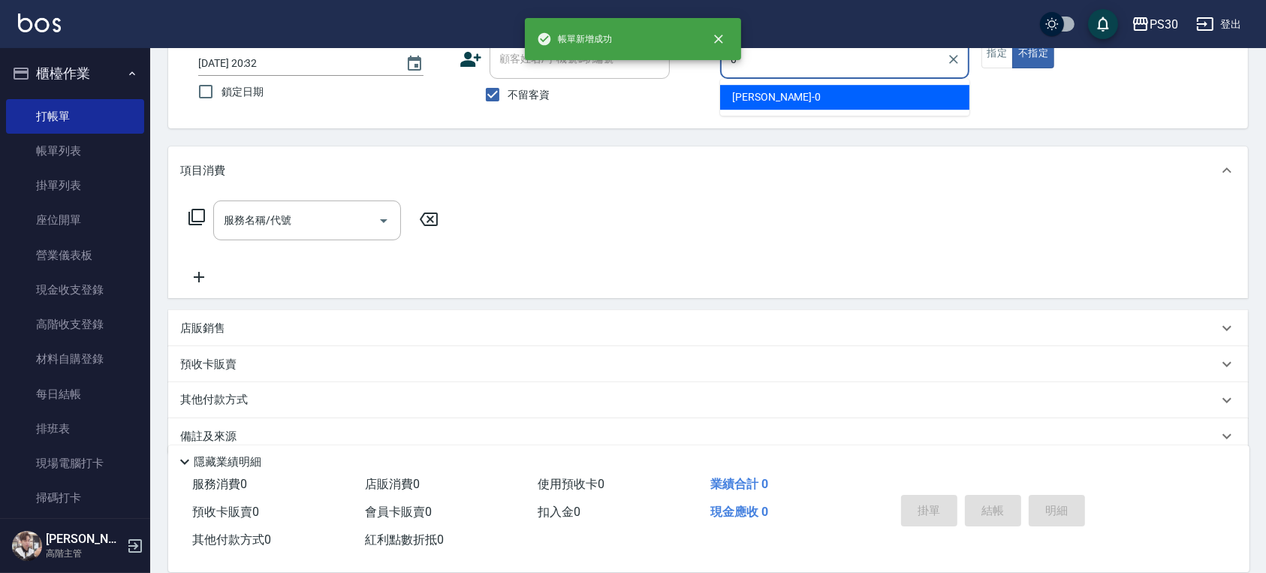
type input "[PERSON_NAME]-0"
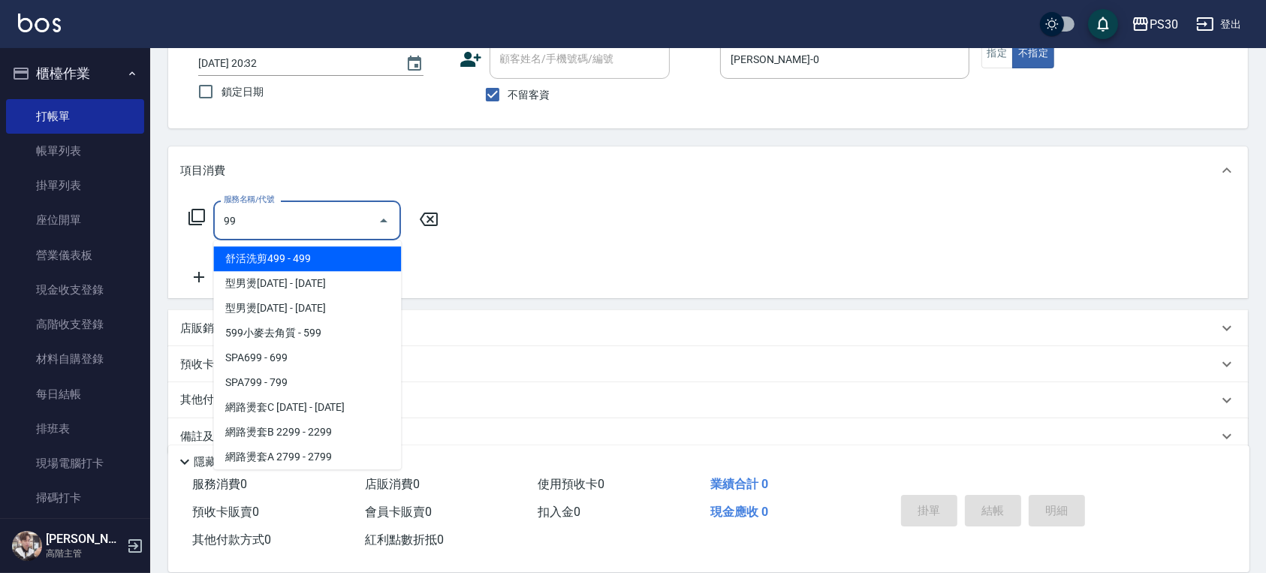
type input "9"
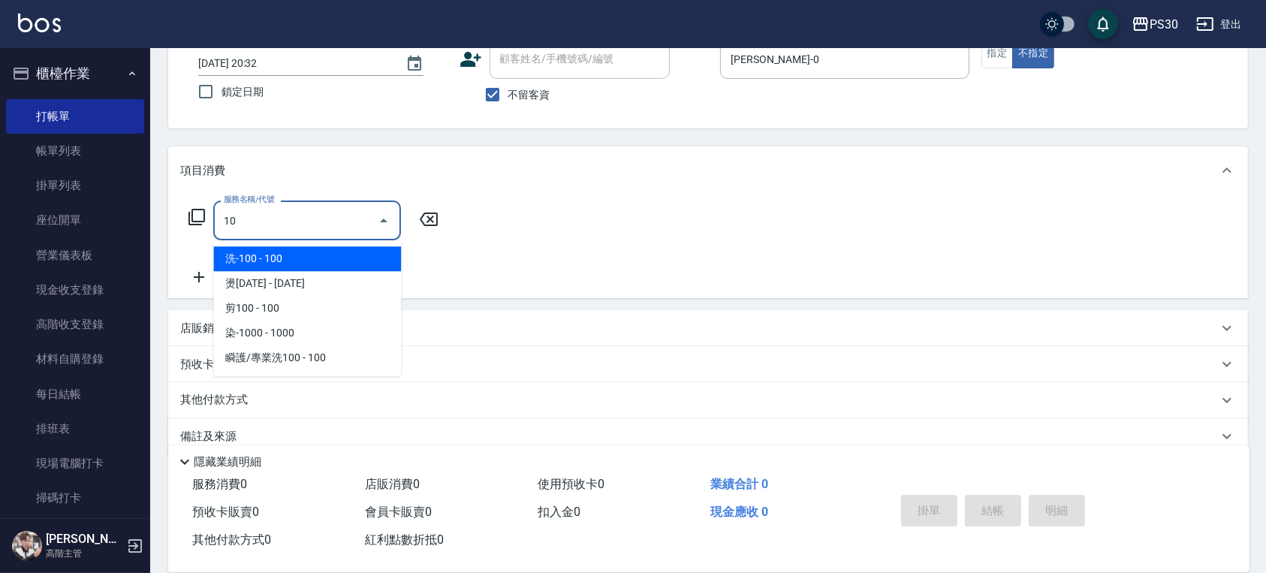
type input "1"
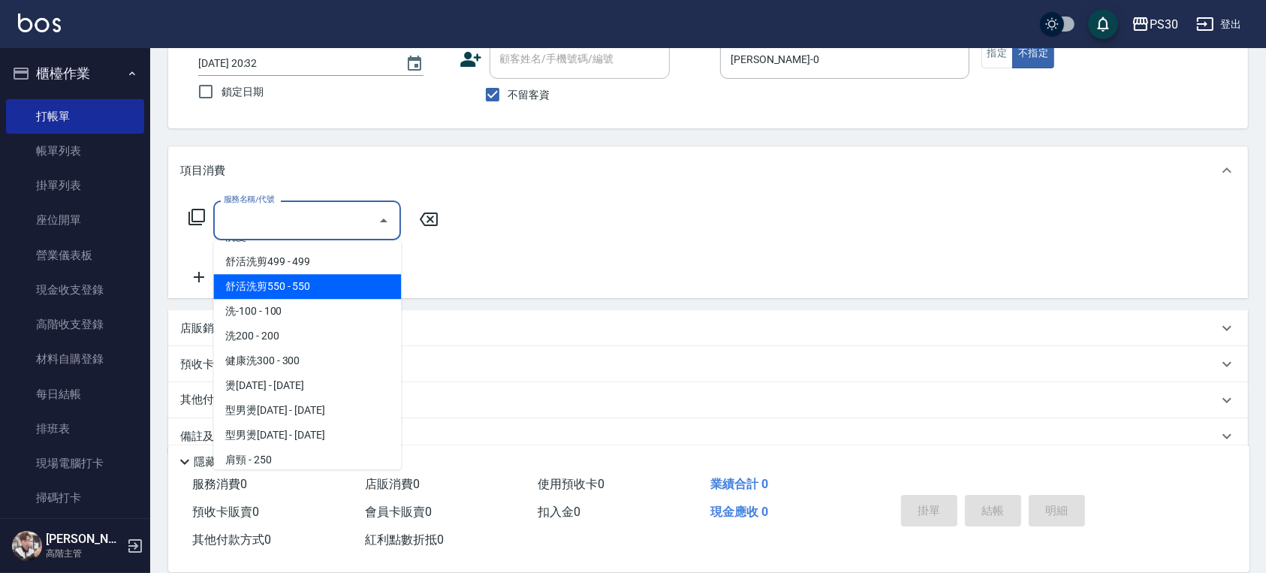
scroll to position [200, 0]
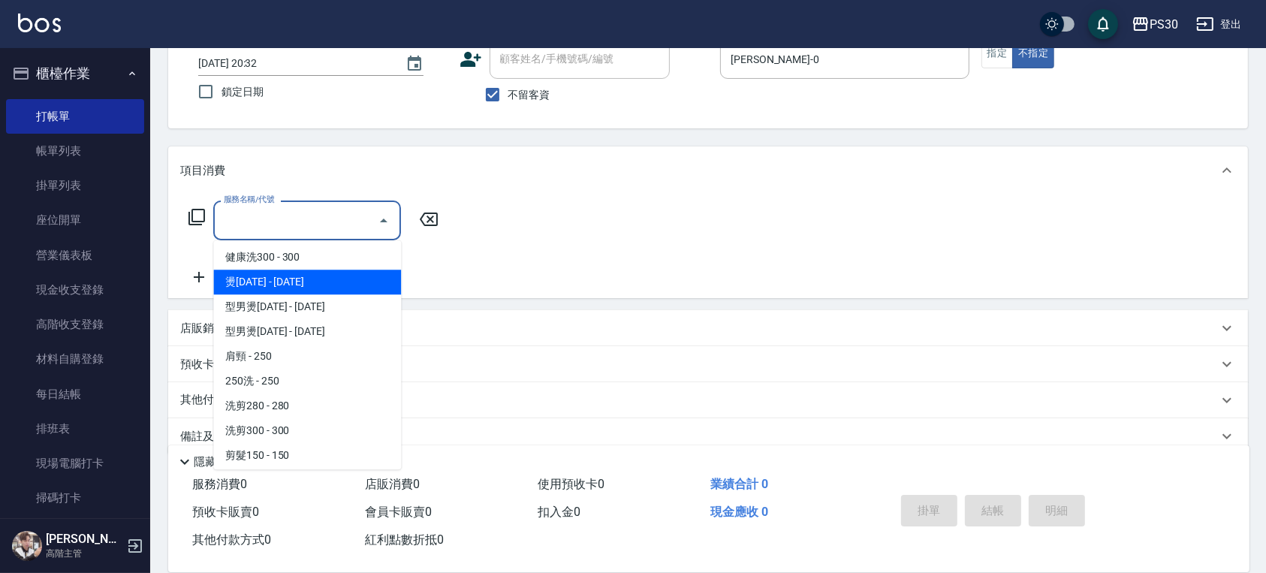
drag, startPoint x: 350, startPoint y: 287, endPoint x: 360, endPoint y: 284, distance: 10.5
click at [351, 287] on span "燙[DATE] - [DATE]" at bounding box center [307, 281] width 188 height 25
type input "燙1000(210)"
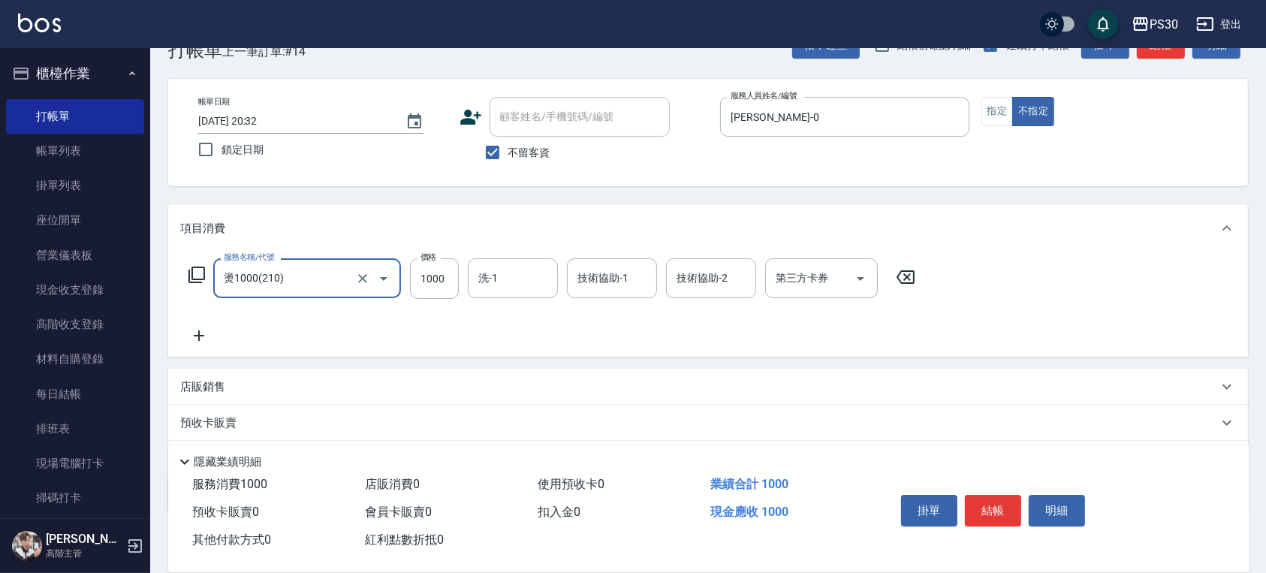
scroll to position [0, 0]
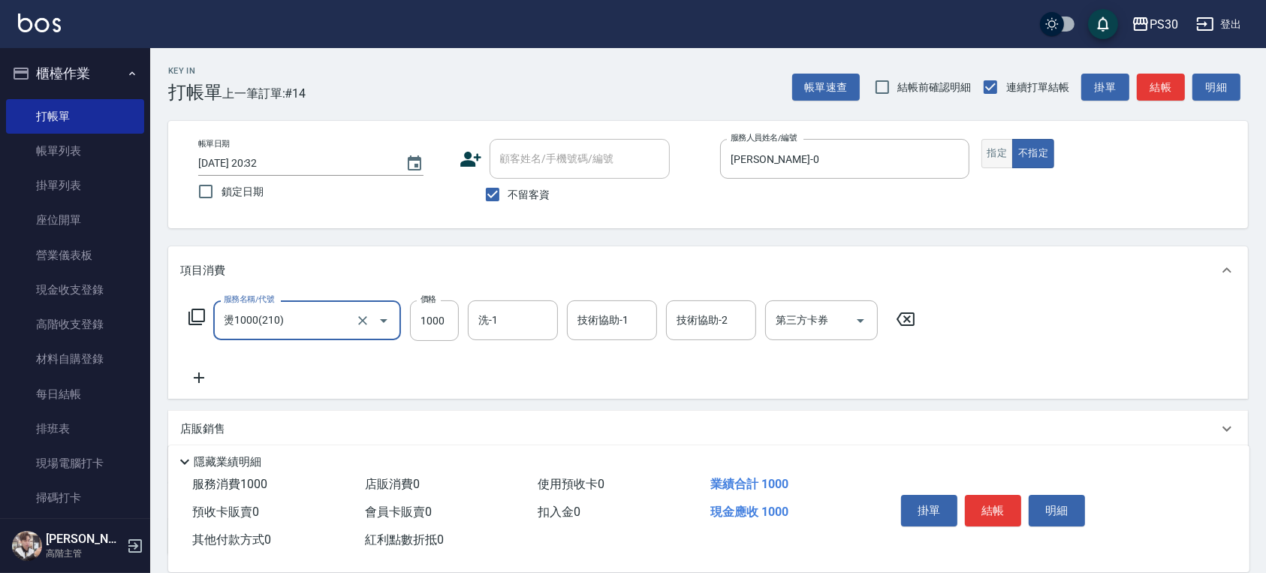
click at [1001, 156] on button "指定" at bounding box center [997, 153] width 32 height 29
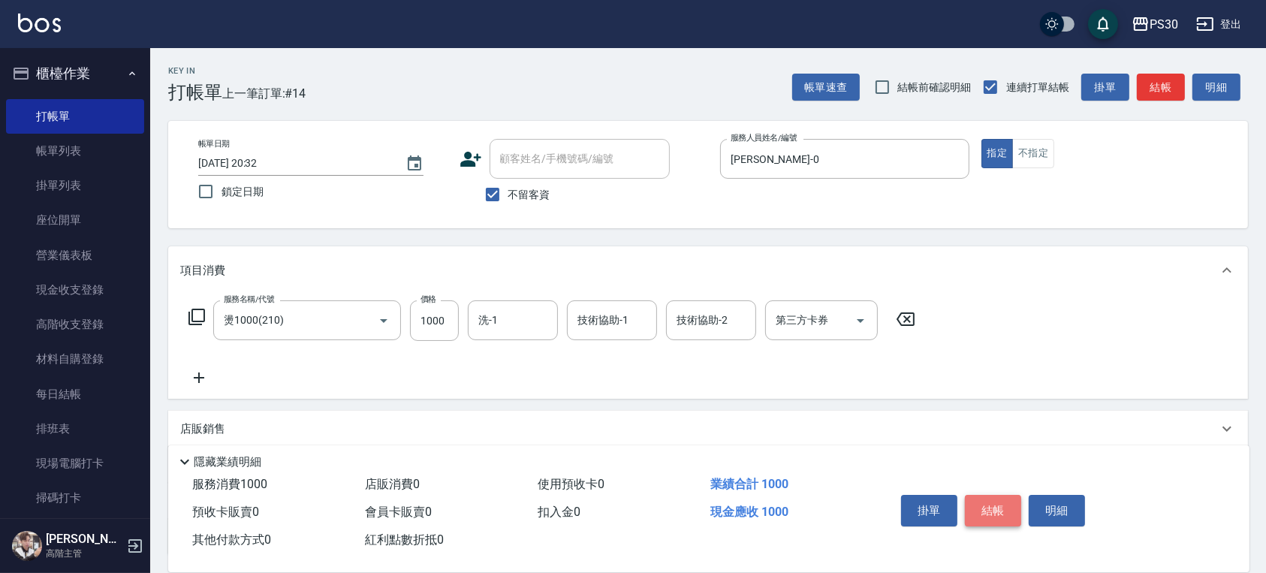
click at [980, 501] on button "結帳" at bounding box center [993, 511] width 56 height 32
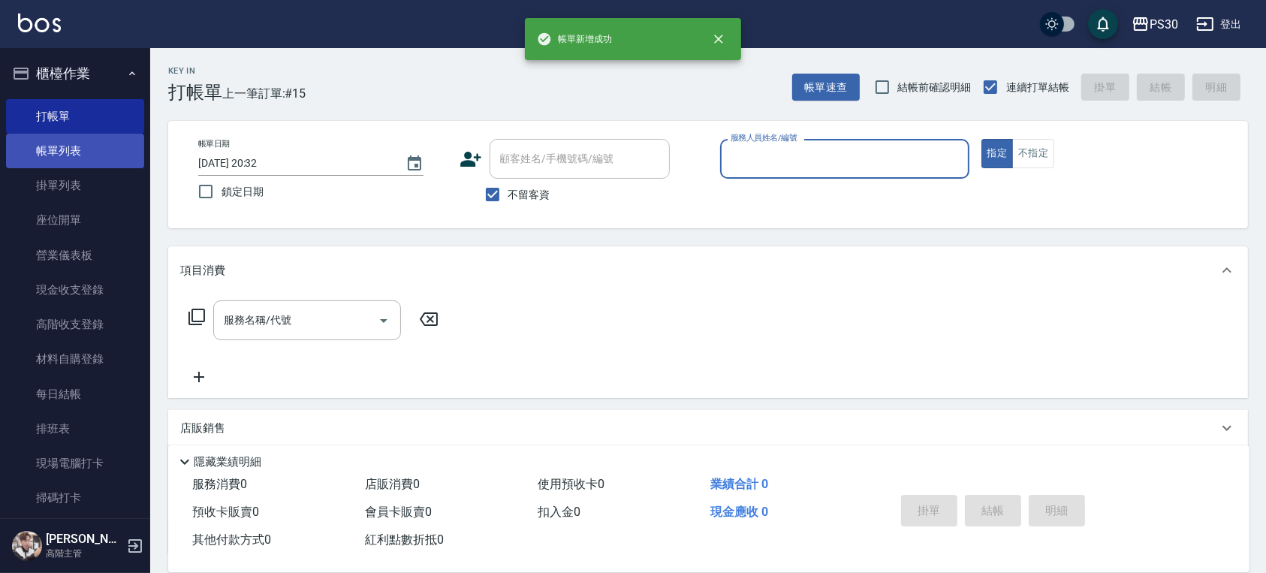
click at [42, 138] on link "帳單列表" at bounding box center [75, 151] width 138 height 35
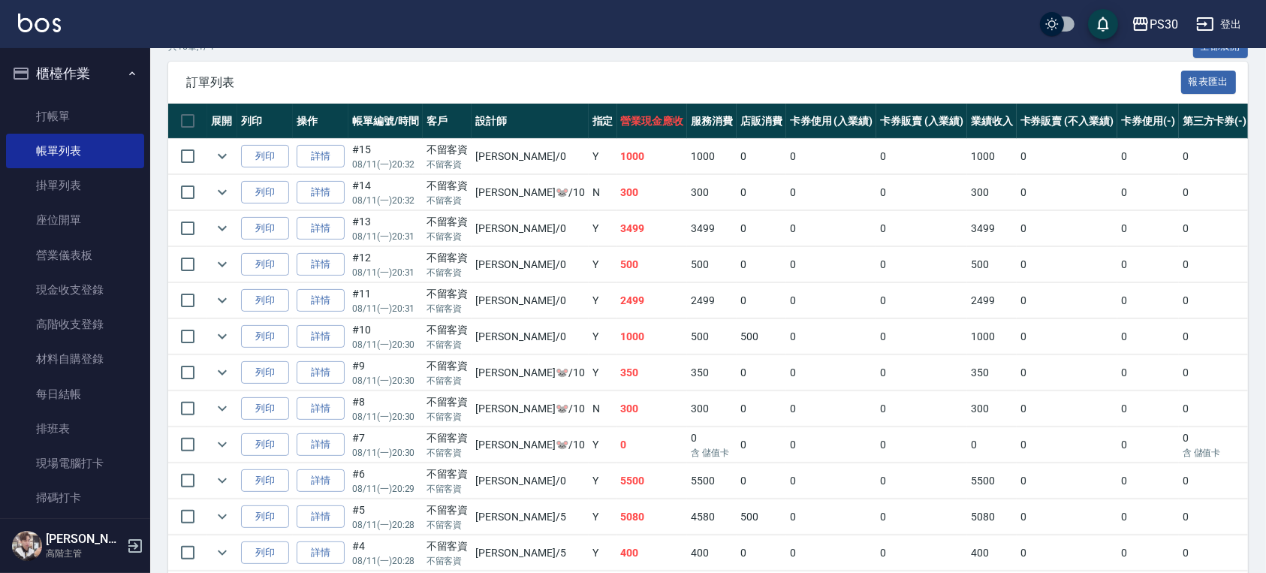
scroll to position [400, 0]
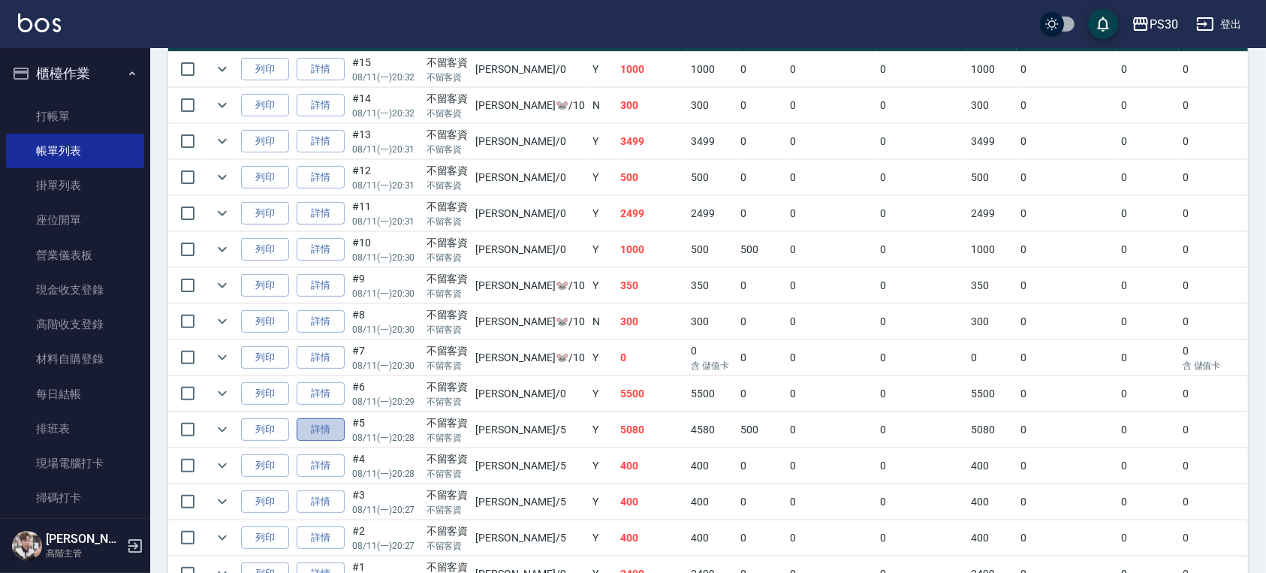
click at [326, 428] on link "詳情" at bounding box center [320, 429] width 48 height 23
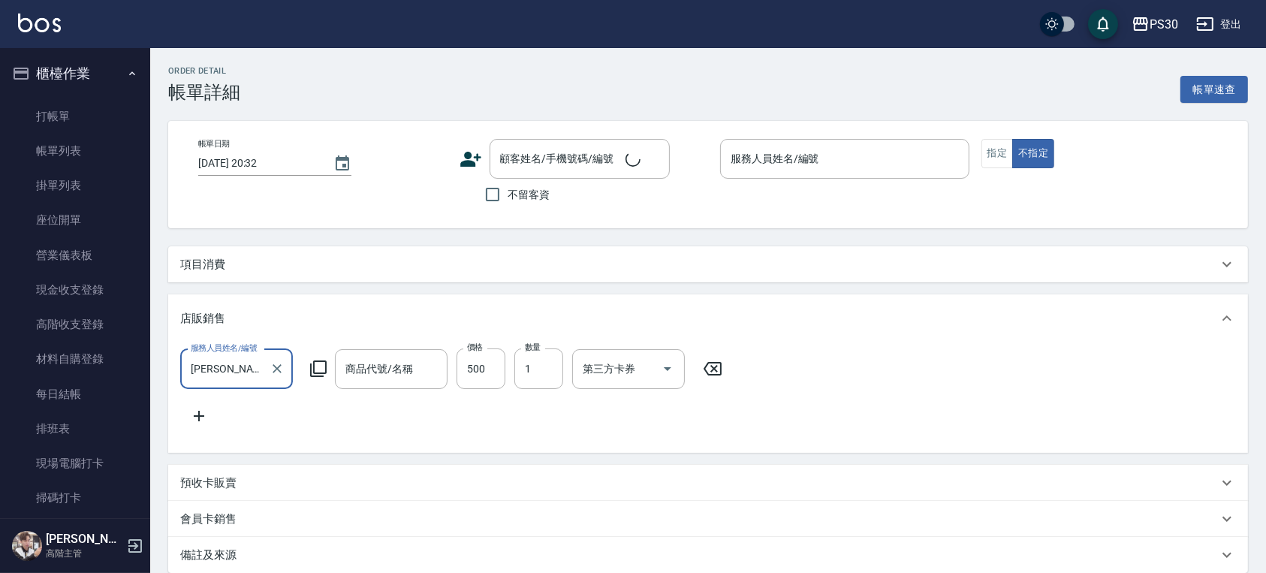
type input "[DATE] 20:28"
checkbox input "true"
type input "[PERSON_NAME]-5"
type input "[PERSON_NAME]補色洗"
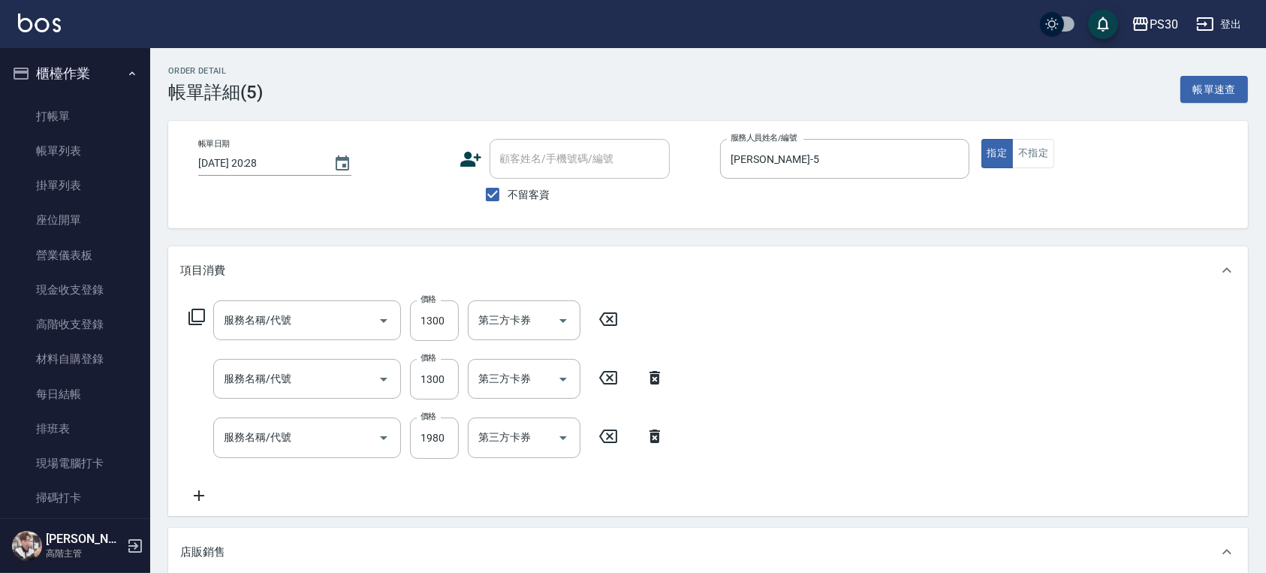
scroll to position [0, 0]
type input "鉑金護髮(407)"
type input "染套1899(51899)"
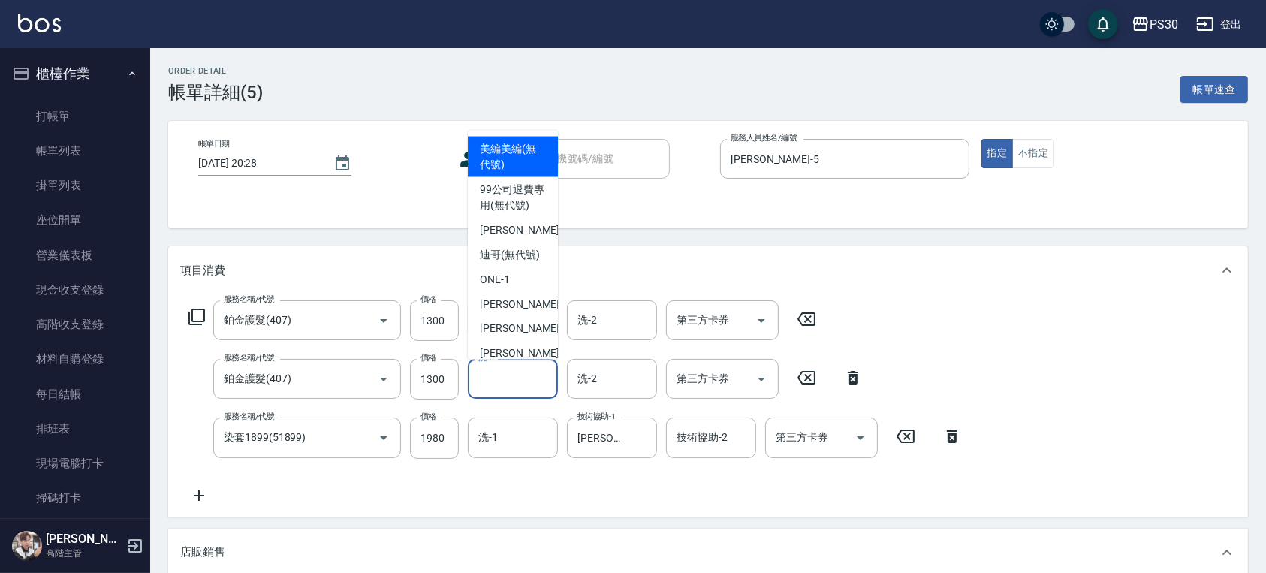
click at [546, 377] on input "洗-1" at bounding box center [512, 379] width 77 height 26
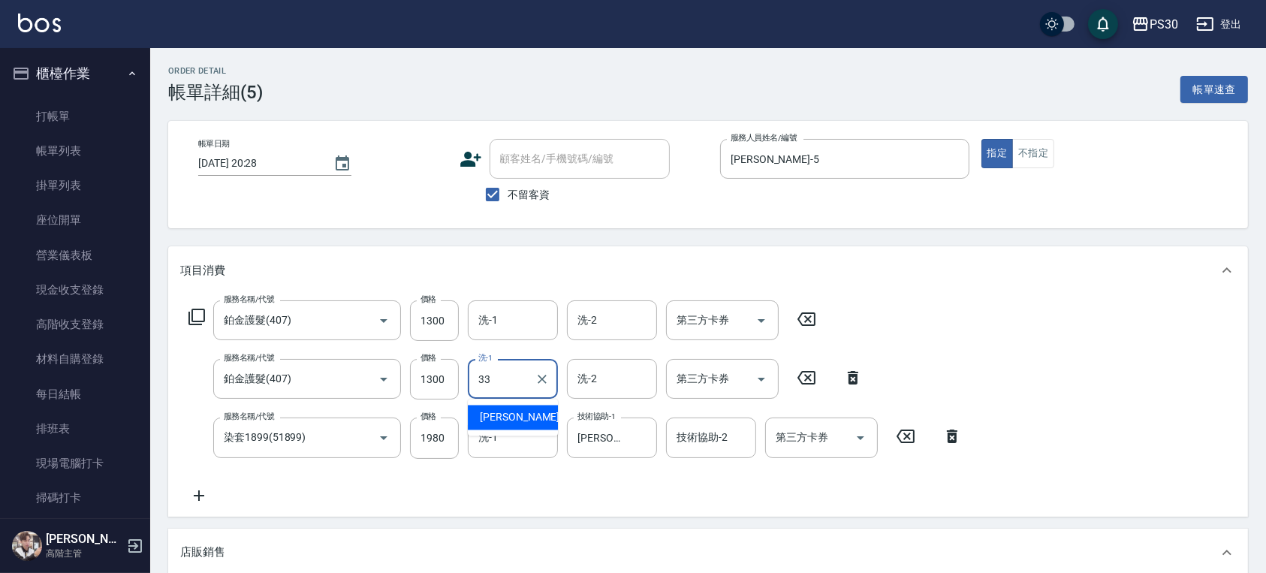
type input "[PERSON_NAME]-33"
click at [649, 437] on button "Clear" at bounding box center [641, 437] width 21 height 21
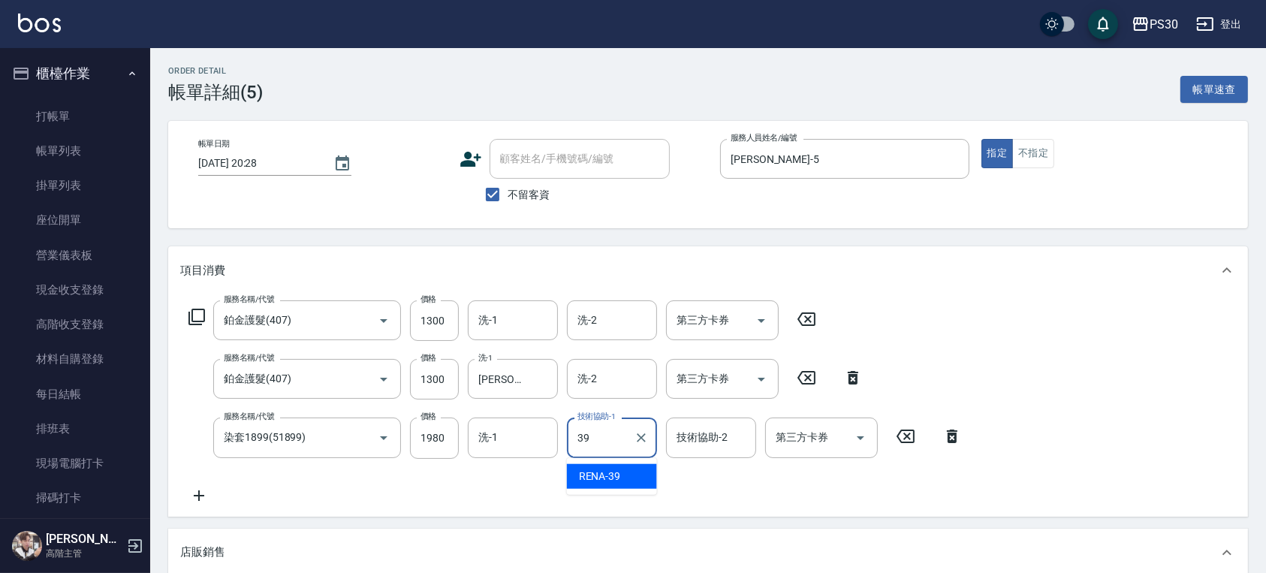
type input "RENA-39"
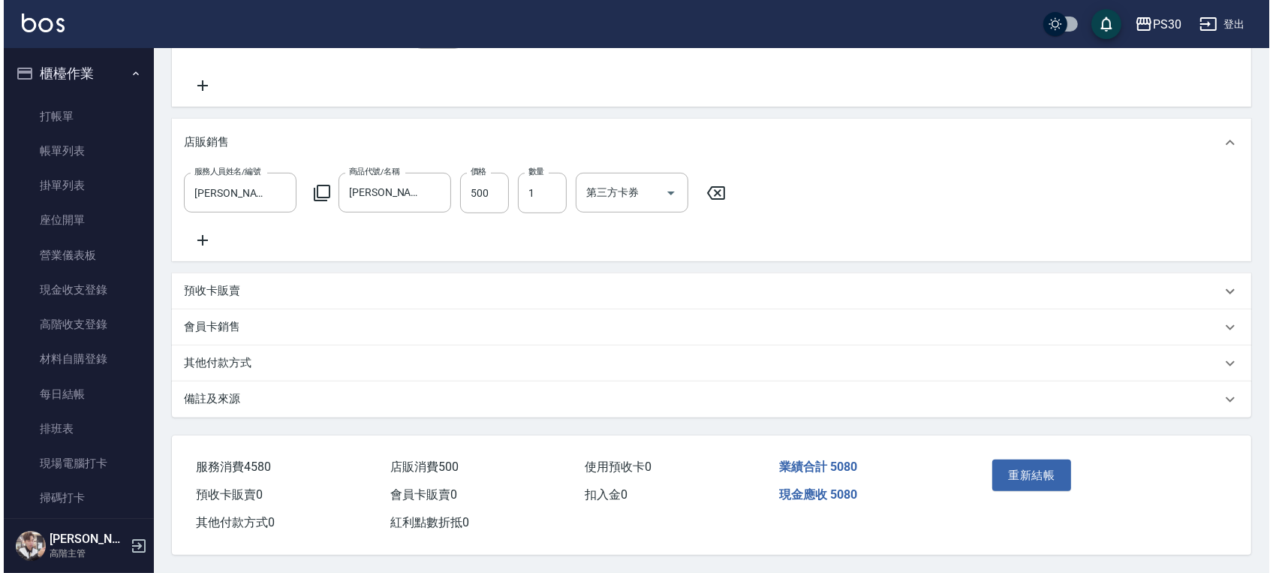
scroll to position [429, 0]
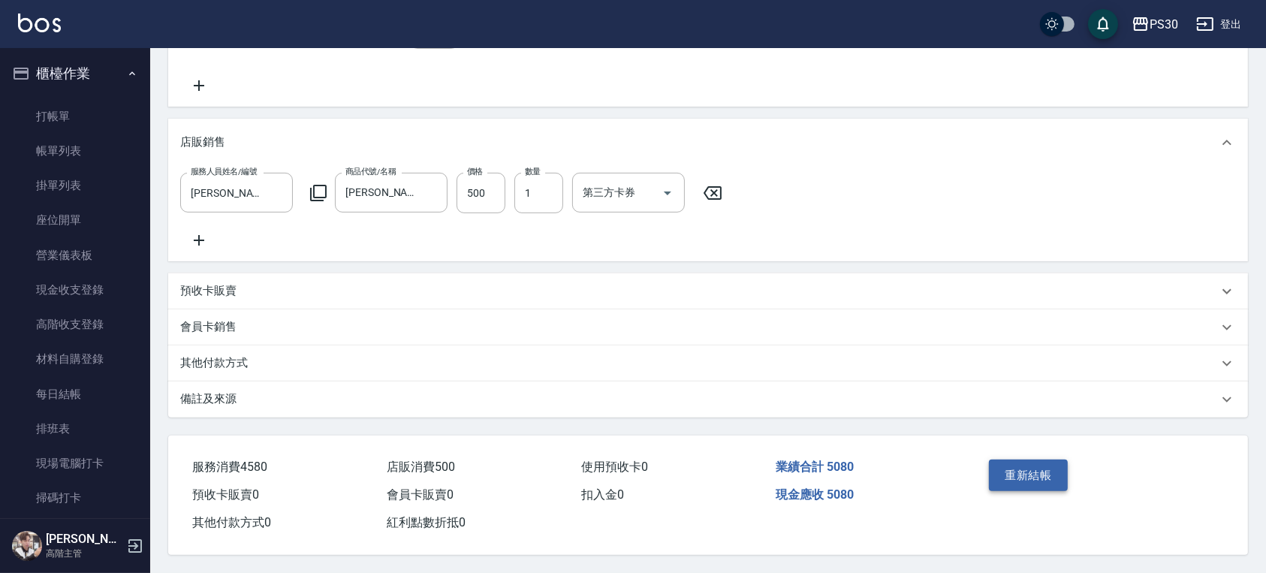
click at [1049, 462] on button "重新結帳" at bounding box center [1029, 475] width 80 height 32
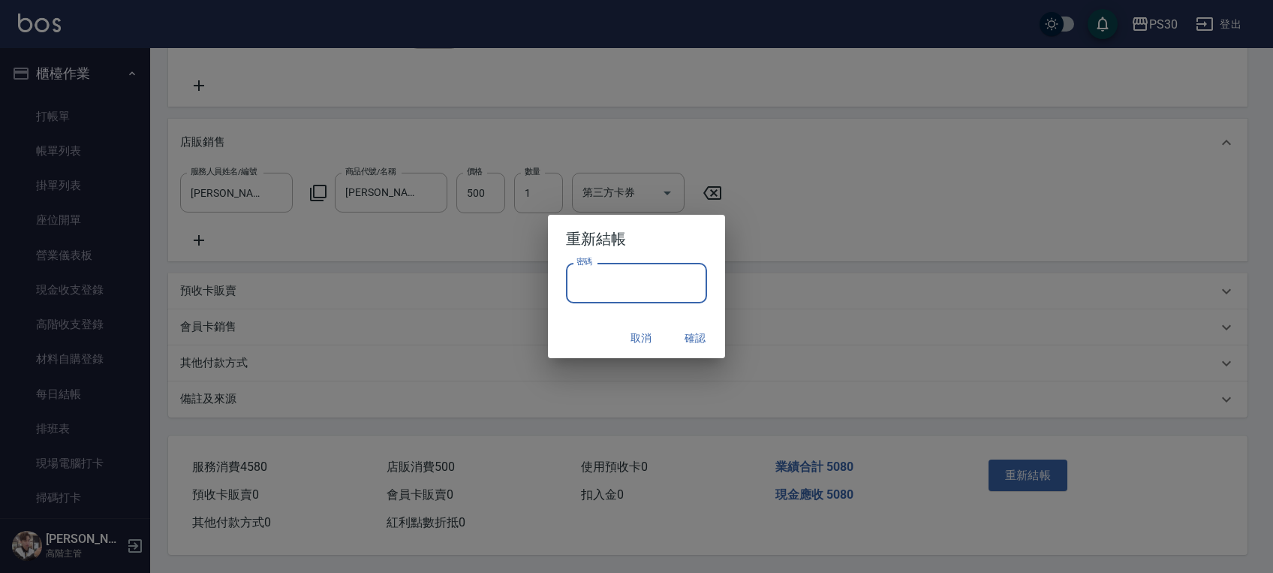
click at [679, 265] on input "密碼" at bounding box center [636, 283] width 141 height 41
paste input "*******"
type input "*******"
click at [699, 336] on button "確認" at bounding box center [695, 338] width 48 height 28
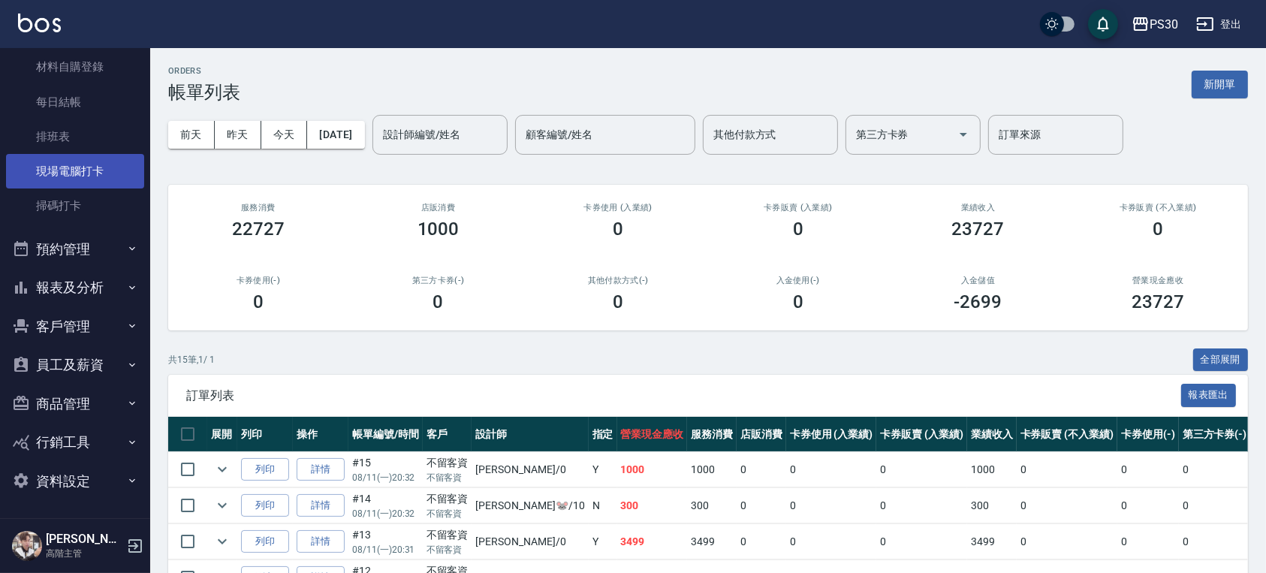
scroll to position [300, 0]
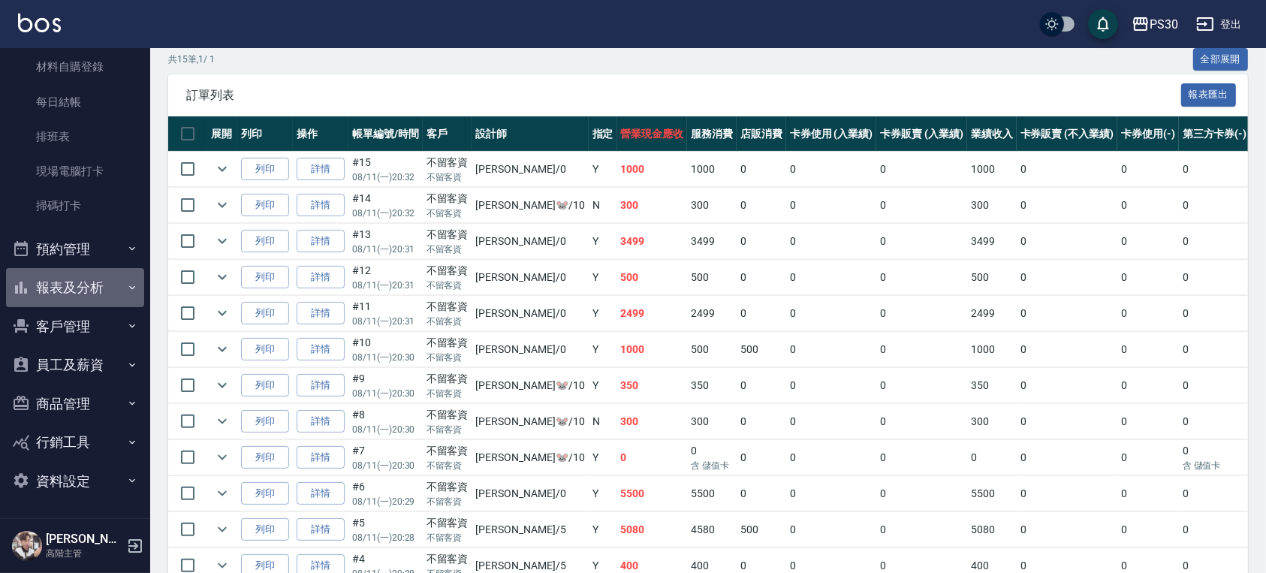
click at [105, 276] on button "報表及分析" at bounding box center [75, 287] width 138 height 39
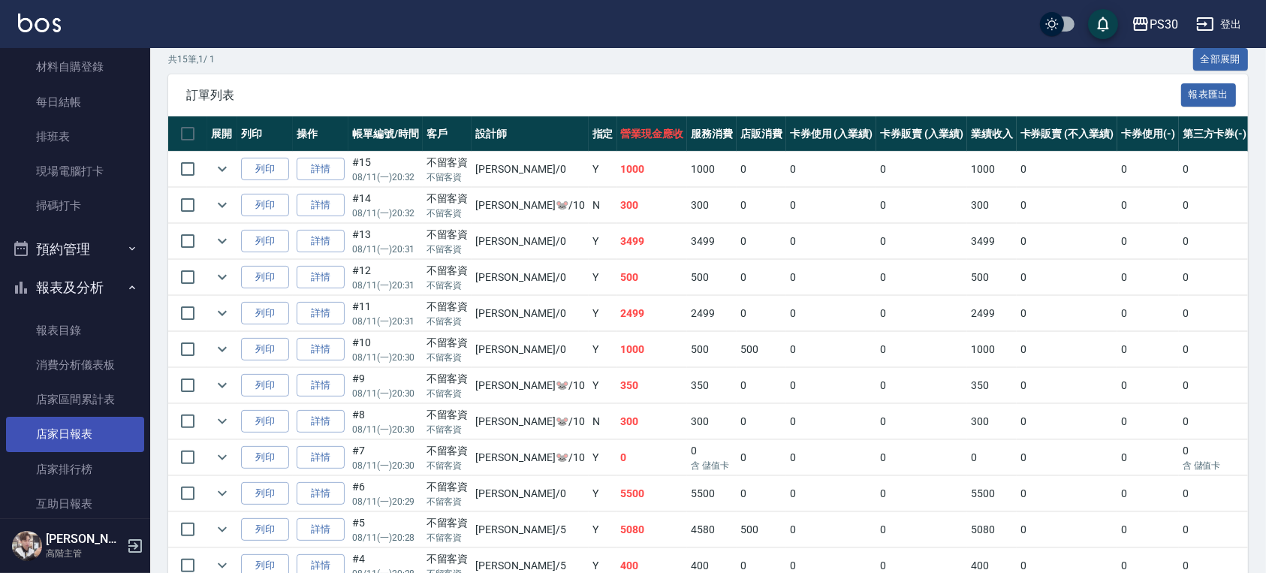
click at [100, 417] on link "店家日報表" at bounding box center [75, 434] width 138 height 35
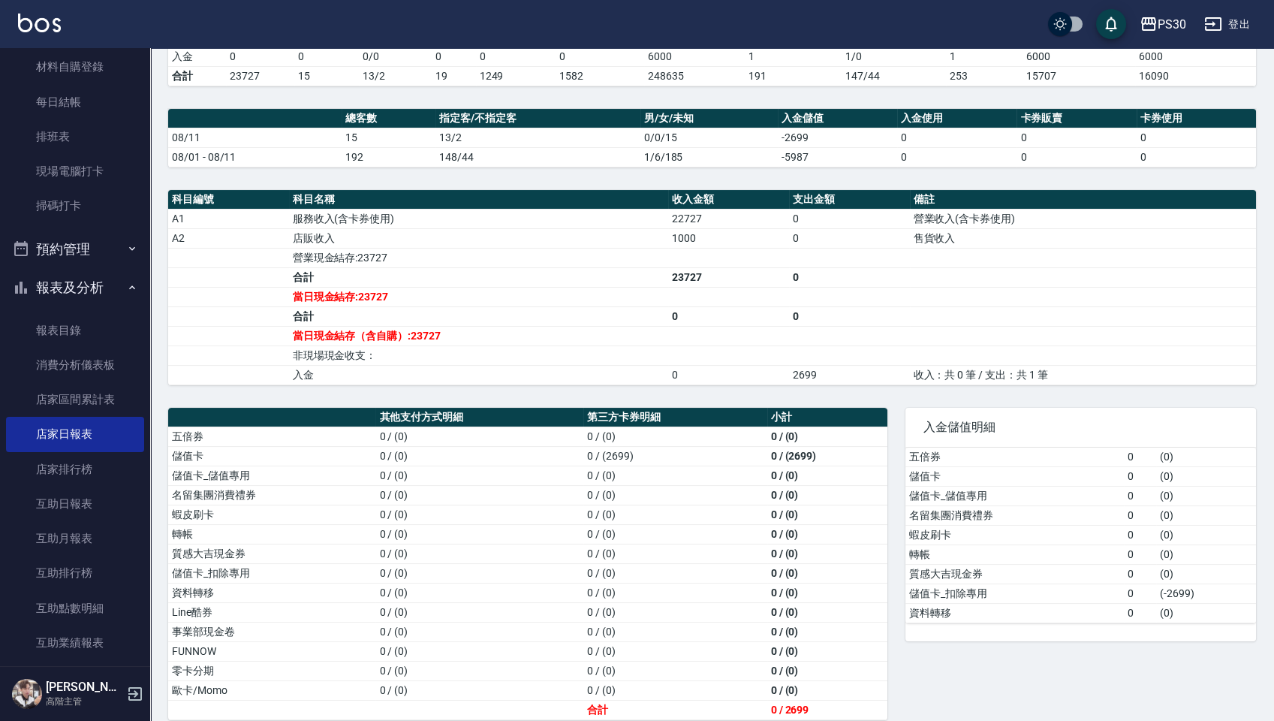
scroll to position [385, 0]
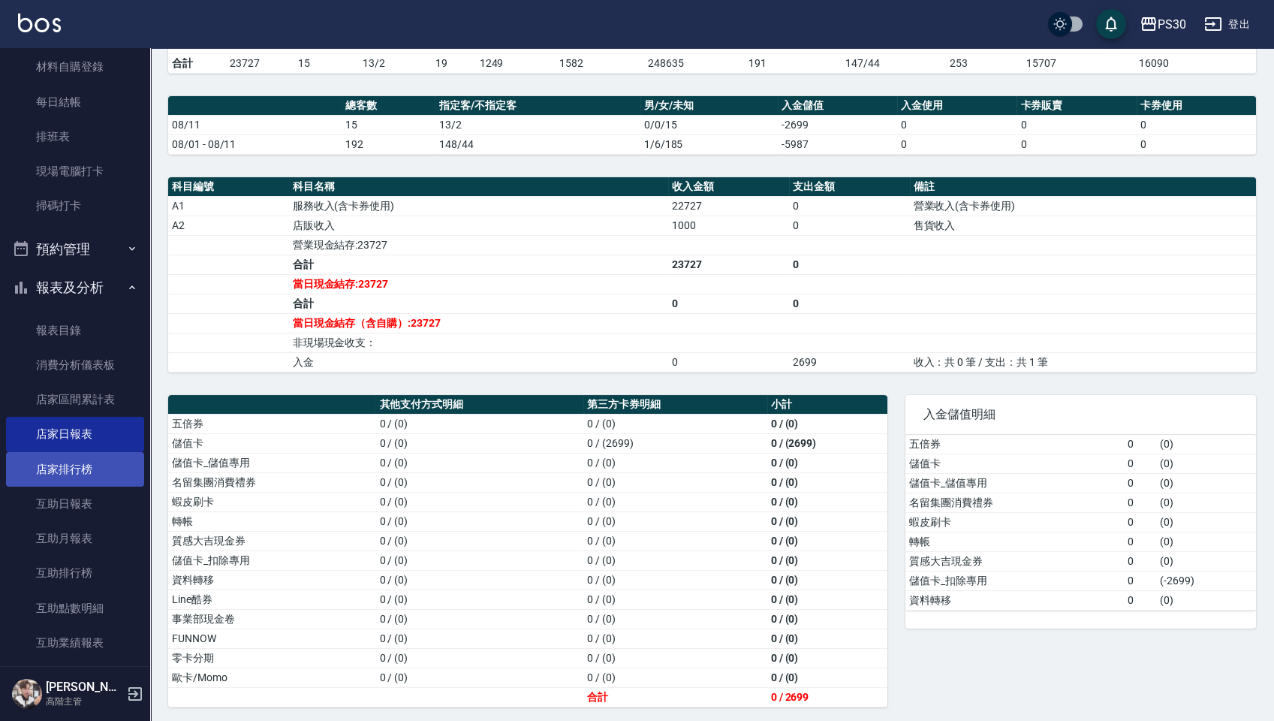
click at [92, 485] on link "店家排行榜" at bounding box center [75, 469] width 138 height 35
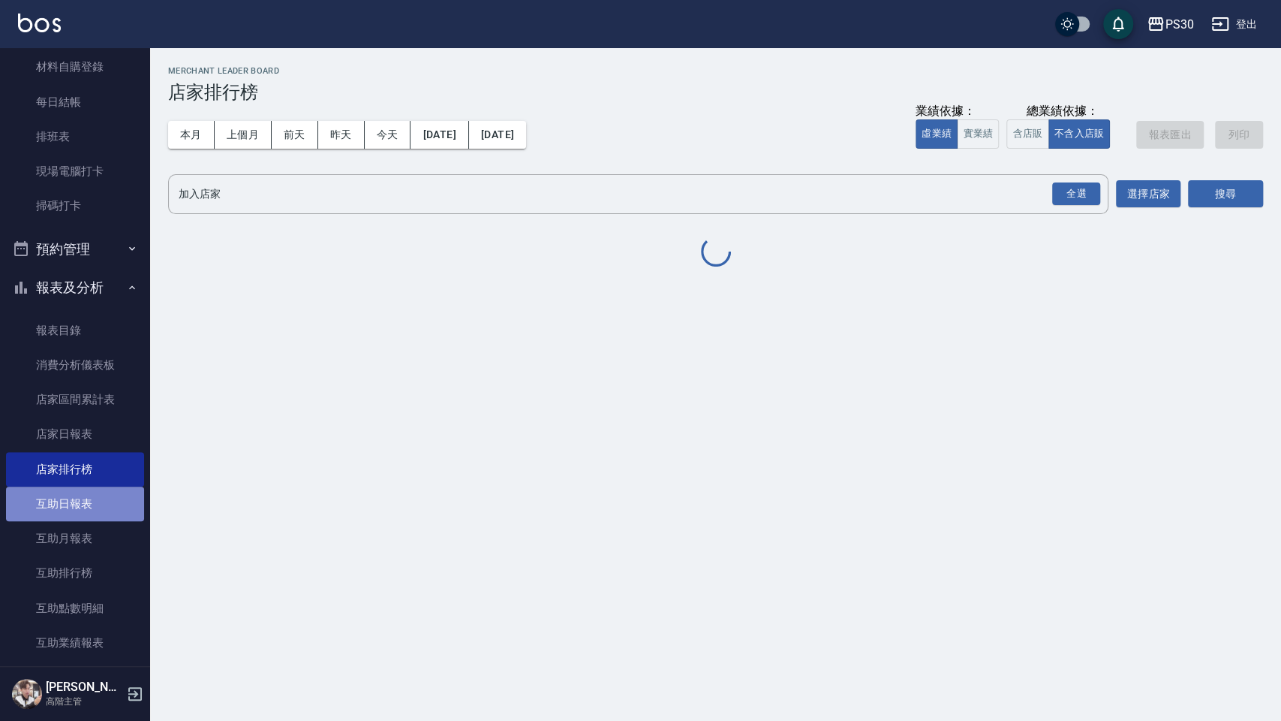
click at [109, 508] on link "互助日報表" at bounding box center [75, 503] width 138 height 35
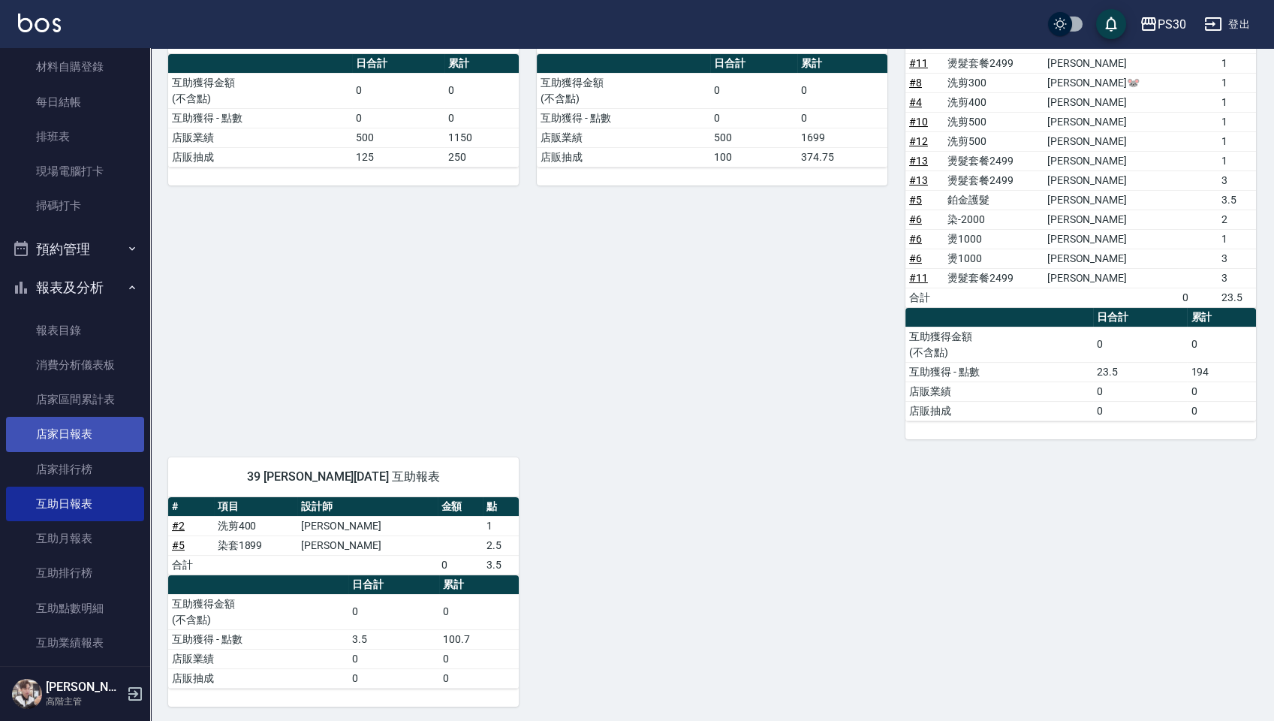
scroll to position [592, 0]
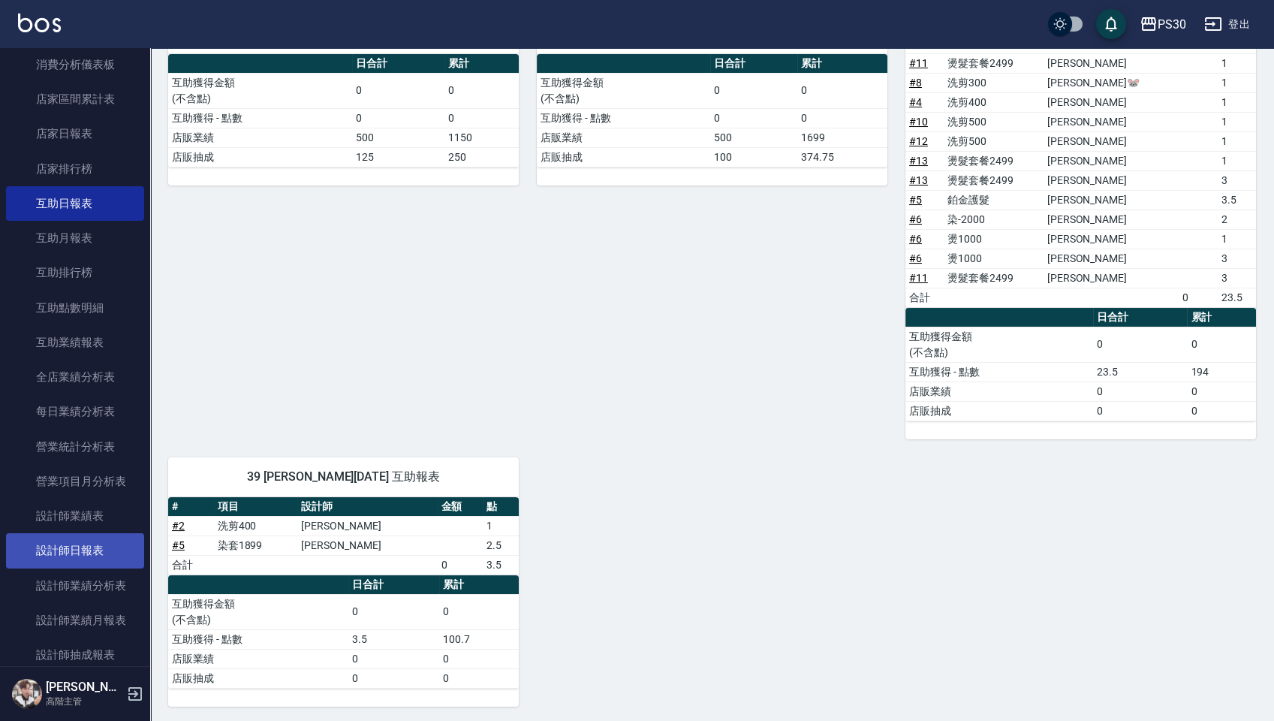
click at [96, 546] on link "設計師日報表" at bounding box center [75, 550] width 138 height 35
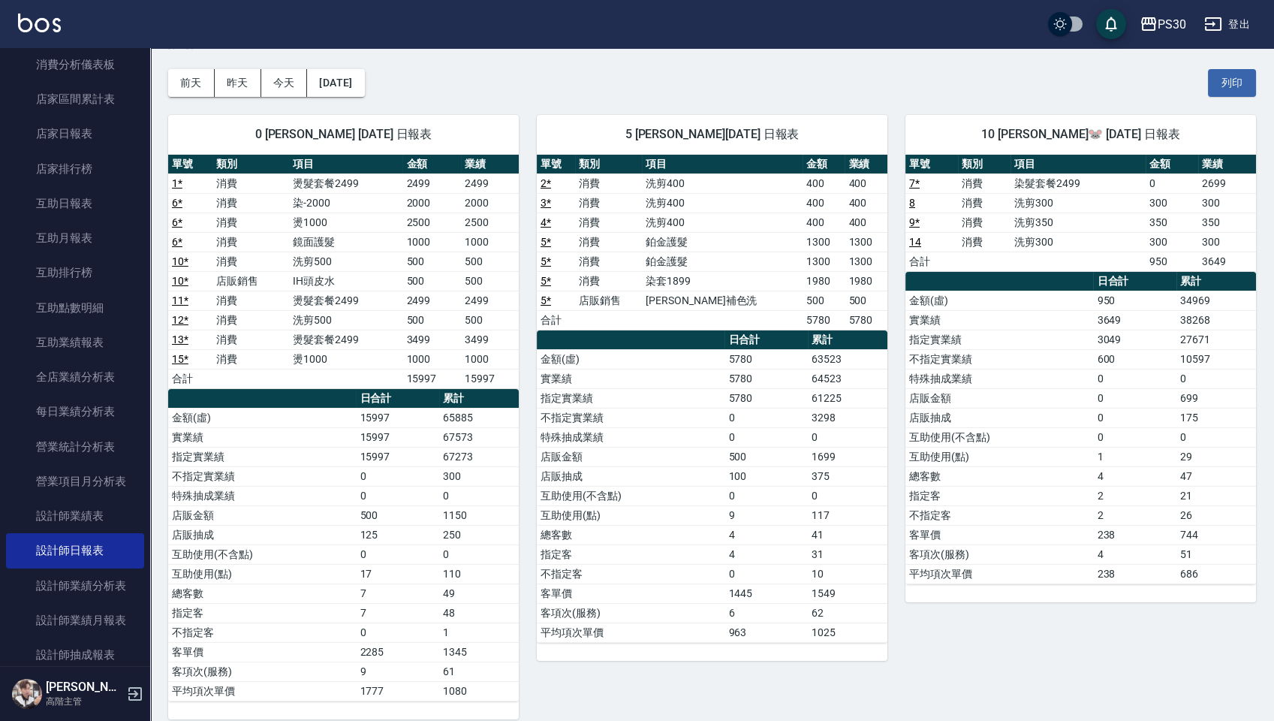
scroll to position [65, 0]
